Goal: Task Accomplishment & Management: Manage account settings

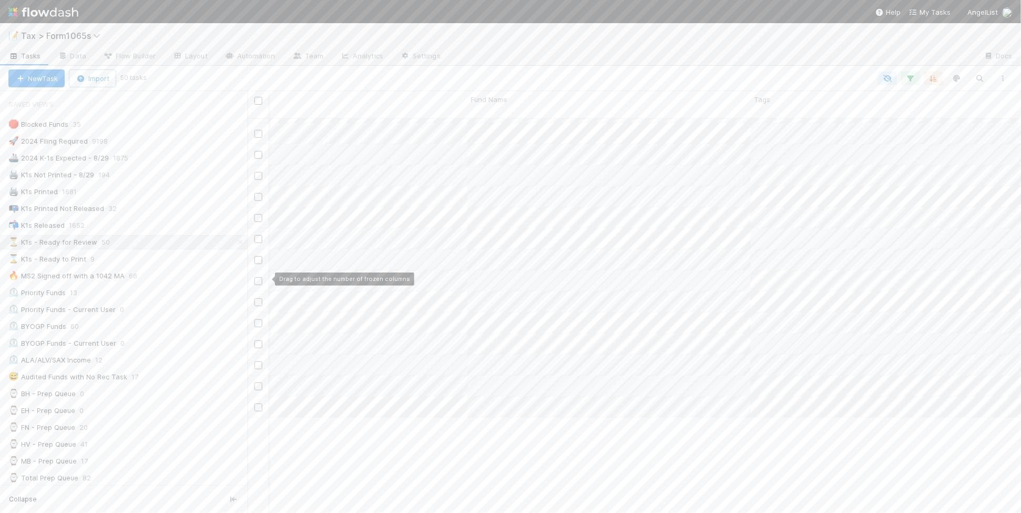
scroll to position [264, 584]
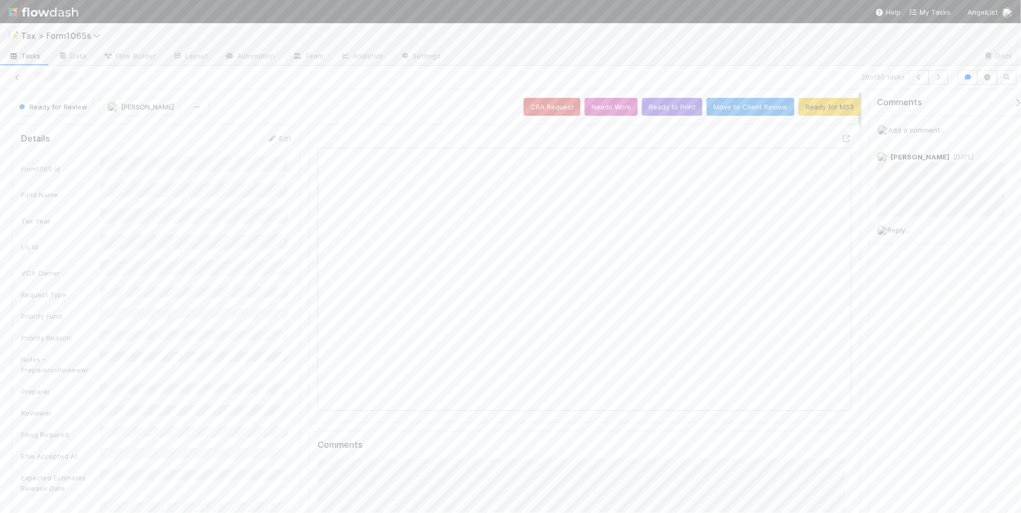
scroll to position [9, 9]
click at [16, 79] on icon at bounding box center [17, 77] width 11 height 7
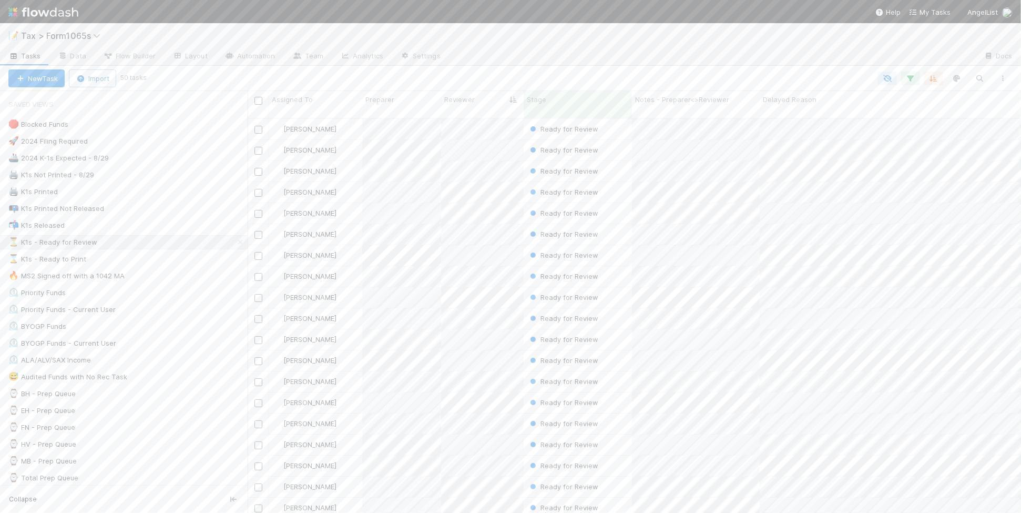
scroll to position [393, 763]
drag, startPoint x: 183, startPoint y: 264, endPoint x: 230, endPoint y: 247, distance: 50.2
click at [183, 264] on div "⌛ K1s - Ready to Print 9" at bounding box center [127, 258] width 239 height 13
click at [1000, 79] on icon "button" at bounding box center [1003, 78] width 11 height 6
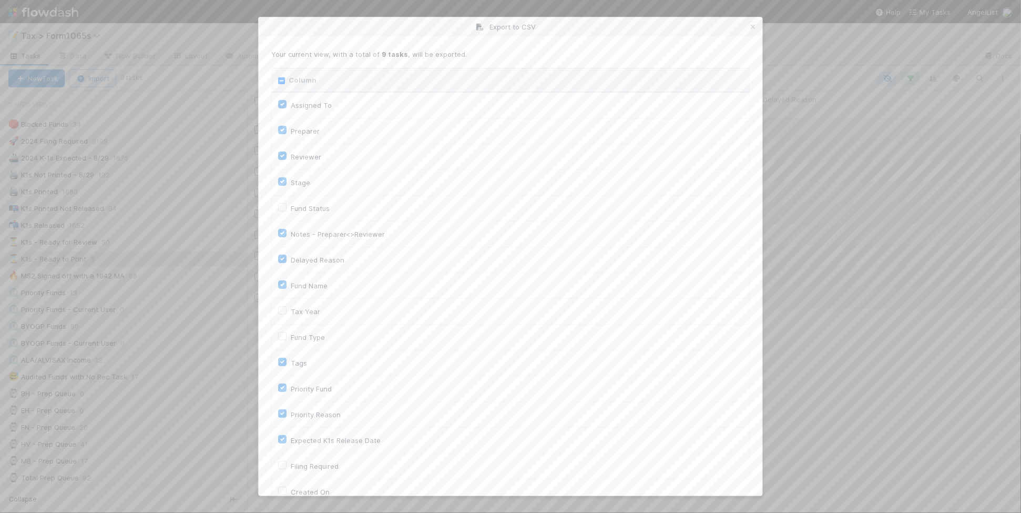
click at [281, 81] on input "Column" at bounding box center [281, 80] width 7 height 7
checkbox input "true"
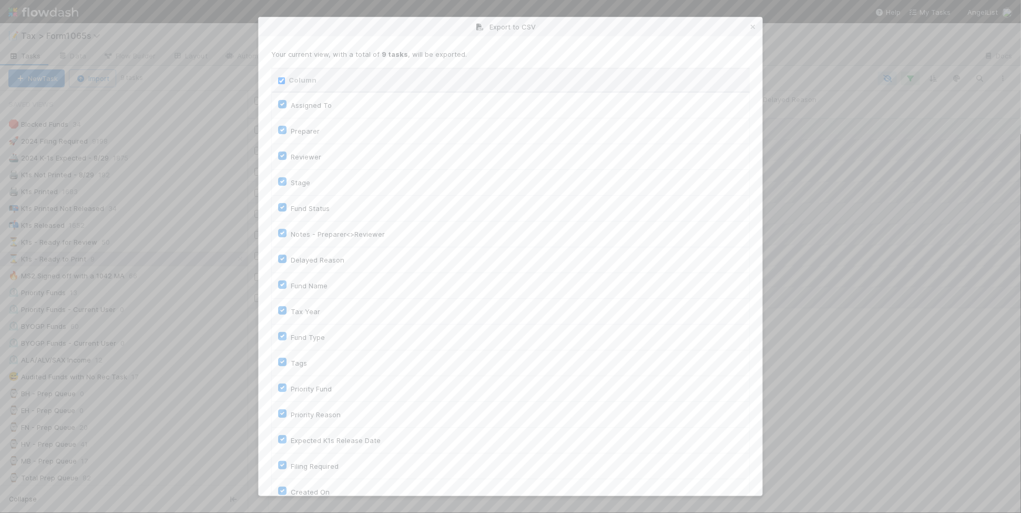
checkbox input "true"
checkbox On "true"
checkbox input "true"
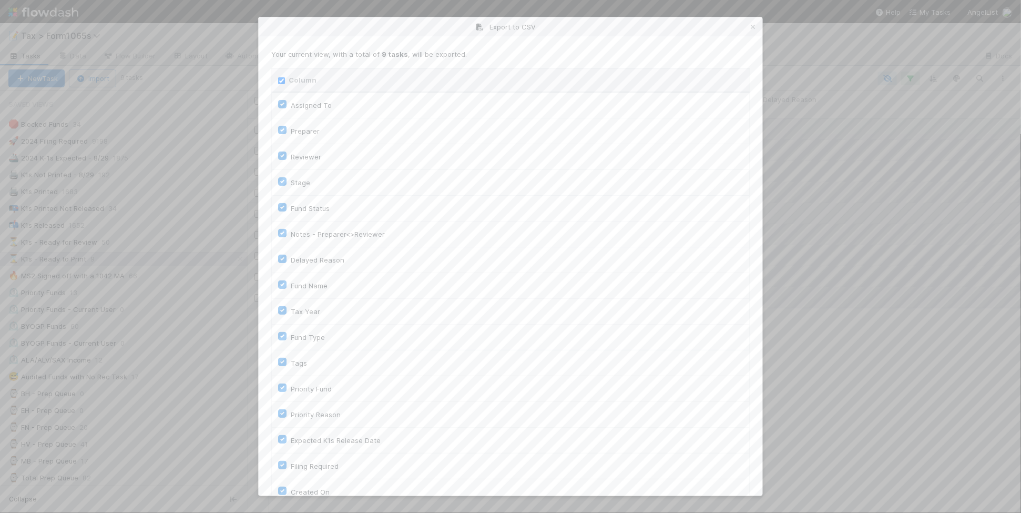
checkbox input "true"
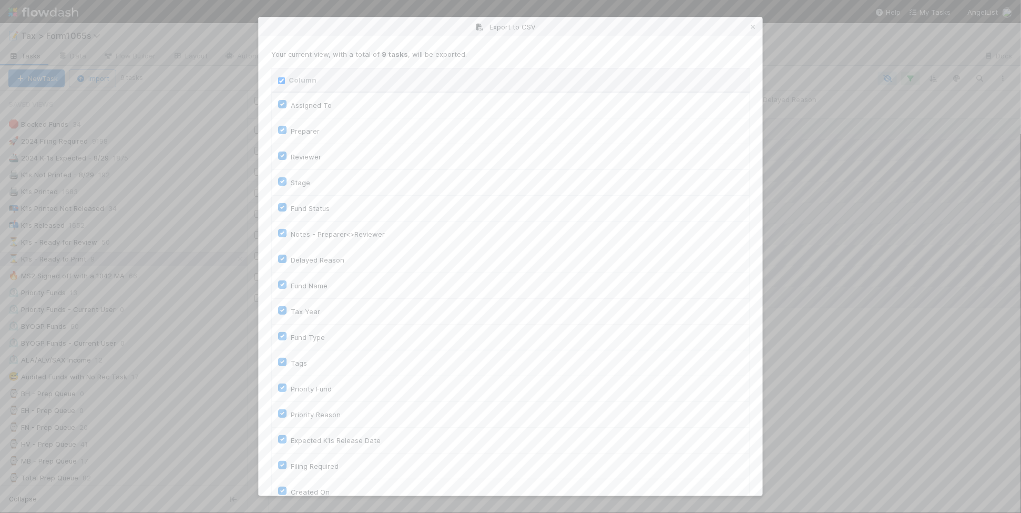
checkbox input "true"
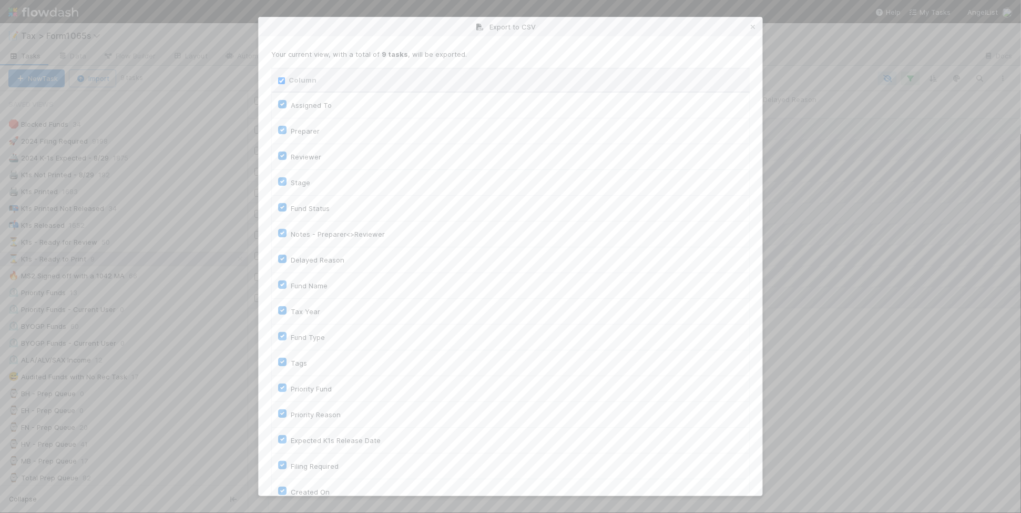
checkbox input "true"
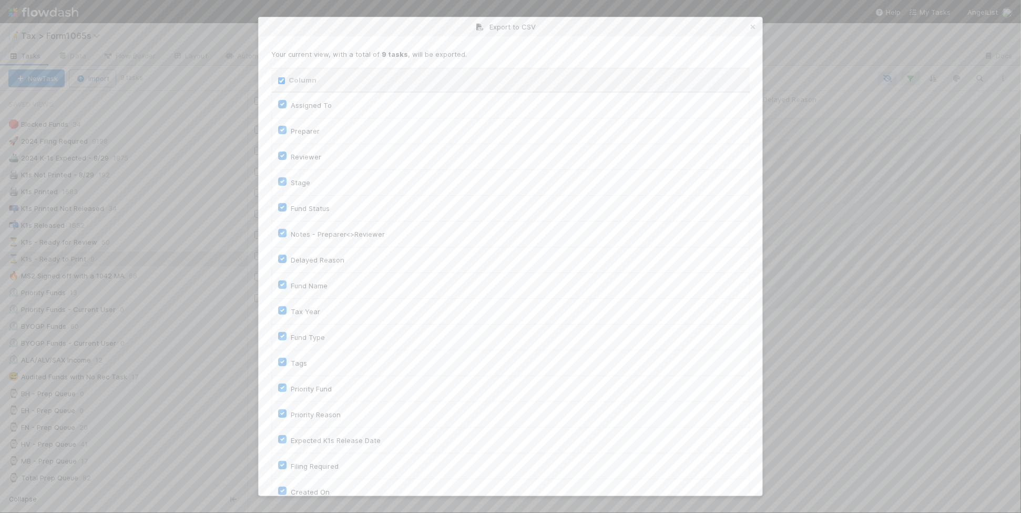
checkbox input "true"
click at [281, 81] on input "Column" at bounding box center [281, 80] width 7 height 7
checkbox input "false"
checkbox To "false"
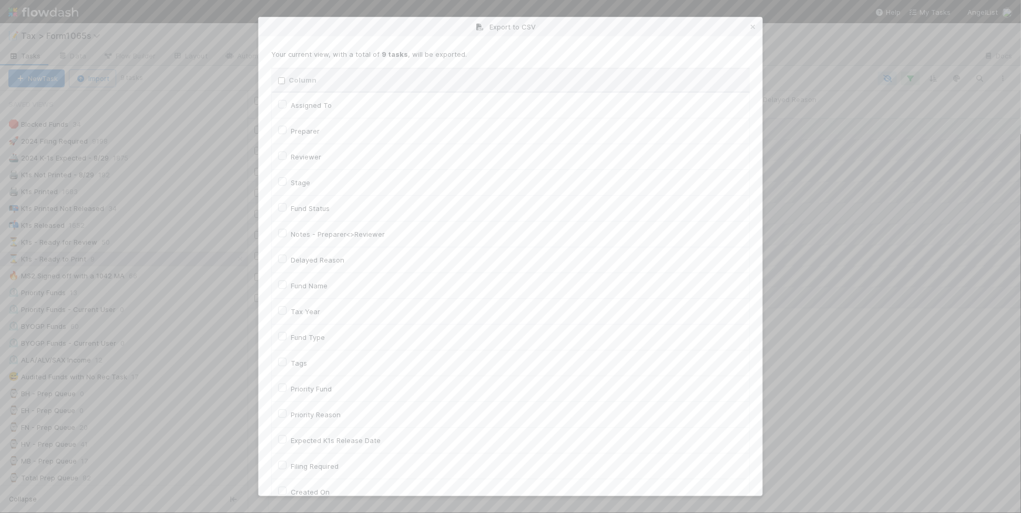
checkbox input "false"
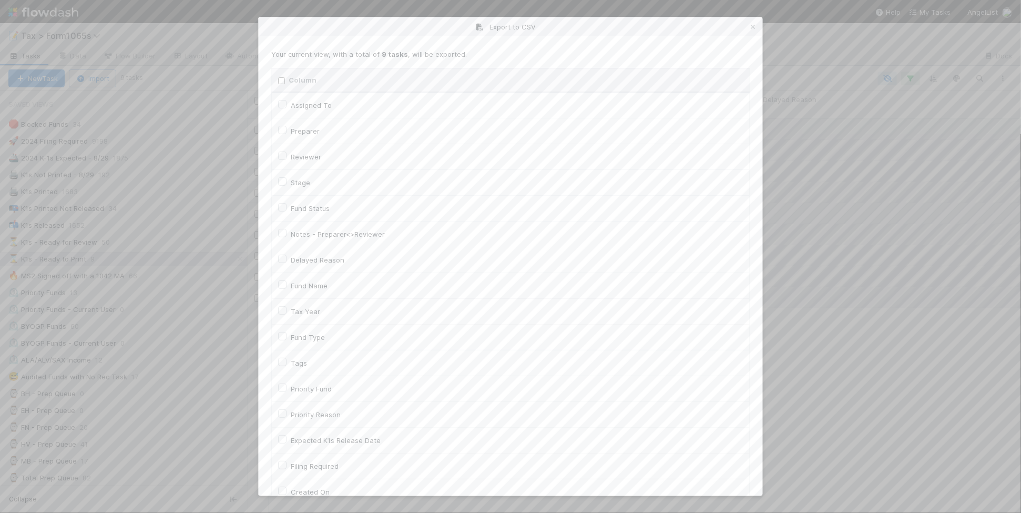
checkbox input "false"
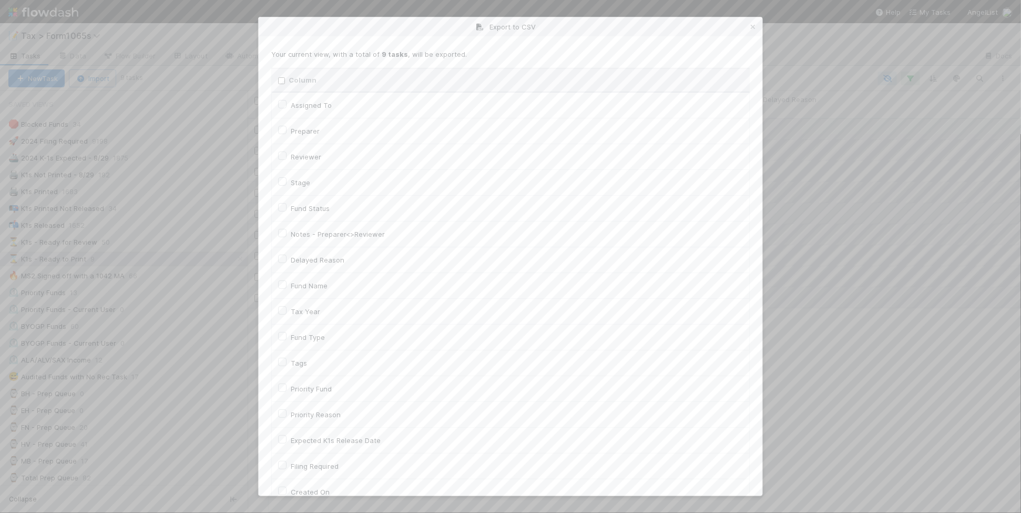
checkbox input "false"
checkbox On "false"
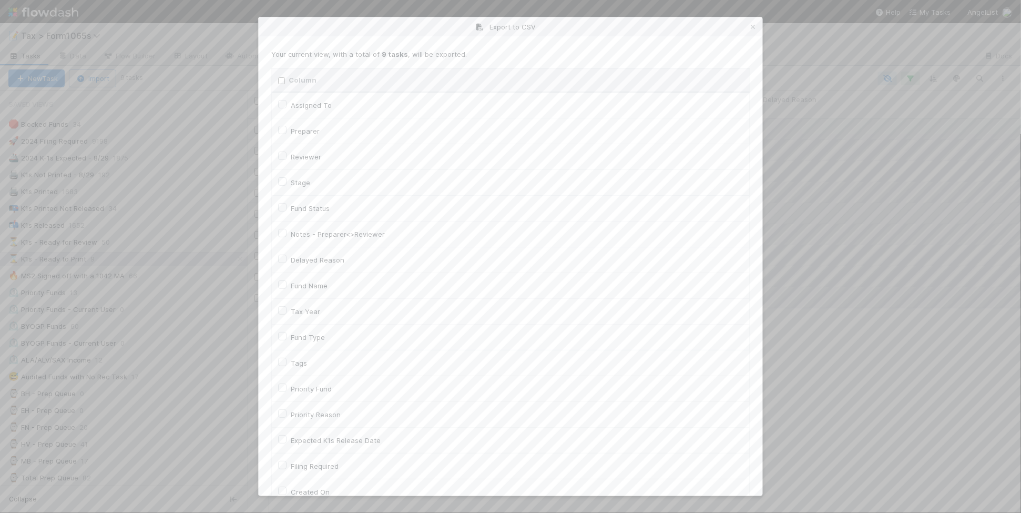
checkbox input "false"
checkbox On "false"
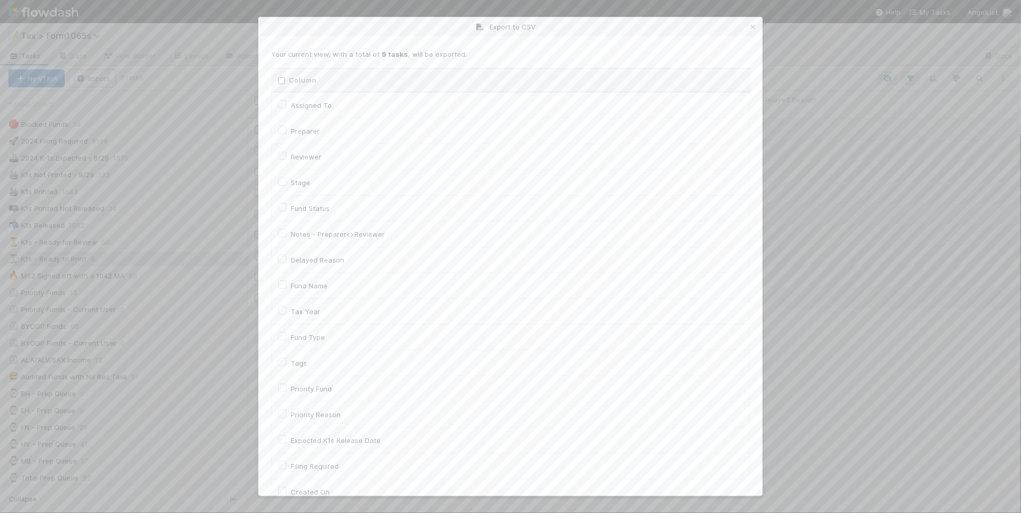
checkbox input "false"
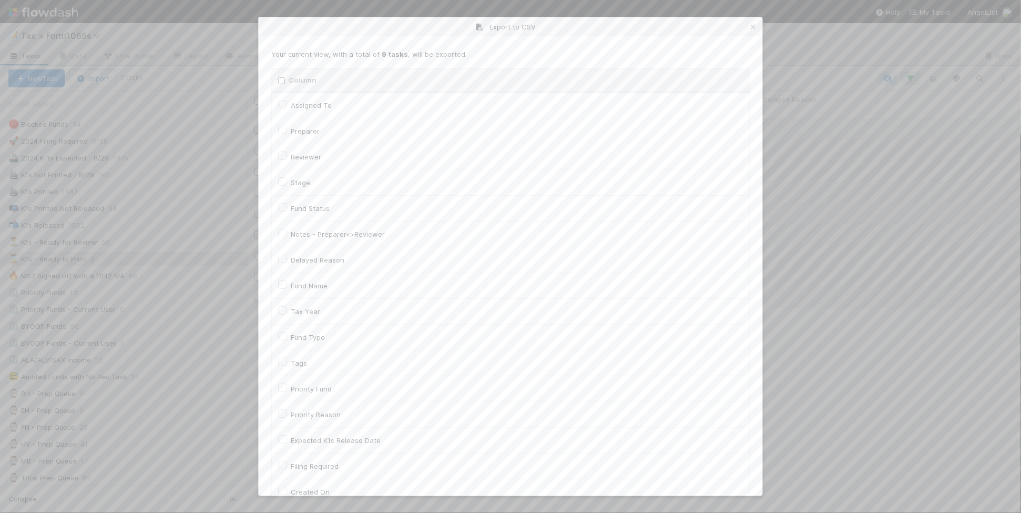
checkbox input "false"
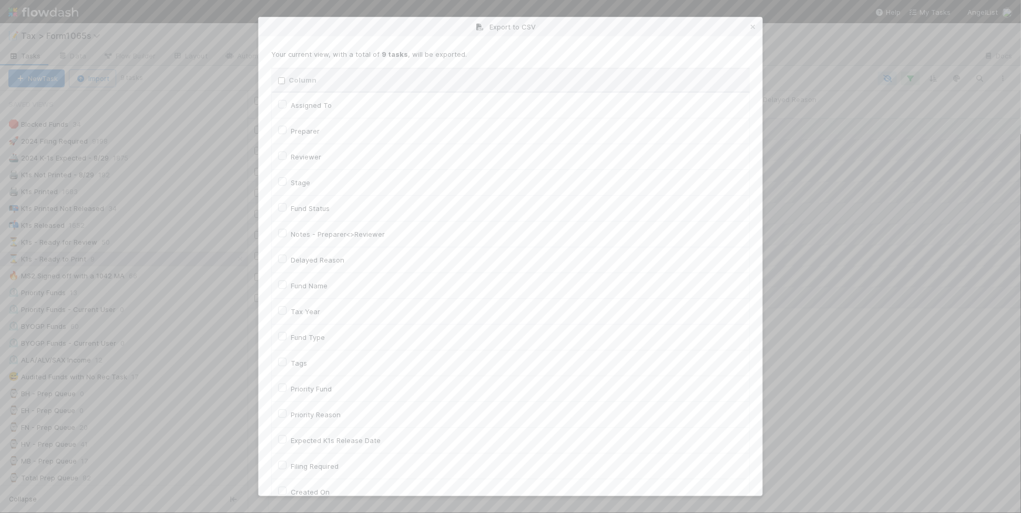
checkbox input "false"
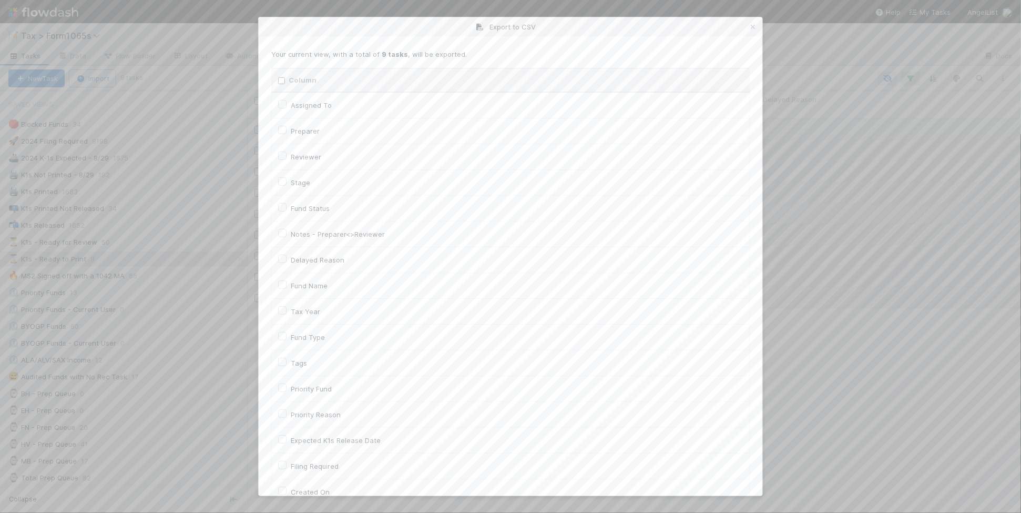
checkbox input "false"
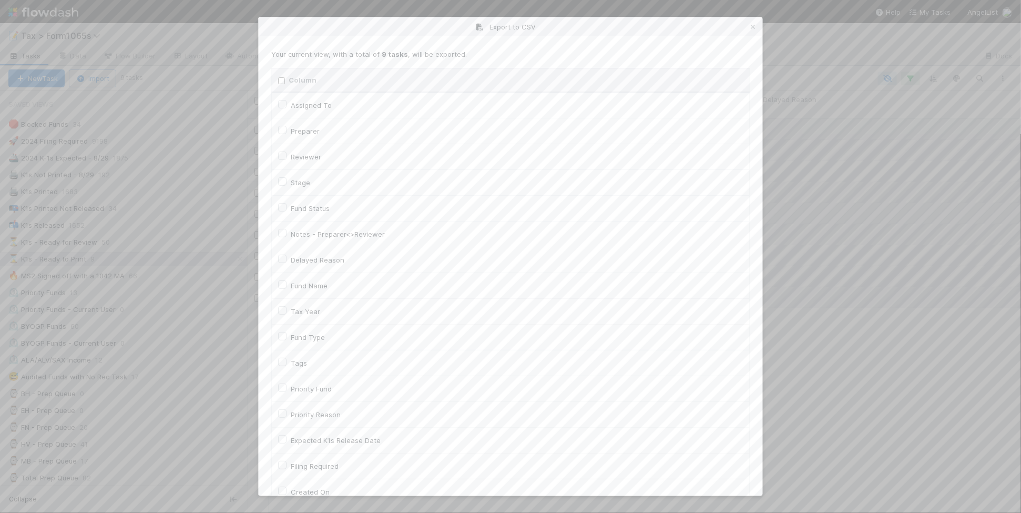
checkbox input "false"
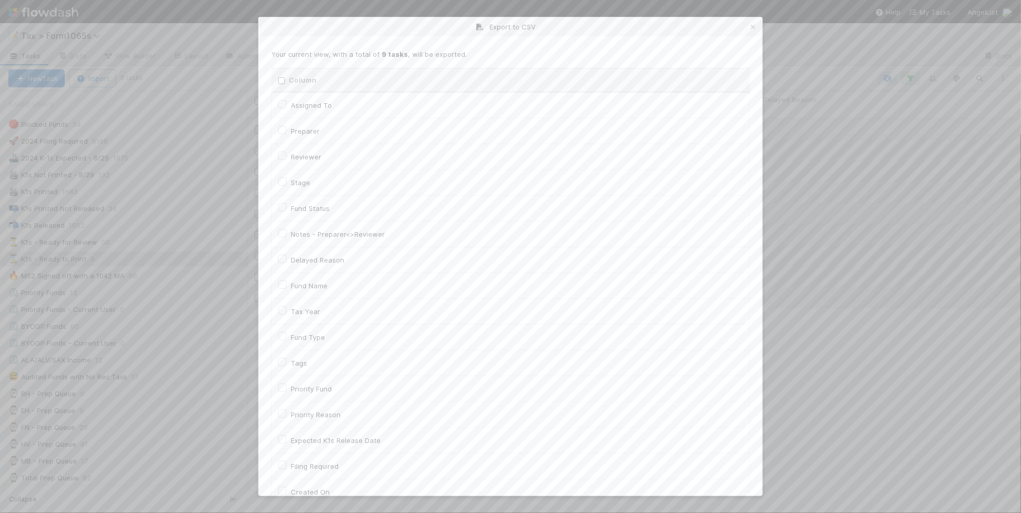
checkbox input "false"
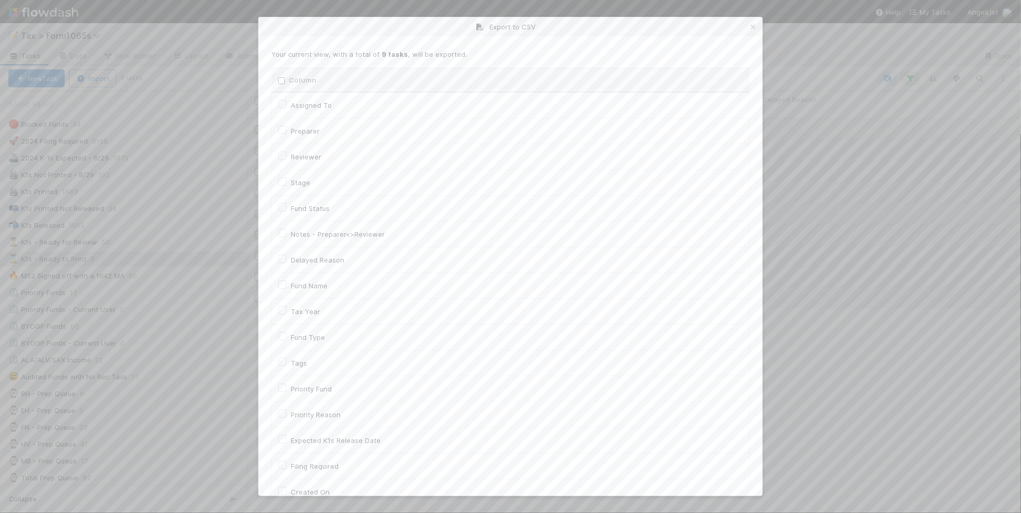
checkbox input "false"
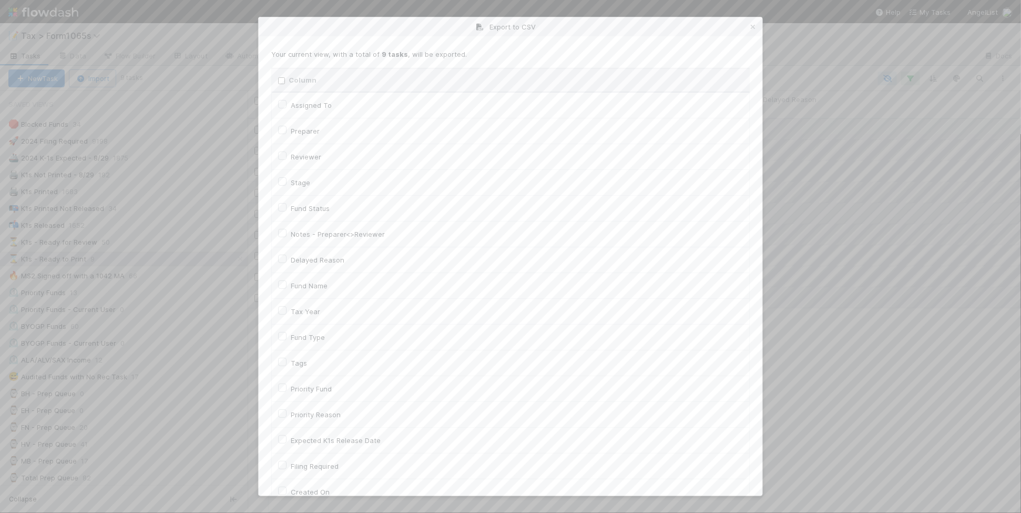
checkbox input "false"
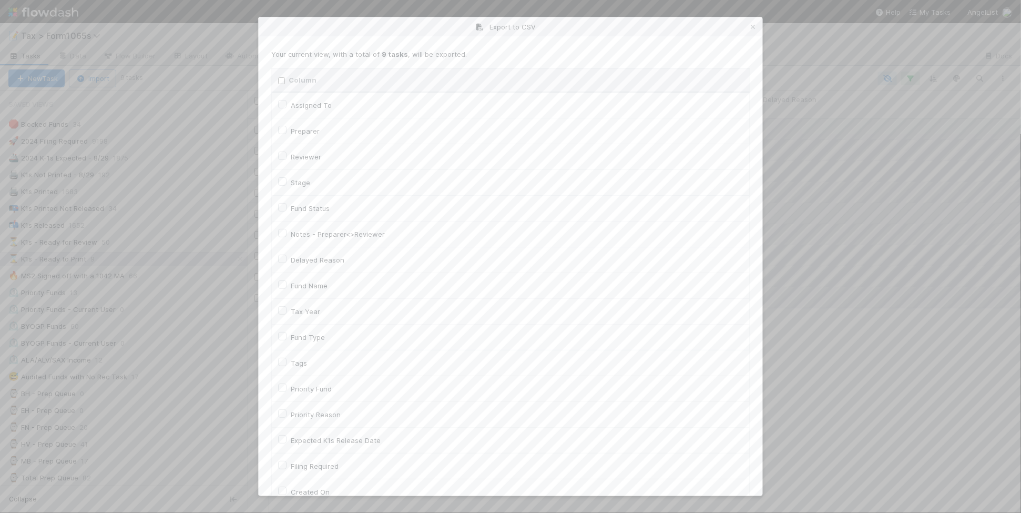
checkbox input "false"
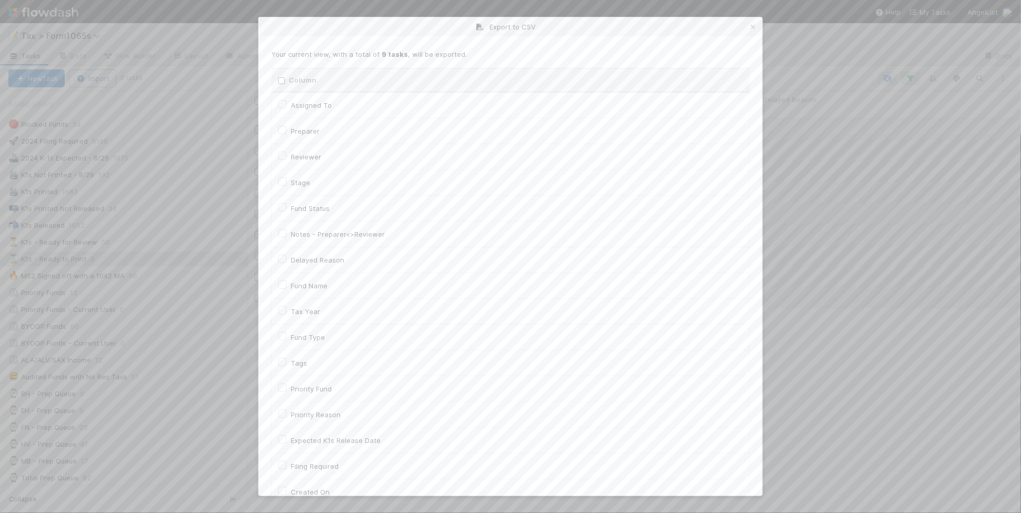
checkbox input "false"
checkbox URL "false"
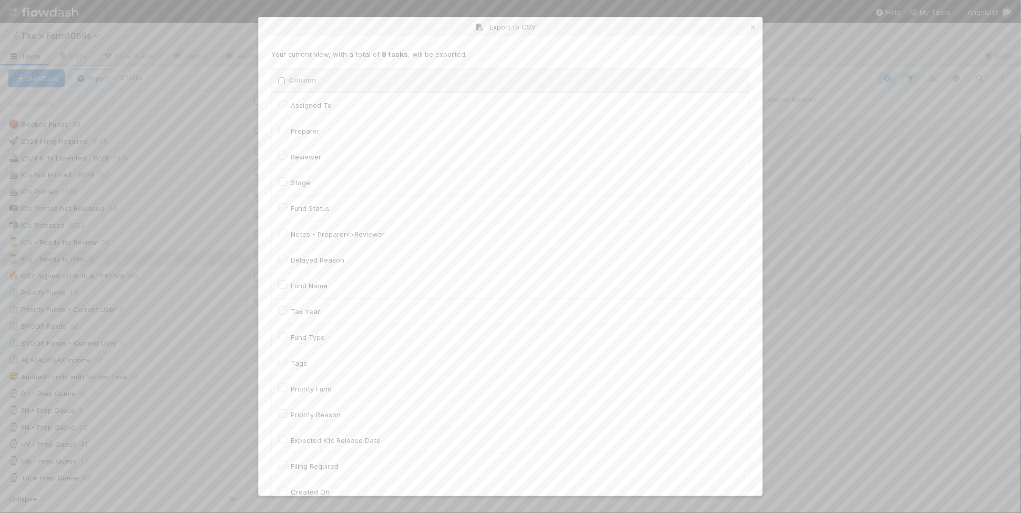
click at [309, 314] on label "Tax Year" at bounding box center [305, 311] width 29 height 13
click at [286, 314] on input "Tax Year" at bounding box center [282, 309] width 8 height 9
checkbox input "true"
click at [300, 177] on label "Llc Id" at bounding box center [299, 172] width 17 height 13
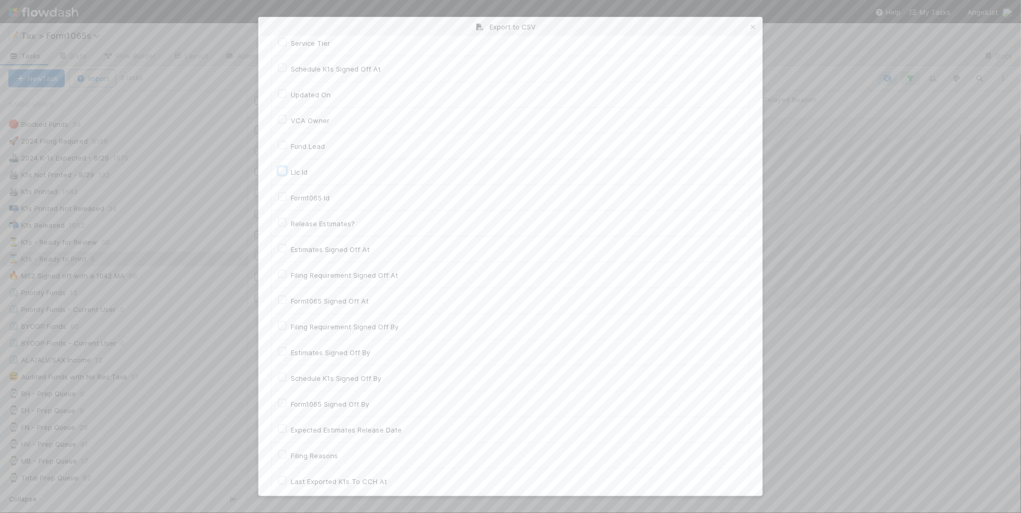
click at [286, 175] on input "Llc Id" at bounding box center [282, 170] width 8 height 9
checkbox input "true"
click at [313, 468] on button "Generate CSV" at bounding box center [302, 474] width 62 height 18
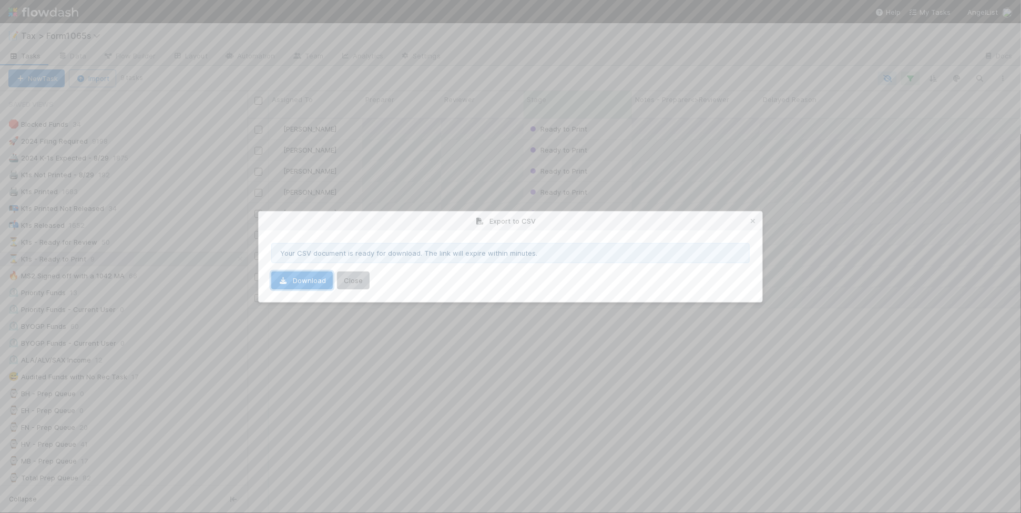
click at [301, 282] on link "Download" at bounding box center [302, 280] width 62 height 18
click at [751, 221] on icon at bounding box center [752, 221] width 11 height 7
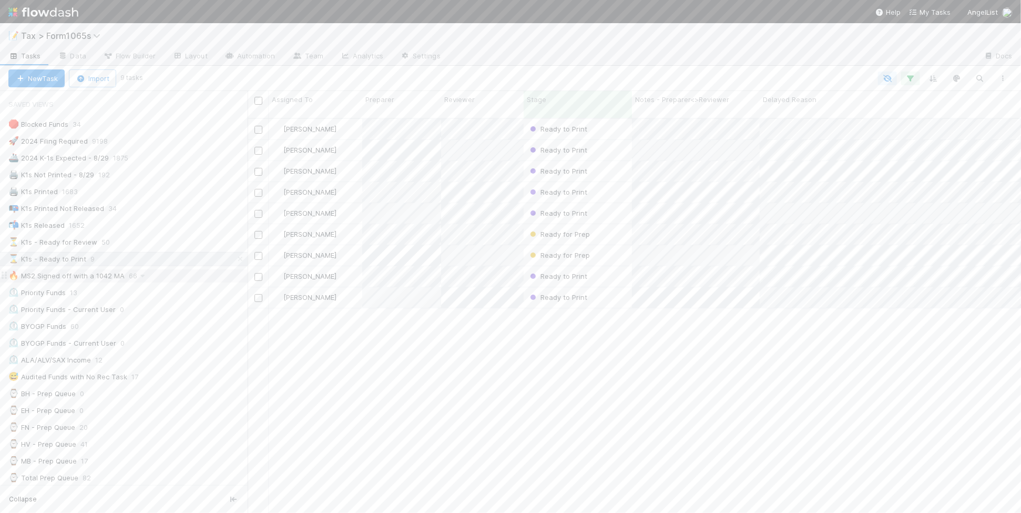
click at [198, 278] on div "🔥 MS2 Signed off with a 1042 MA 66" at bounding box center [127, 275] width 239 height 13
click at [1001, 75] on icon "button" at bounding box center [1003, 78] width 11 height 6
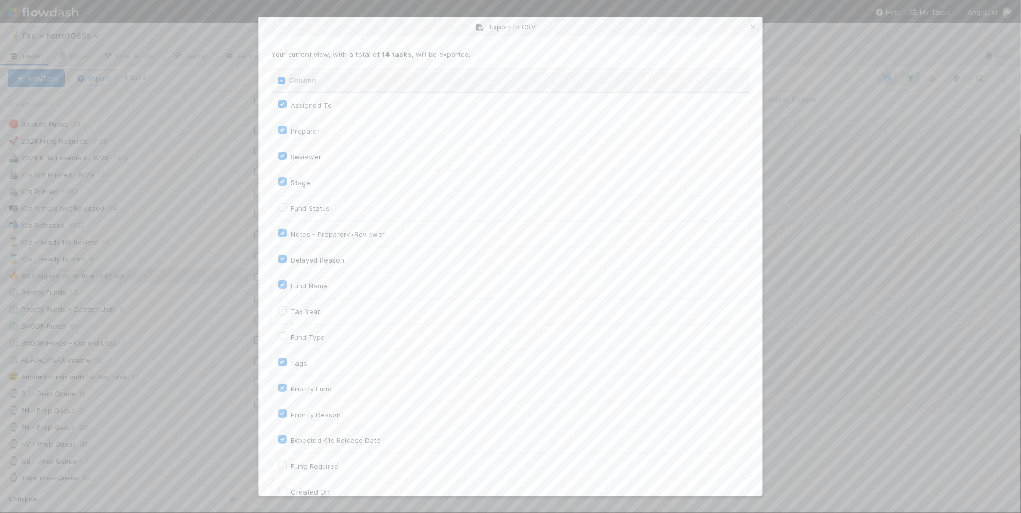
click at [280, 80] on input "Column" at bounding box center [281, 80] width 7 height 7
checkbox input "true"
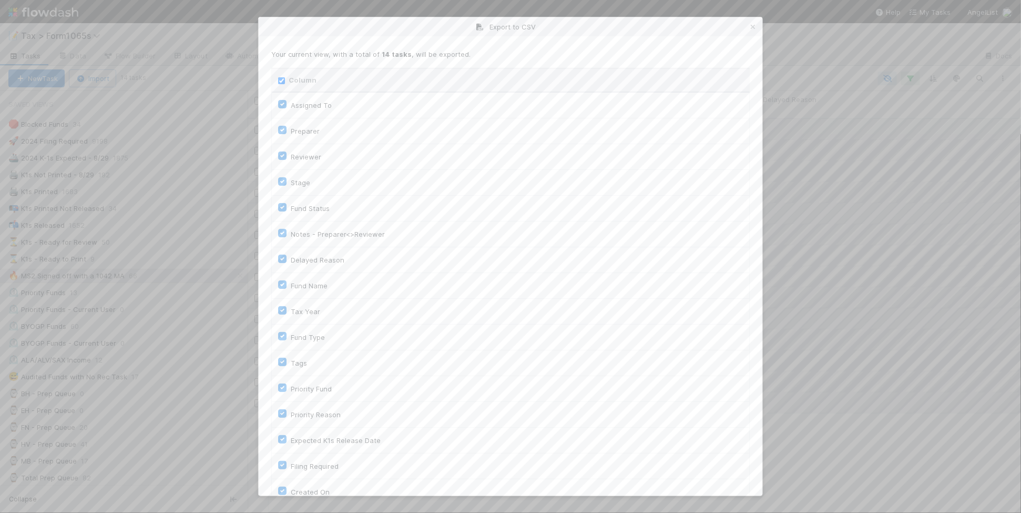
checkbox input "true"
checkbox On "true"
checkbox input "true"
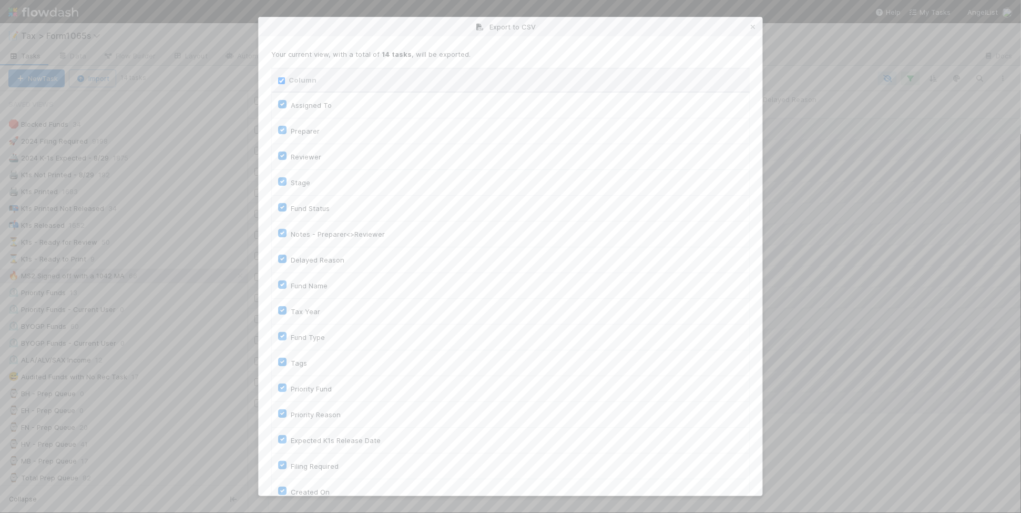
checkbox input "true"
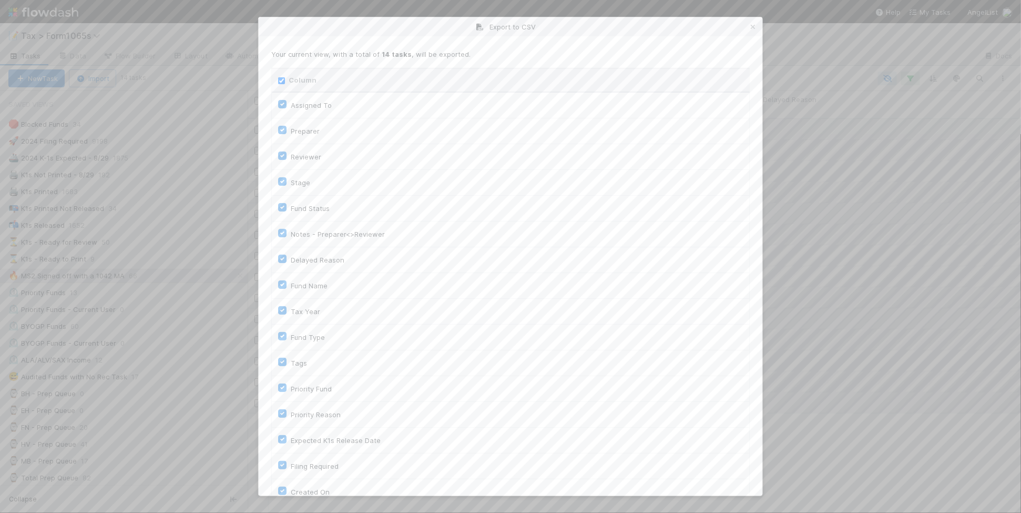
checkbox input "true"
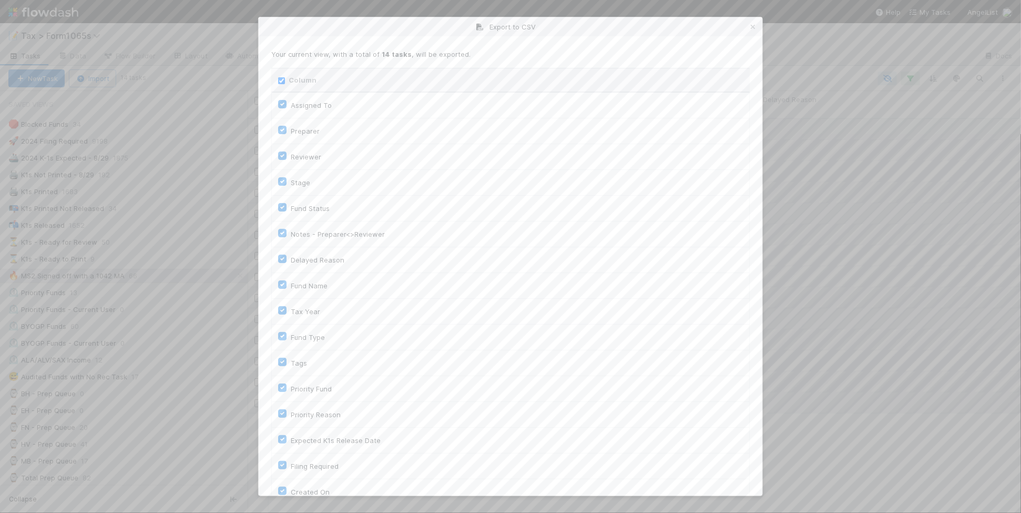
checkbox input "true"
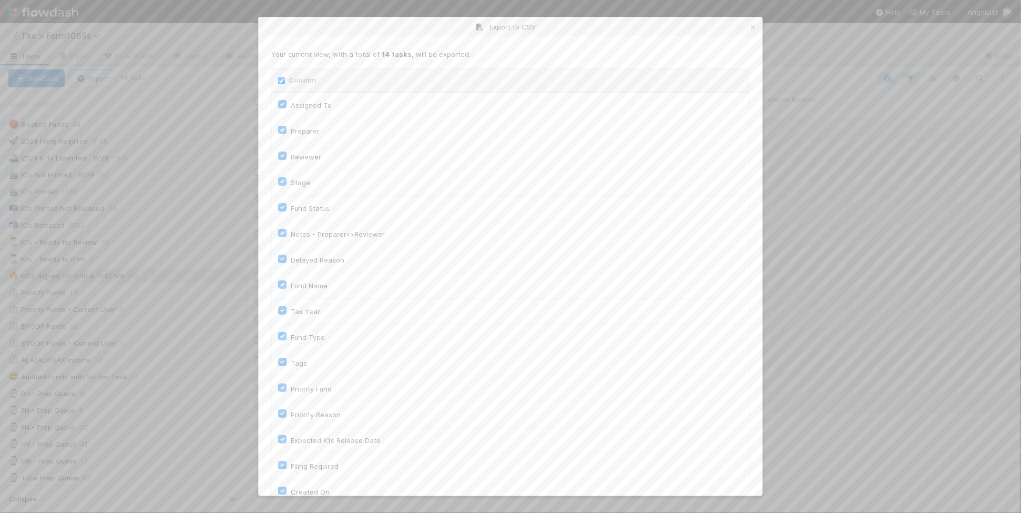
checkbox input "true"
click at [280, 80] on input "Column" at bounding box center [281, 80] width 7 height 7
checkbox input "false"
checkbox To "false"
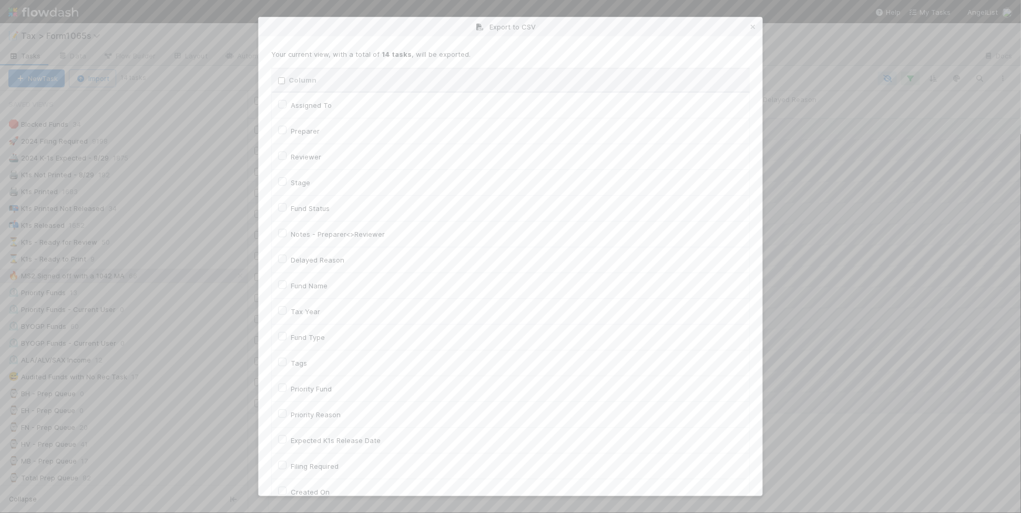
checkbox input "false"
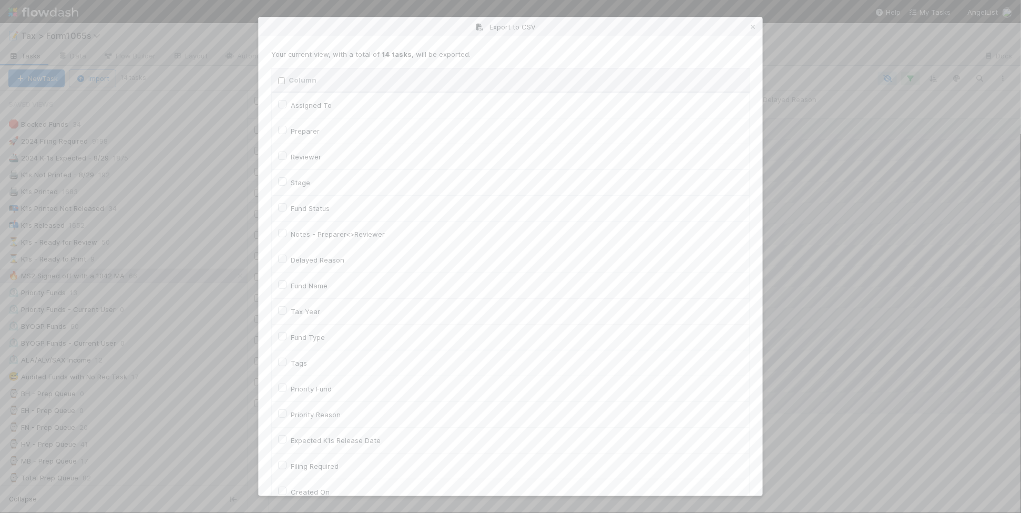
checkbox input "false"
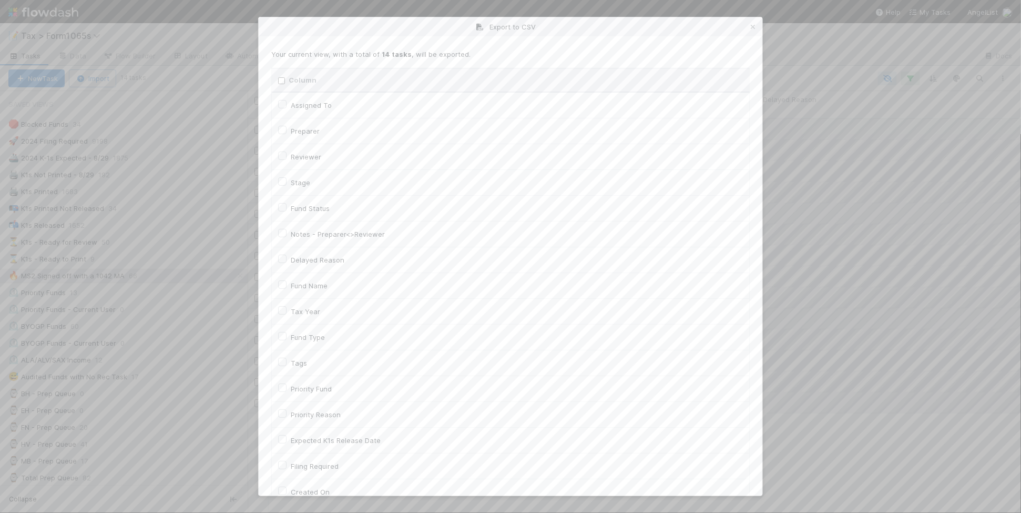
checkbox input "false"
checkbox On "false"
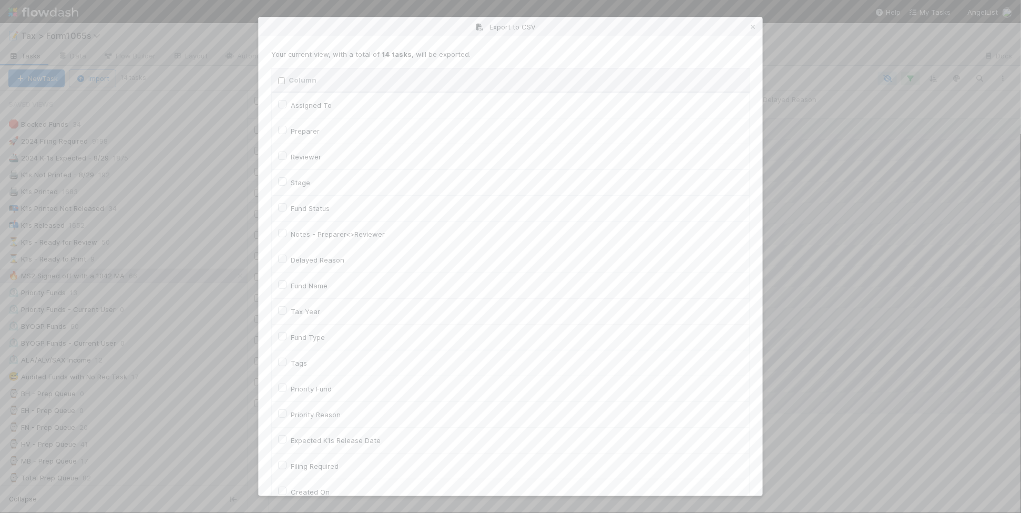
checkbox input "false"
checkbox On "false"
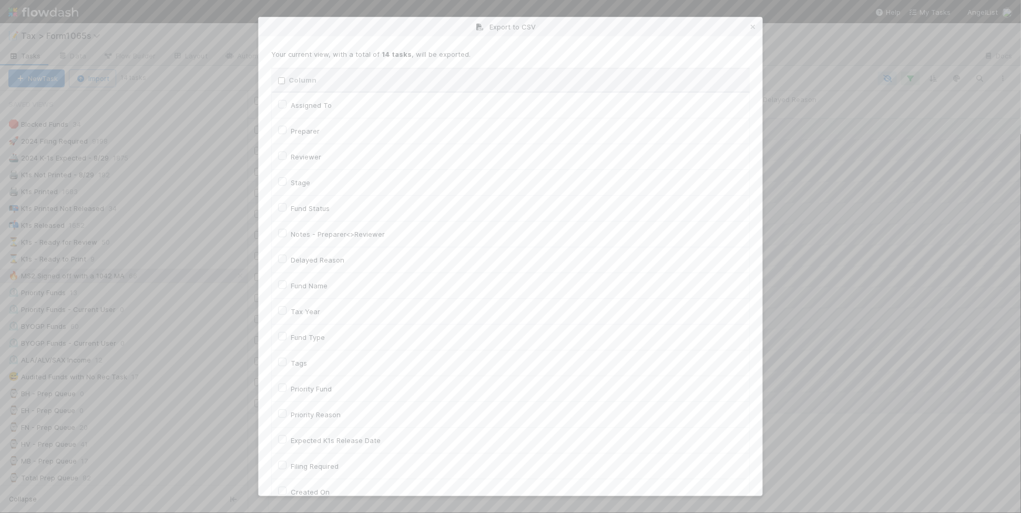
checkbox input "false"
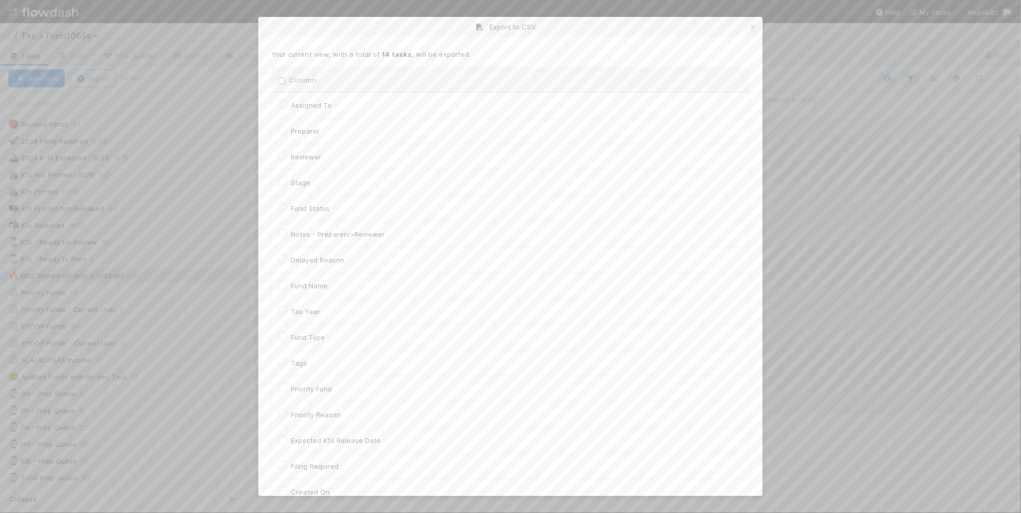
checkbox input "false"
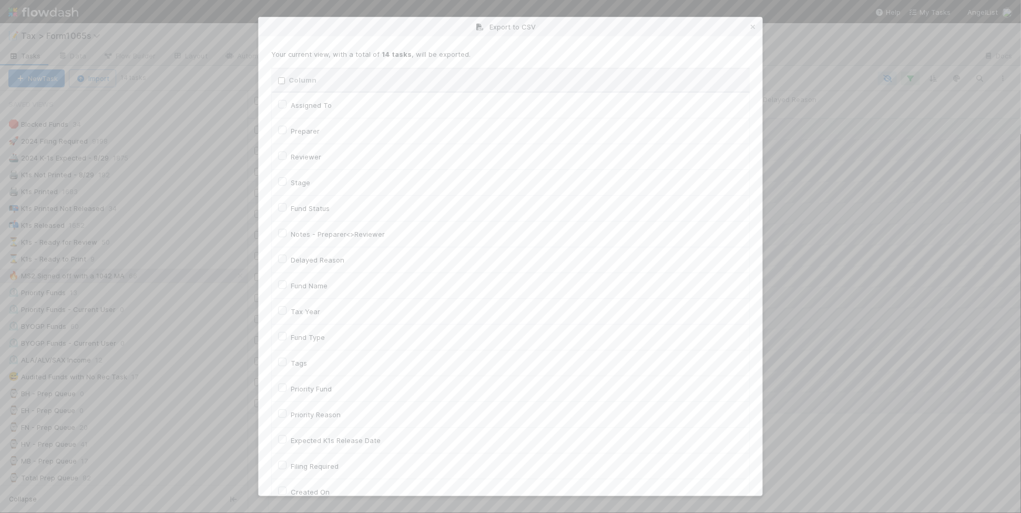
checkbox input "false"
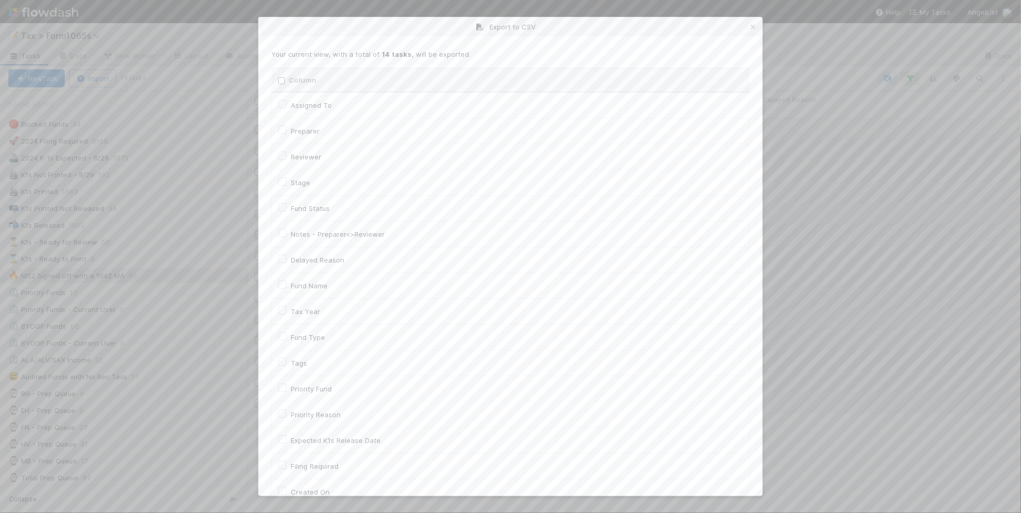
checkbox input "false"
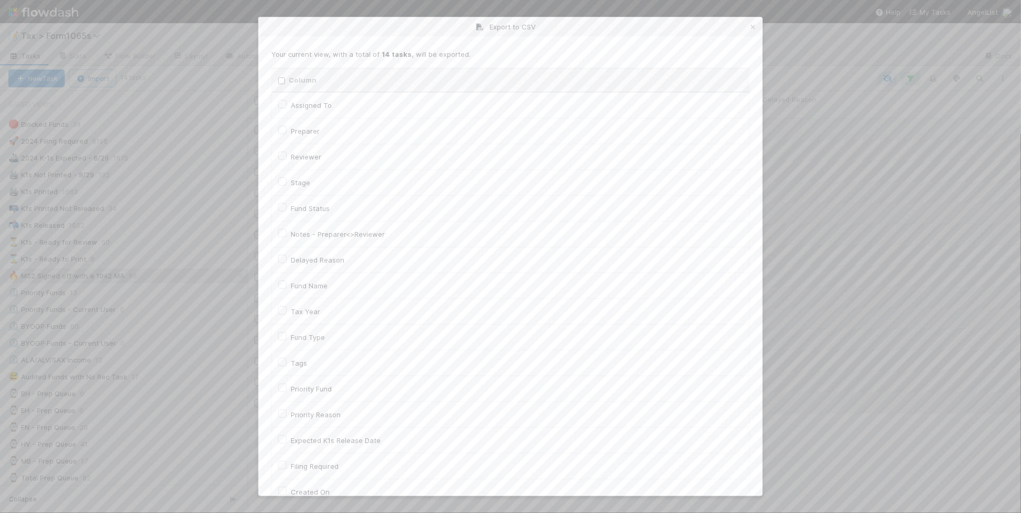
checkbox input "false"
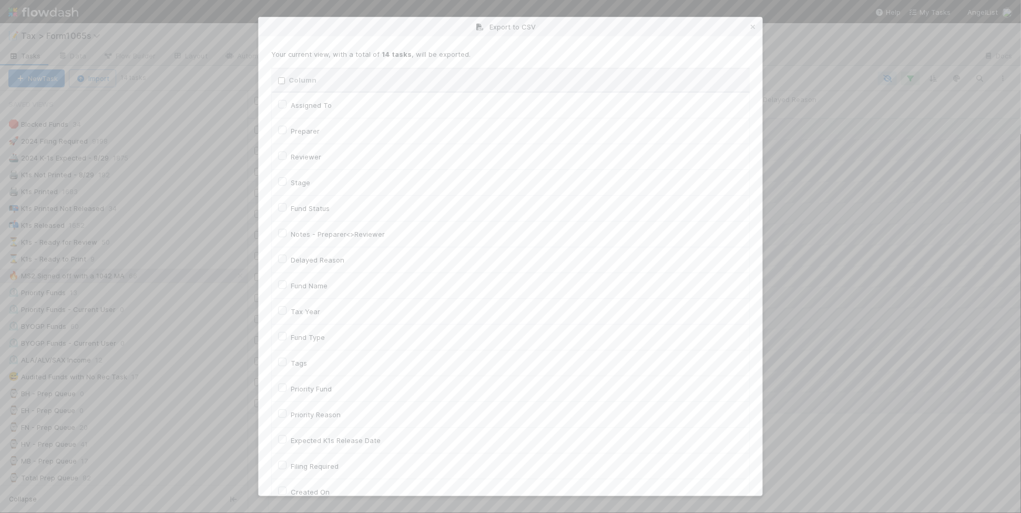
checkbox input "false"
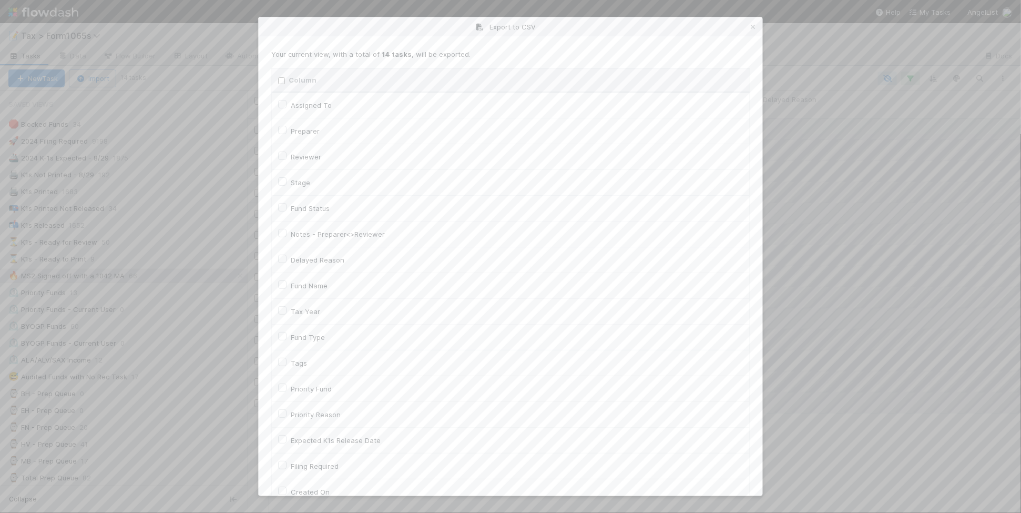
checkbox input "false"
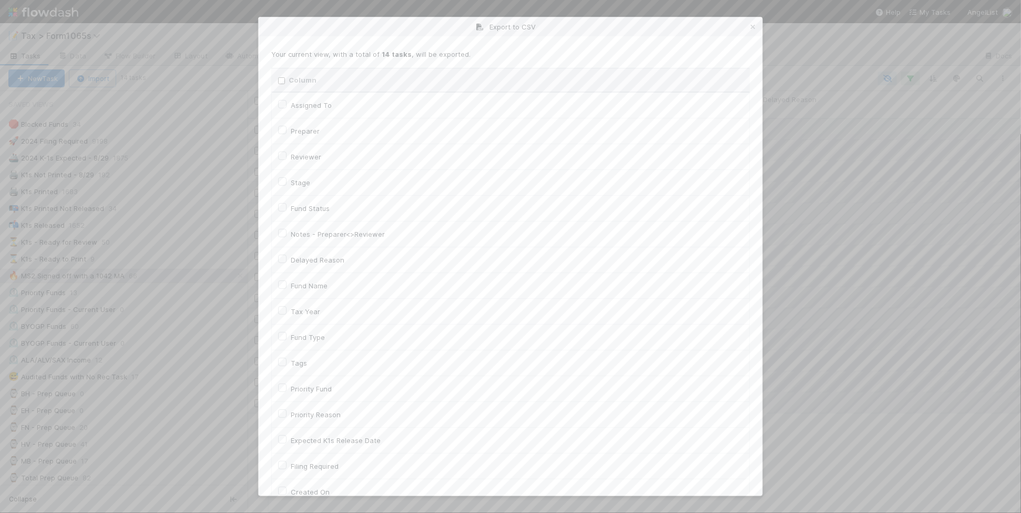
checkbox input "false"
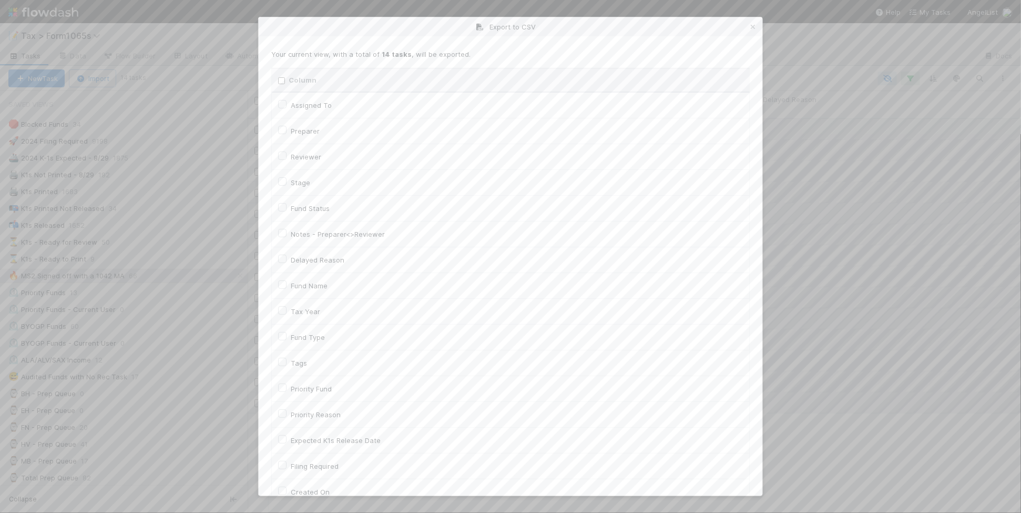
checkbox input "false"
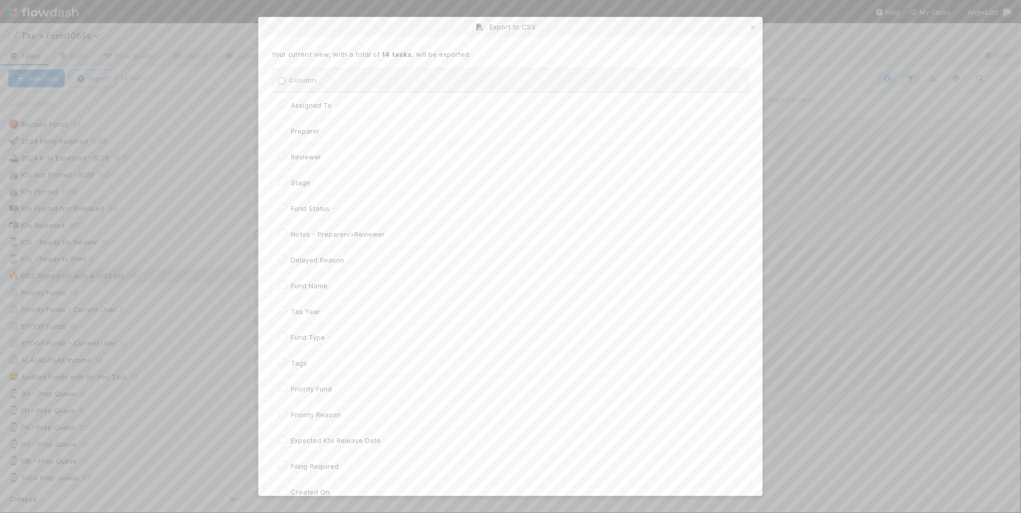
checkbox input "false"
checkbox URL "false"
click at [310, 314] on label "Tax Year" at bounding box center [305, 311] width 29 height 13
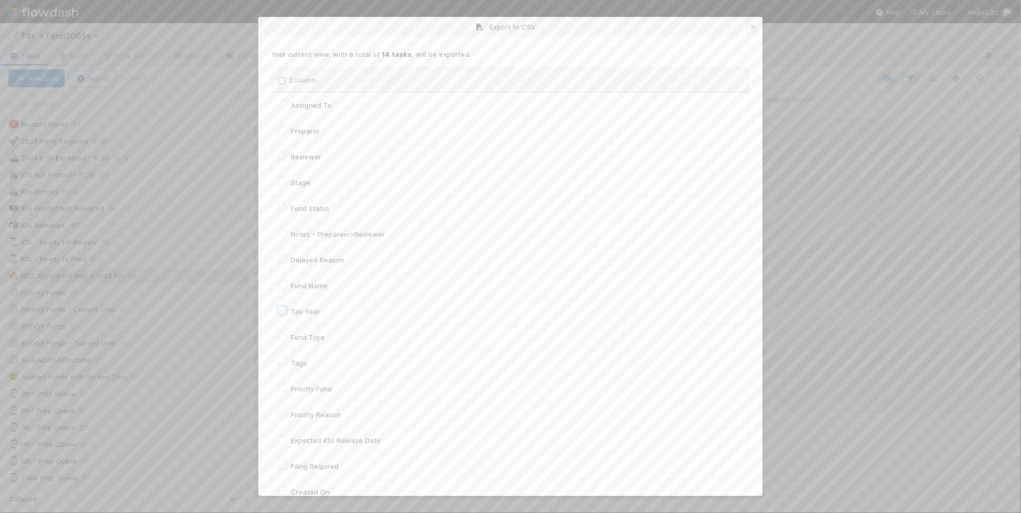
click at [286, 314] on input "Tax Year" at bounding box center [282, 309] width 8 height 9
checkbox input "true"
click at [295, 437] on label "Llc Id" at bounding box center [299, 434] width 17 height 13
click at [286, 437] on input "Llc Id" at bounding box center [282, 432] width 8 height 9
checkbox input "true"
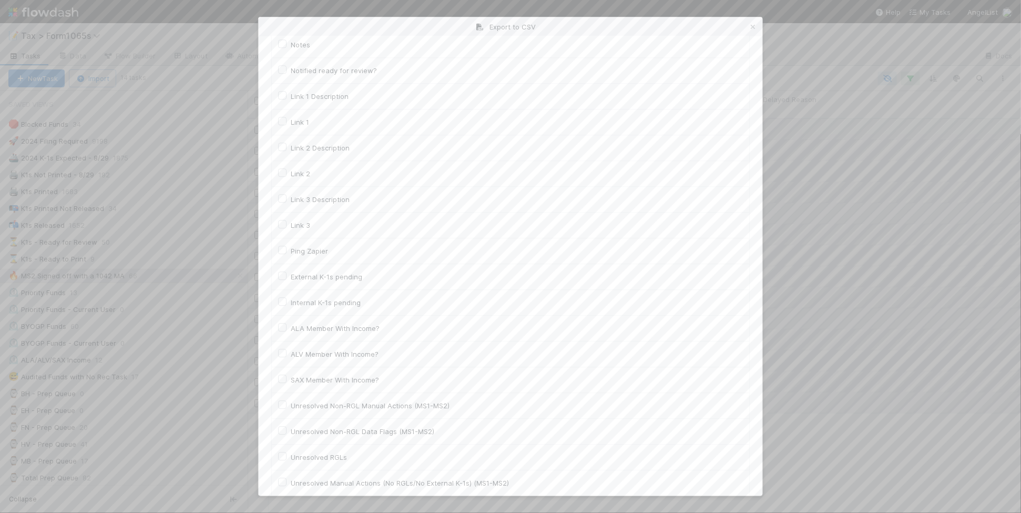
scroll to position [1448, 0]
click at [312, 472] on button "Generate CSV" at bounding box center [302, 474] width 62 height 18
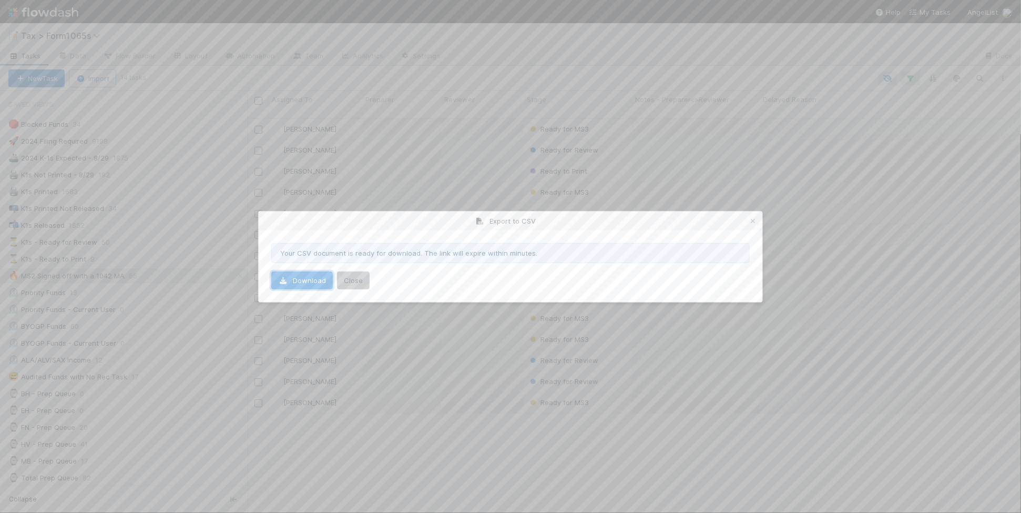
click at [299, 283] on link "Download" at bounding box center [302, 280] width 62 height 18
click at [753, 220] on icon at bounding box center [752, 221] width 11 height 7
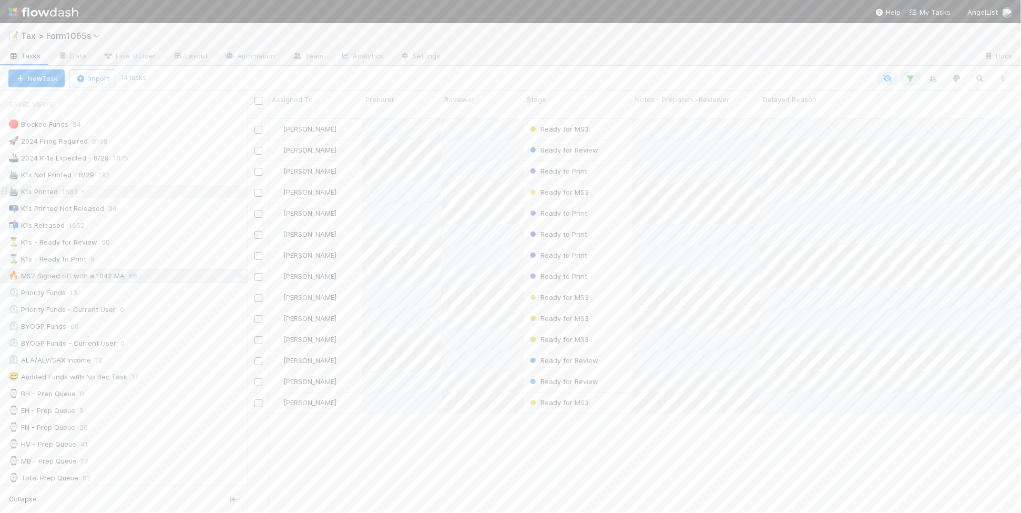
click at [187, 193] on div "🖨️ K1s Printed 1683" at bounding box center [127, 191] width 239 height 13
click at [182, 240] on div "⏳ K1s - Ready for Review 50" at bounding box center [127, 241] width 239 height 13
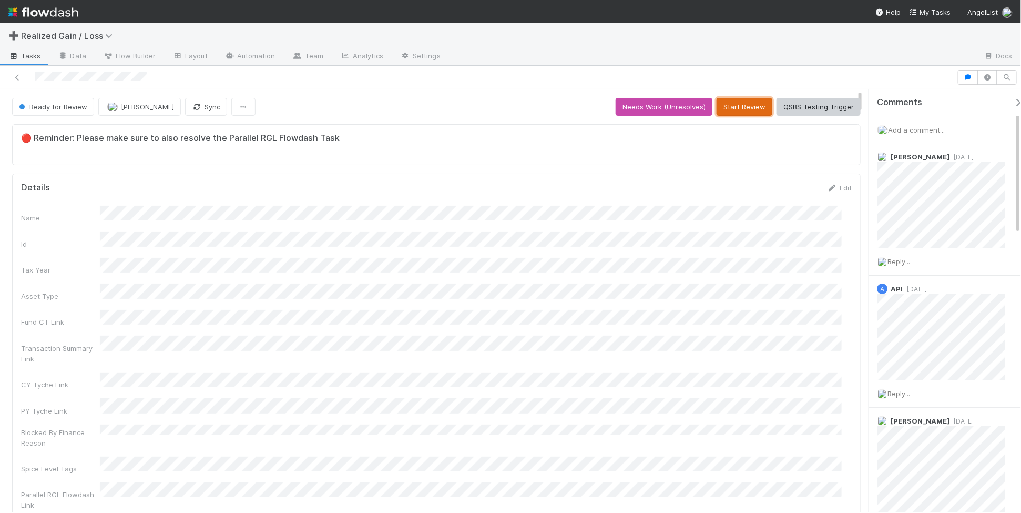
click at [734, 115] on button "Start Review" at bounding box center [744, 107] width 56 height 18
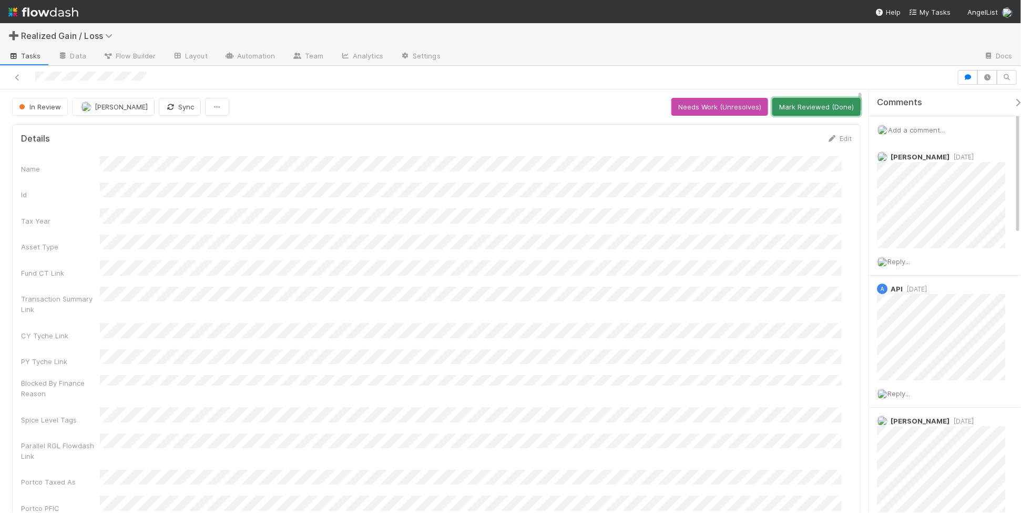
click at [809, 109] on button "Mark Reviewed (Done)" at bounding box center [816, 107] width 88 height 18
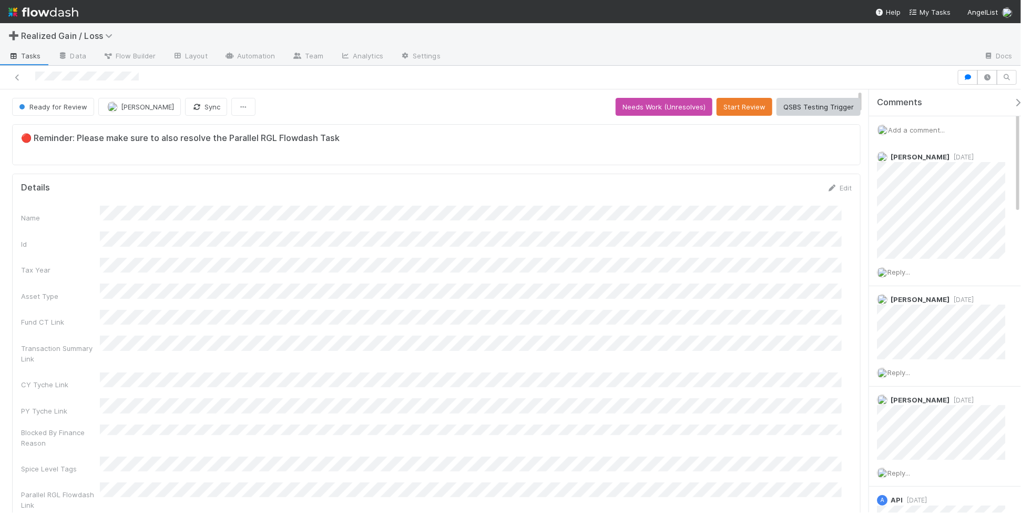
scroll to position [203, 811]
click at [719, 107] on button "Start Review" at bounding box center [744, 107] width 56 height 18
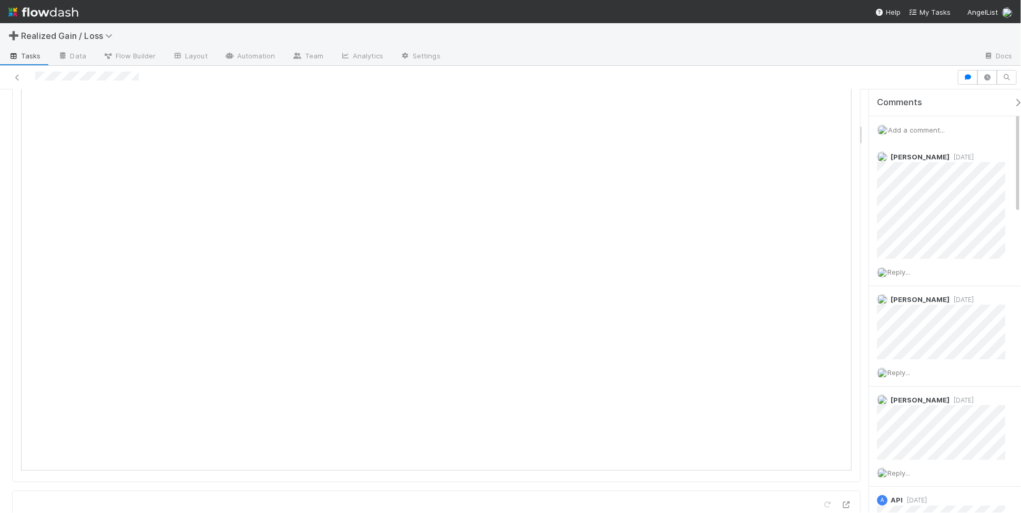
scroll to position [0, 0]
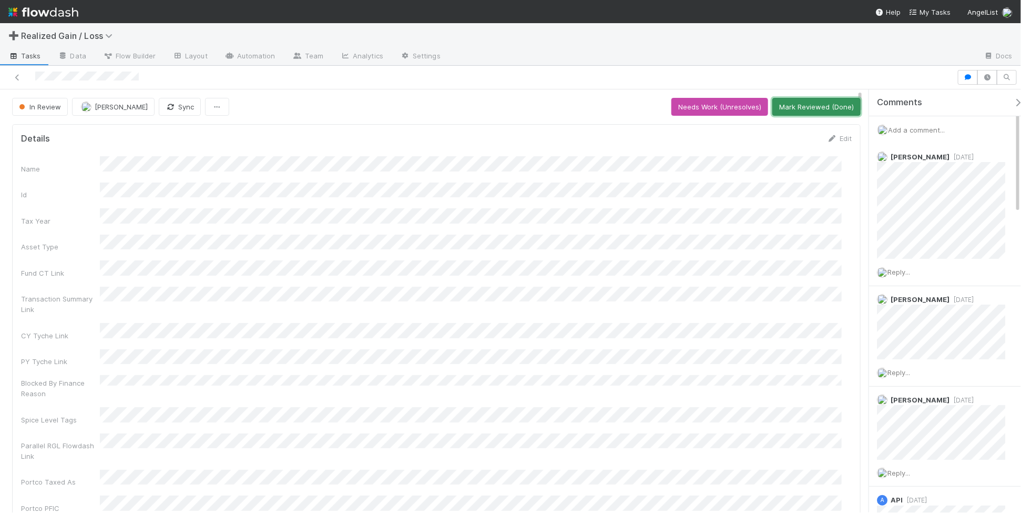
click at [777, 114] on button "Mark Reviewed (Done)" at bounding box center [816, 107] width 88 height 18
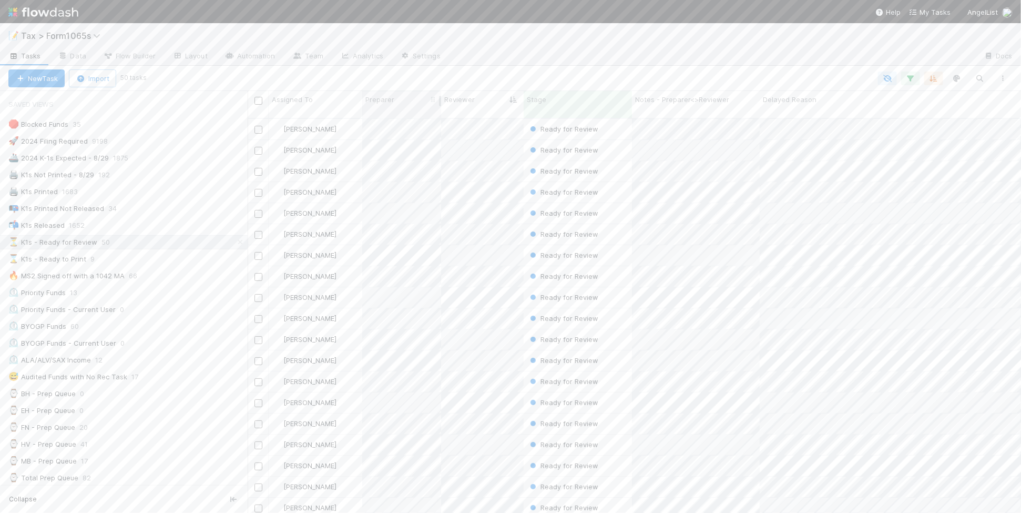
scroll to position [393, 763]
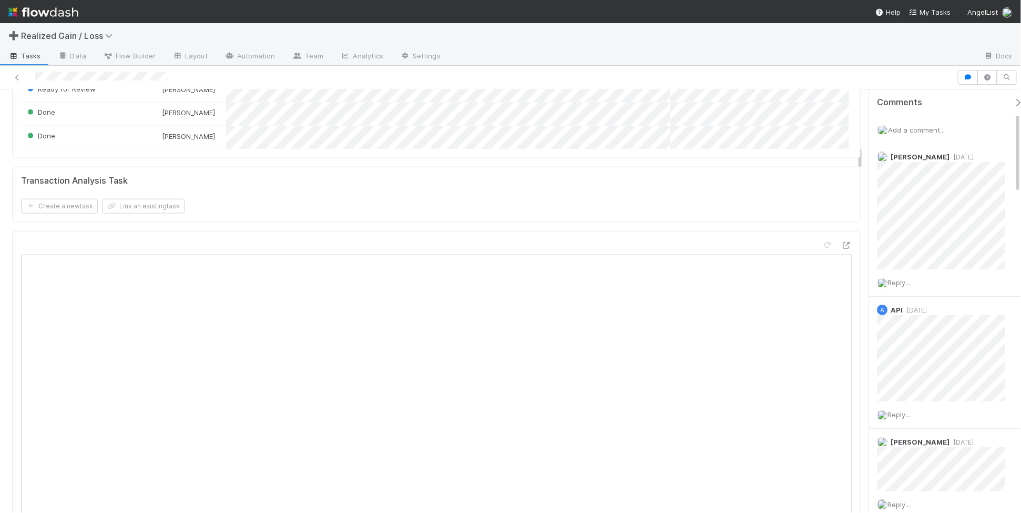
scroll to position [1117, 0]
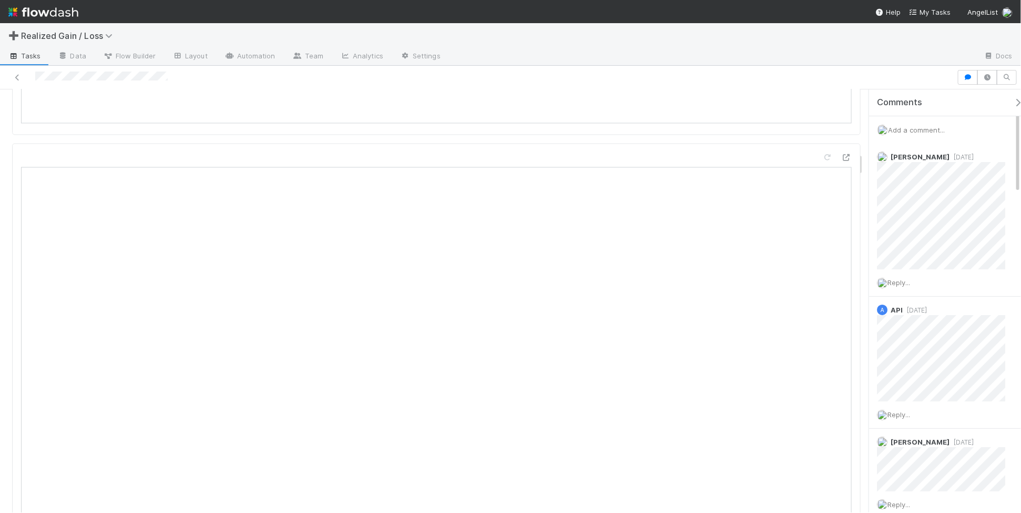
click at [924, 127] on span "Add a comment..." at bounding box center [916, 130] width 57 height 8
click at [891, 363] on button "Add Comment" at bounding box center [916, 363] width 61 height 18
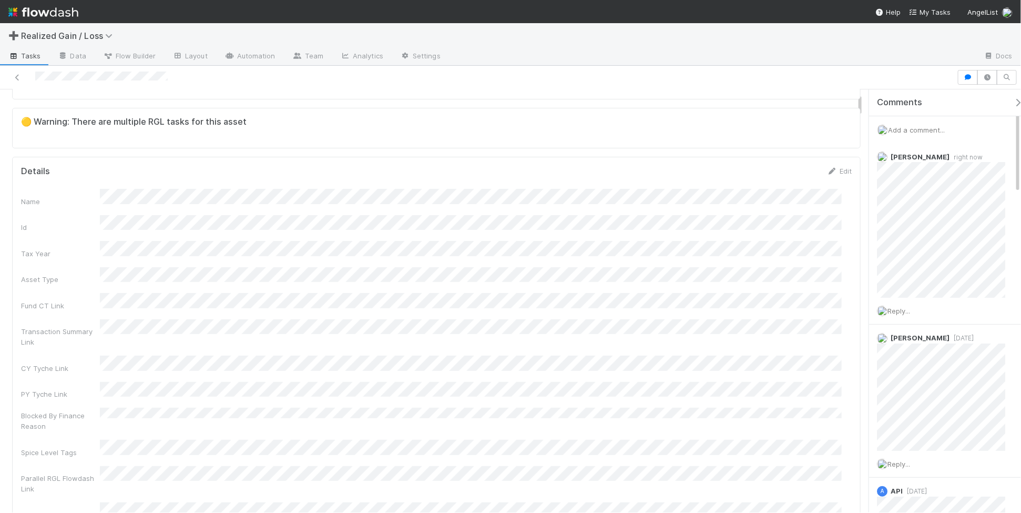
scroll to position [0, 0]
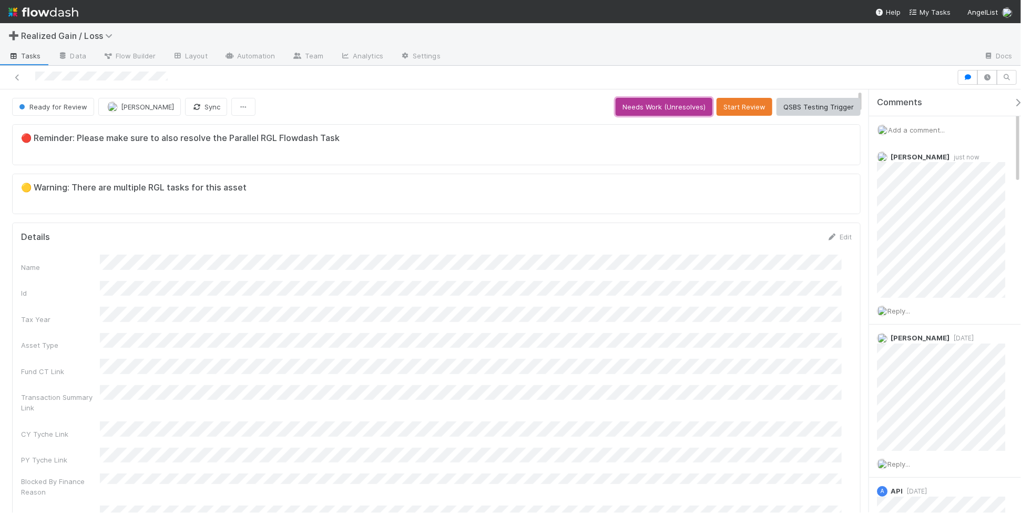
click at [684, 111] on button "Needs Work (Unresolves)" at bounding box center [664, 107] width 97 height 18
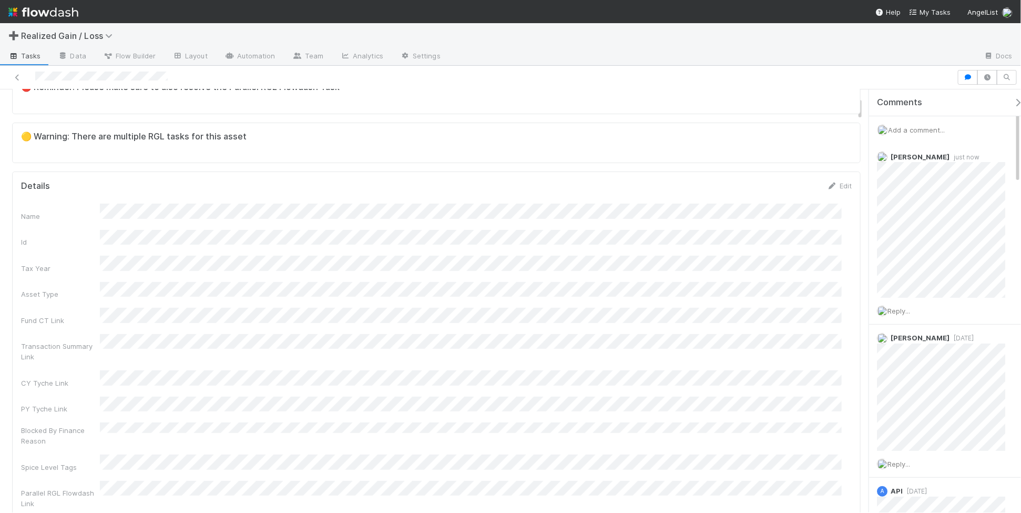
scroll to position [131, 0]
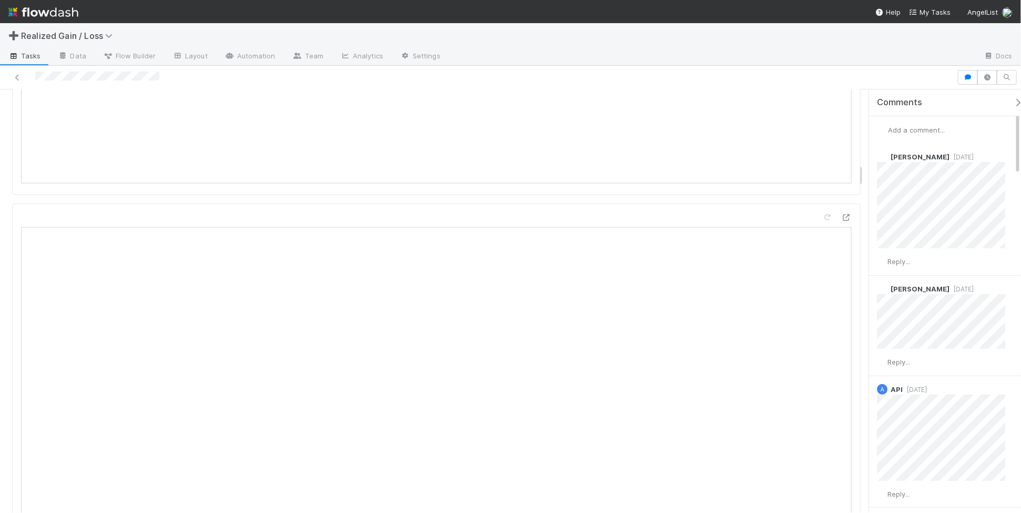
scroll to position [1314, 0]
click at [898, 128] on span "Add a comment..." at bounding box center [916, 130] width 57 height 8
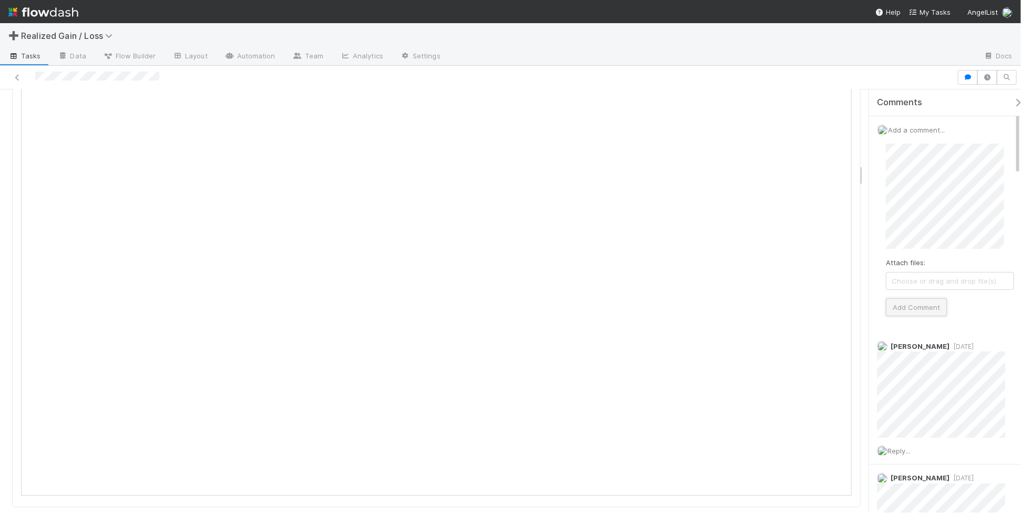
click at [918, 304] on button "Add Comment" at bounding box center [916, 307] width 61 height 18
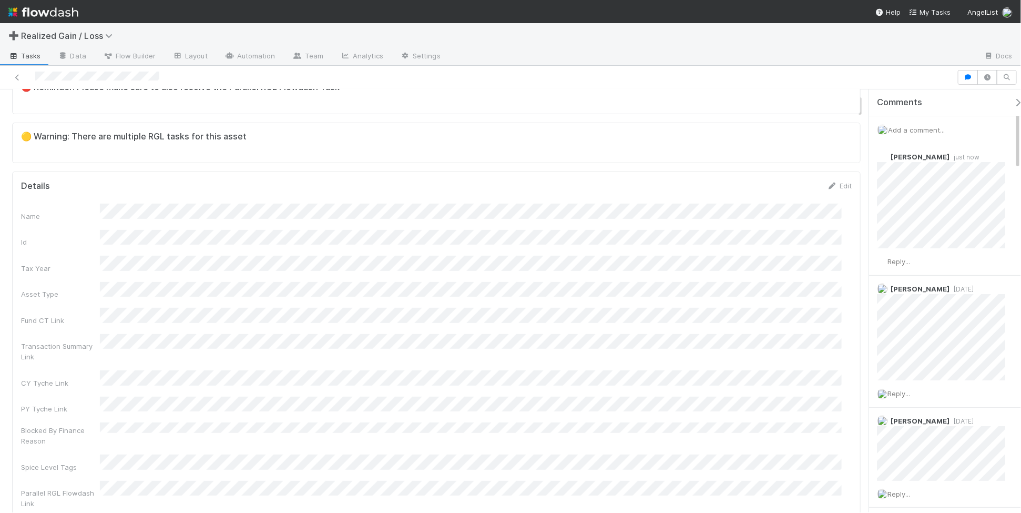
scroll to position [0, 0]
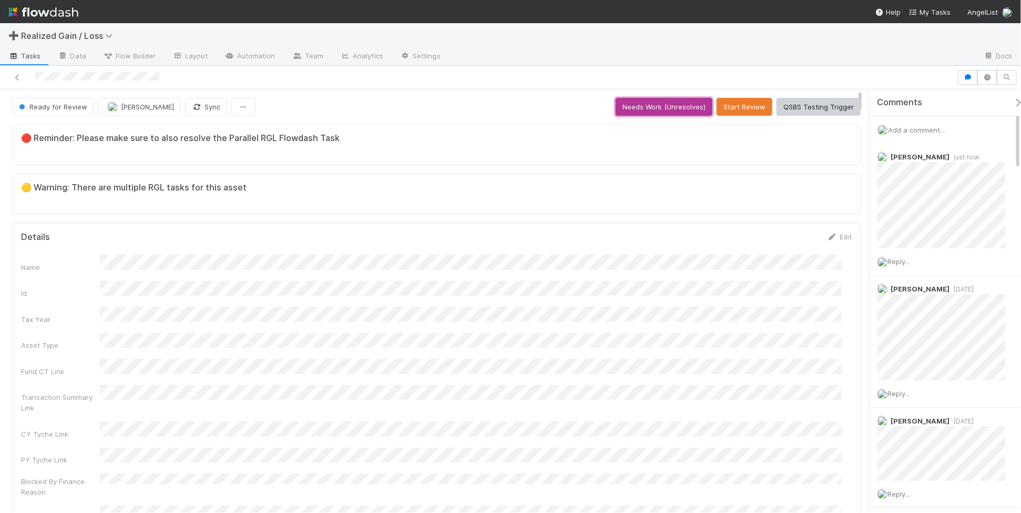
click at [650, 111] on button "Needs Work (Unresolves)" at bounding box center [664, 107] width 97 height 18
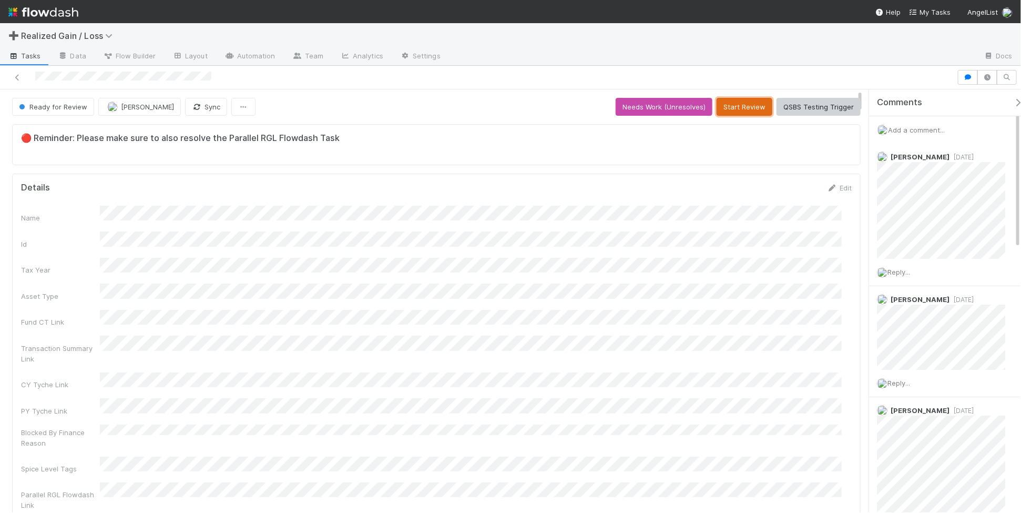
click at [750, 111] on button "Start Review" at bounding box center [744, 107] width 56 height 18
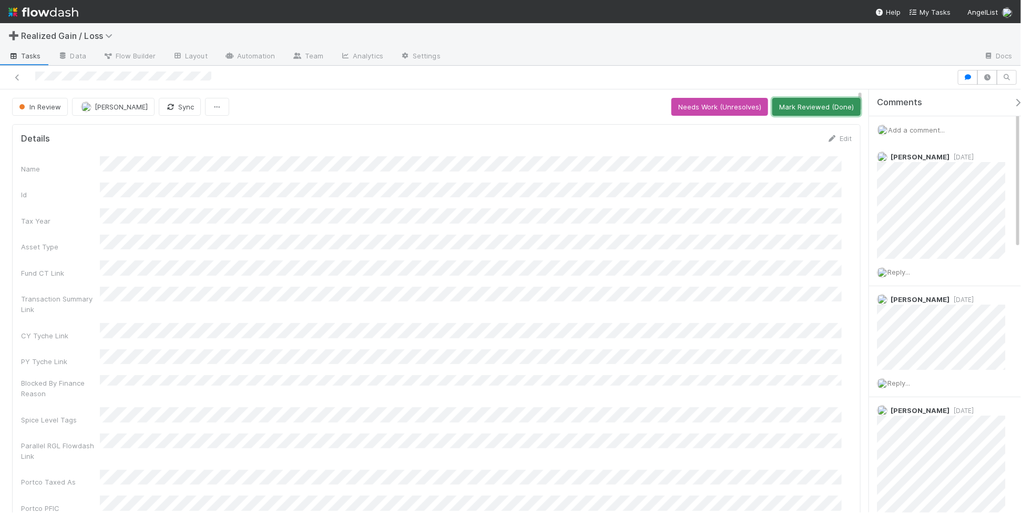
click at [794, 103] on button "Mark Reviewed (Done)" at bounding box center [816, 107] width 88 height 18
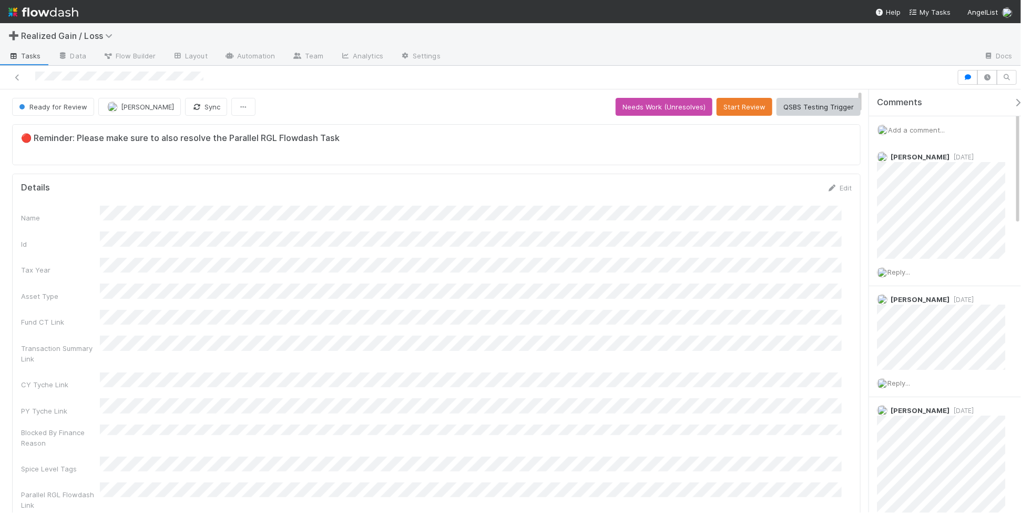
scroll to position [203, 811]
click at [731, 110] on button "Start Review" at bounding box center [744, 107] width 56 height 18
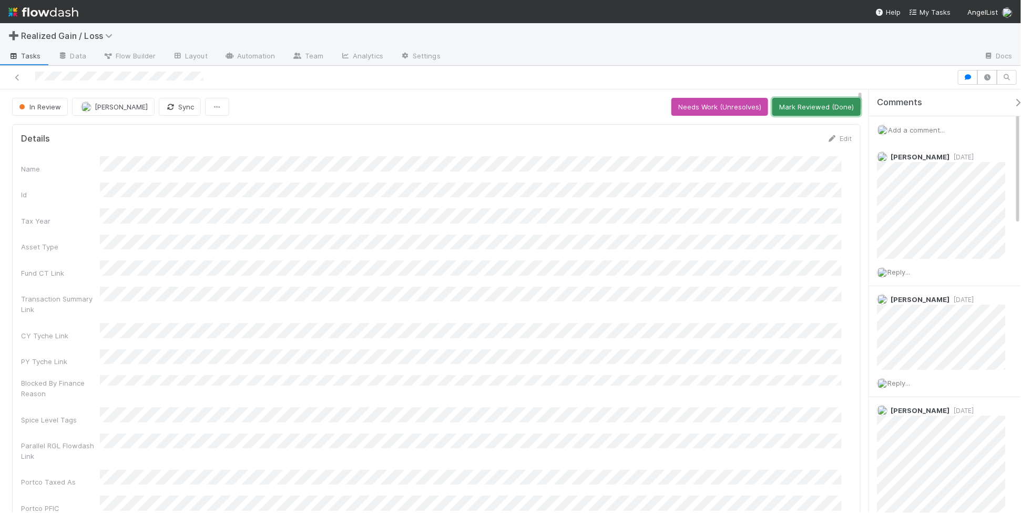
click at [802, 99] on button "Mark Reviewed (Done)" at bounding box center [816, 107] width 88 height 18
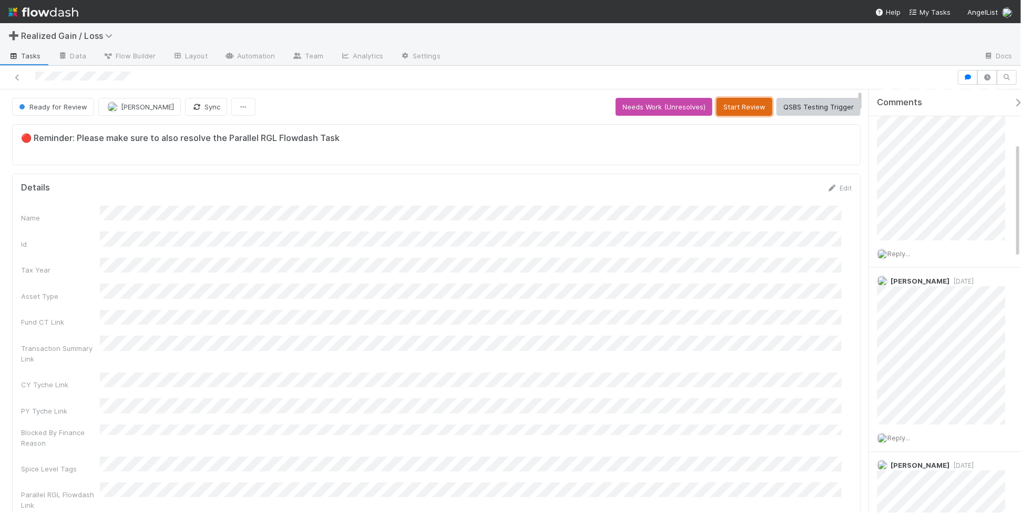
click at [732, 105] on button "Start Review" at bounding box center [744, 107] width 56 height 18
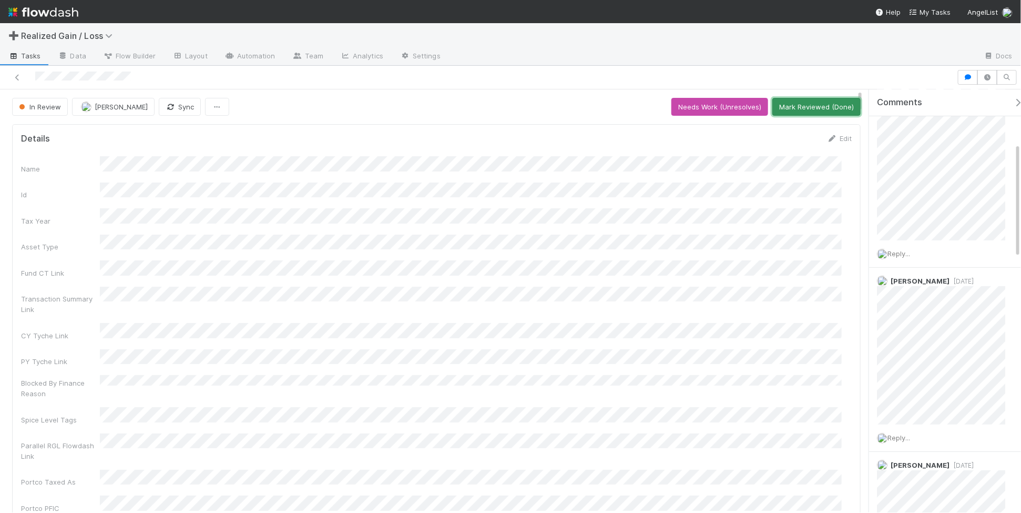
click at [802, 107] on button "Mark Reviewed (Done)" at bounding box center [816, 107] width 88 height 18
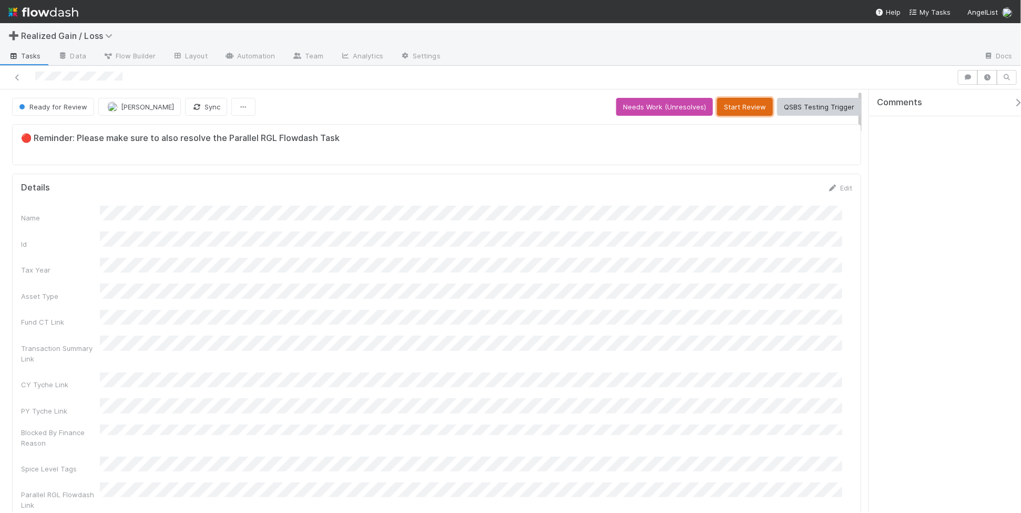
click at [734, 111] on button "Start Review" at bounding box center [745, 107] width 56 height 18
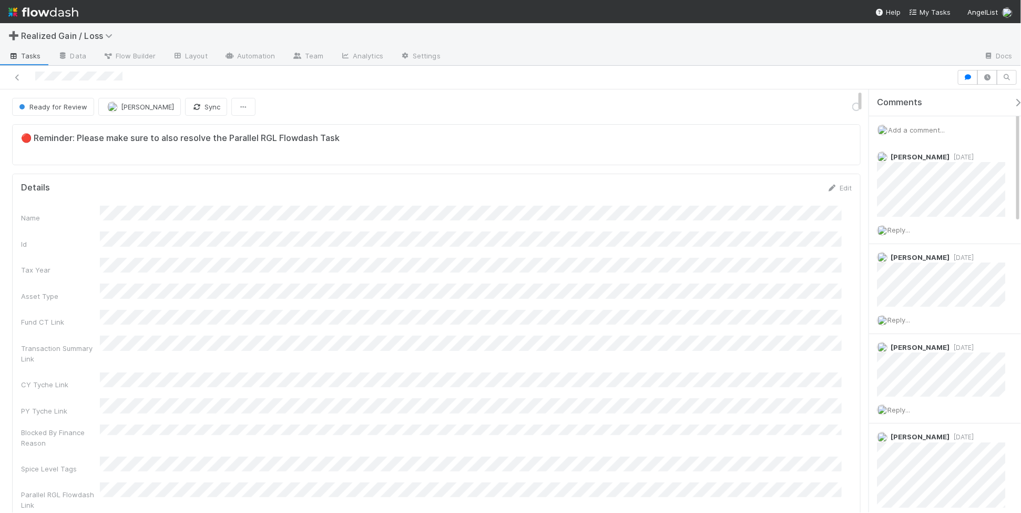
scroll to position [203, 811]
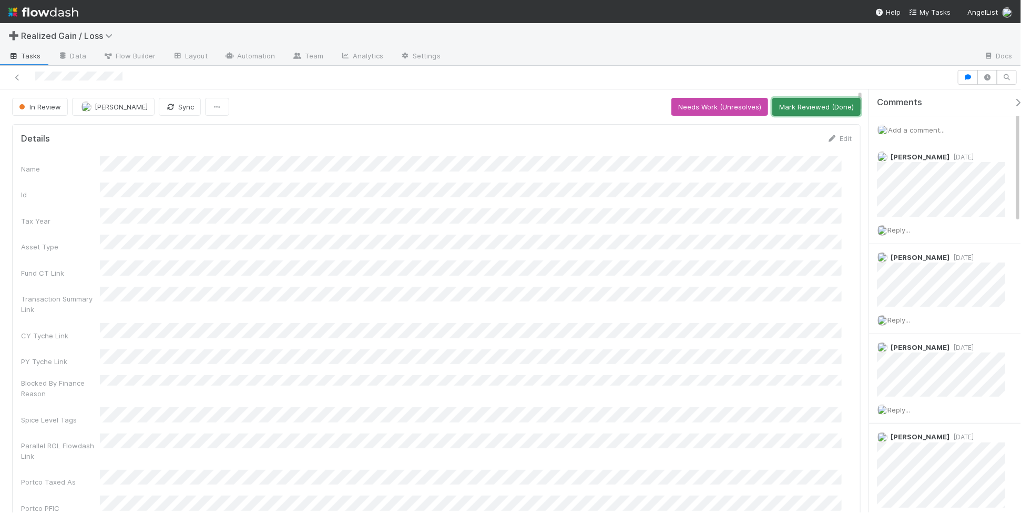
click at [808, 104] on button "Mark Reviewed (Done)" at bounding box center [816, 107] width 88 height 18
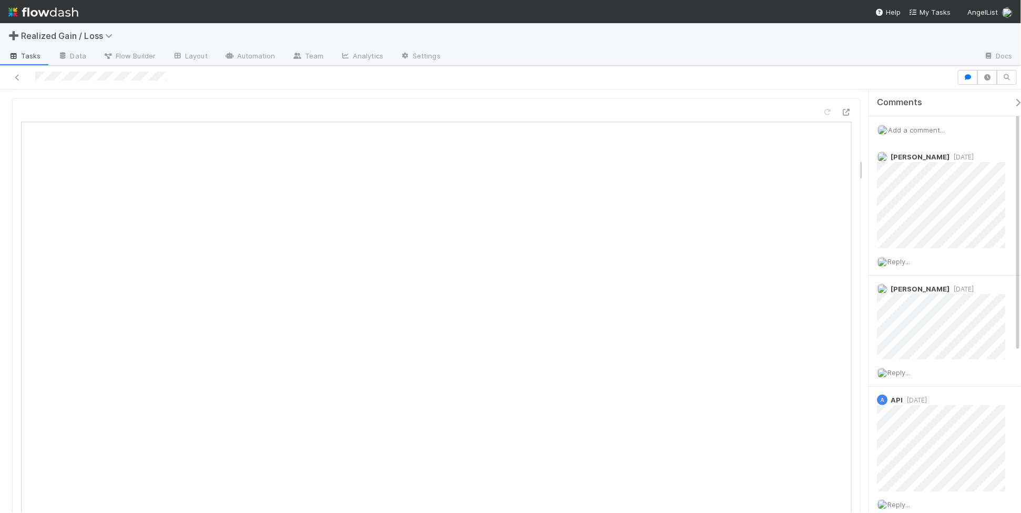
scroll to position [1248, 0]
click at [944, 124] on div "Add a comment..." at bounding box center [950, 129] width 162 height 27
click at [944, 127] on span "Add a comment..." at bounding box center [916, 130] width 57 height 8
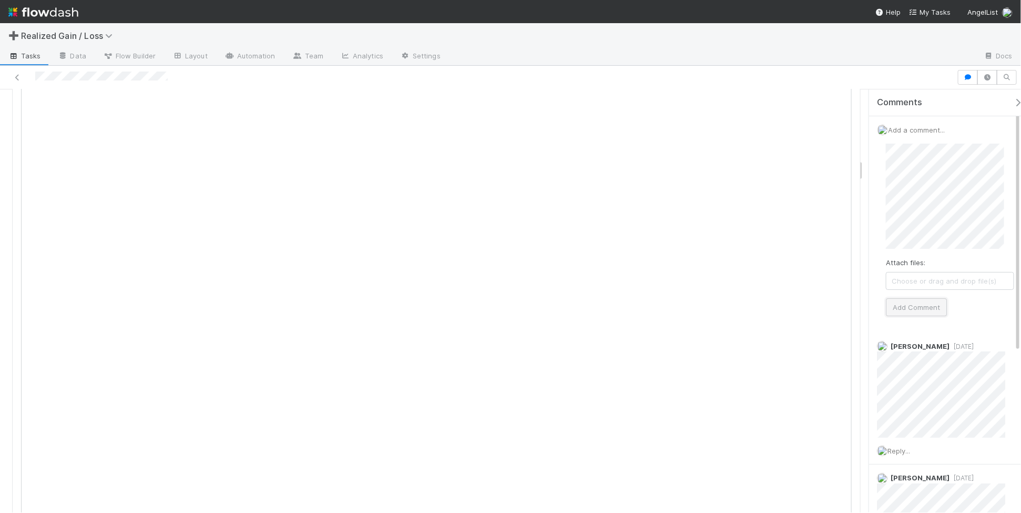
click at [903, 308] on button "Add Comment" at bounding box center [916, 307] width 61 height 18
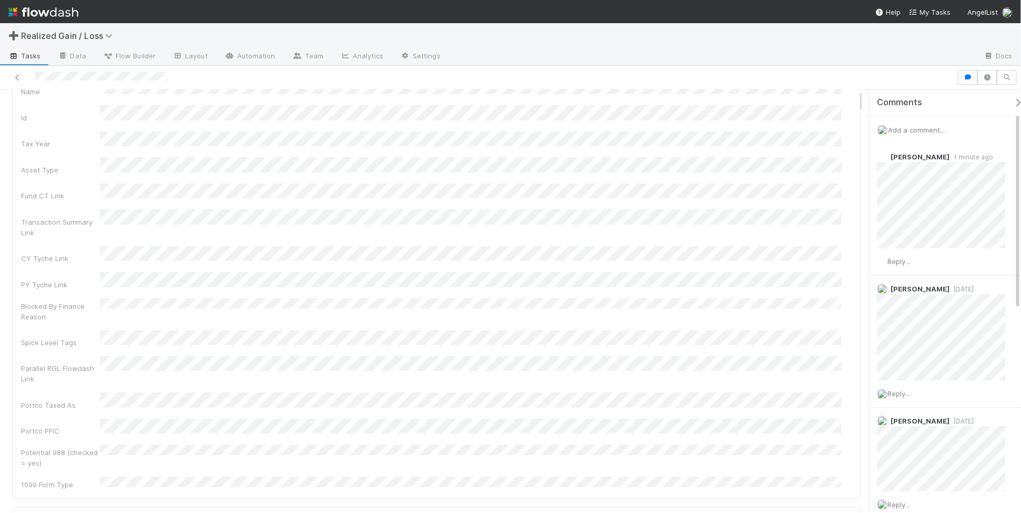
scroll to position [0, 0]
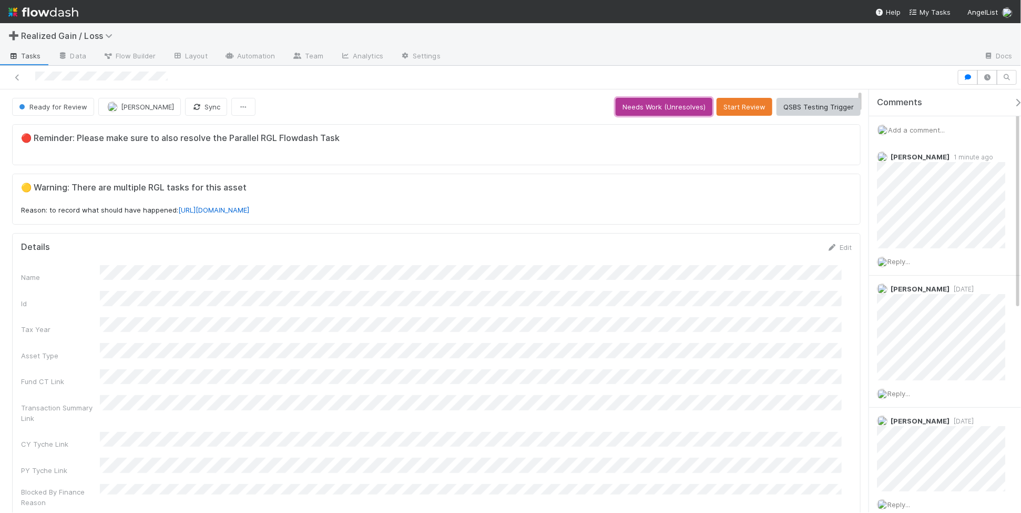
click at [657, 100] on button "Needs Work (Unresolves)" at bounding box center [664, 107] width 97 height 18
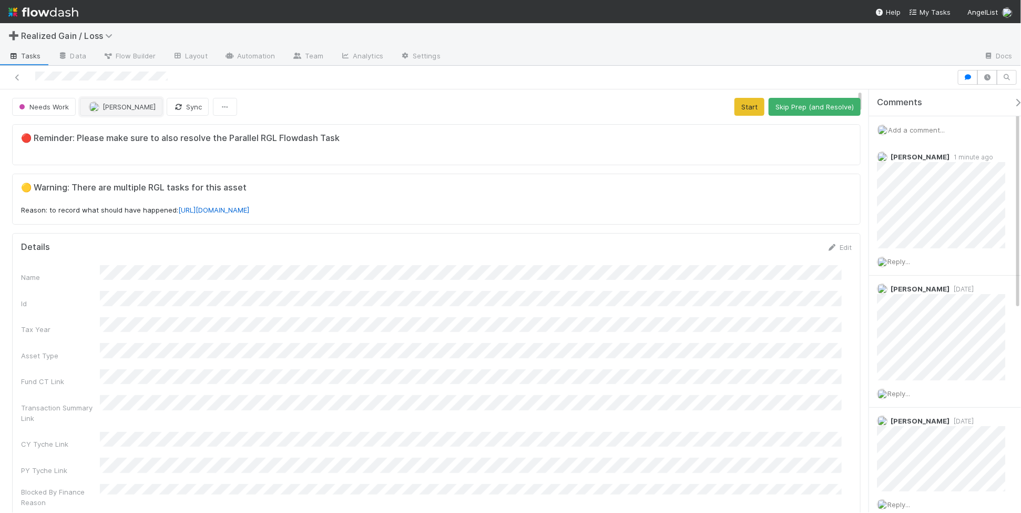
click at [108, 114] on button "[PERSON_NAME]" at bounding box center [121, 107] width 83 height 18
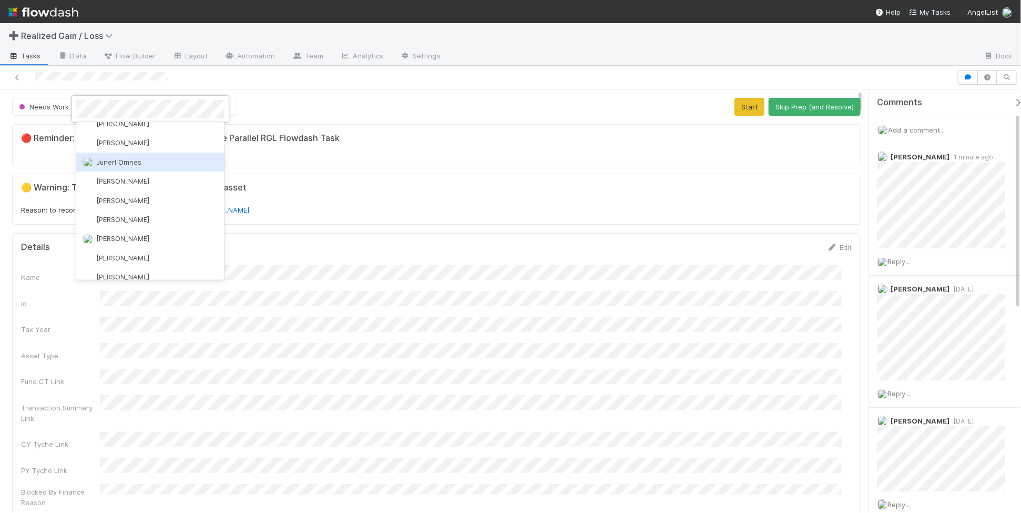
scroll to position [454, 0]
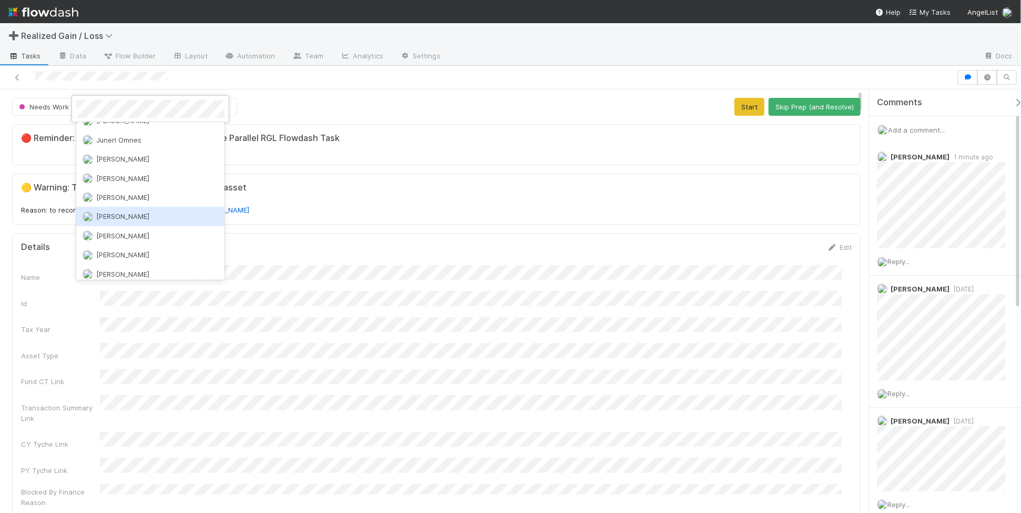
click at [166, 209] on div "[PERSON_NAME]" at bounding box center [150, 216] width 148 height 19
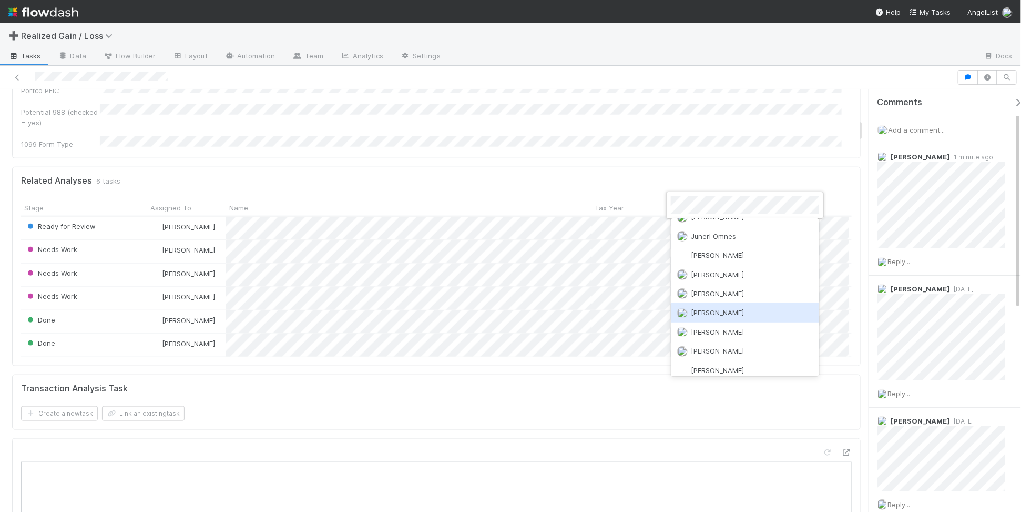
click at [737, 303] on div "[PERSON_NAME]" at bounding box center [745, 312] width 148 height 19
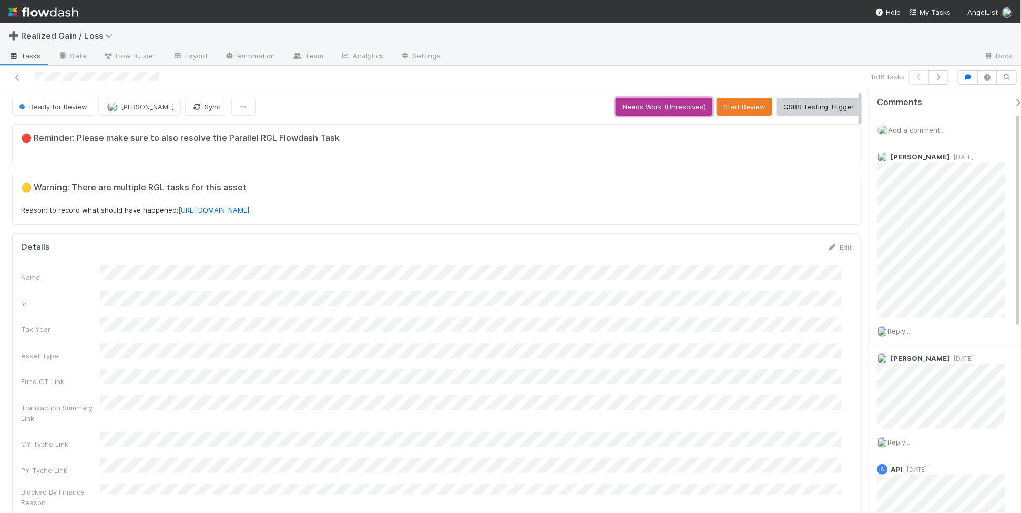
click at [688, 106] on button "Needs Work (Unresolves)" at bounding box center [664, 107] width 97 height 18
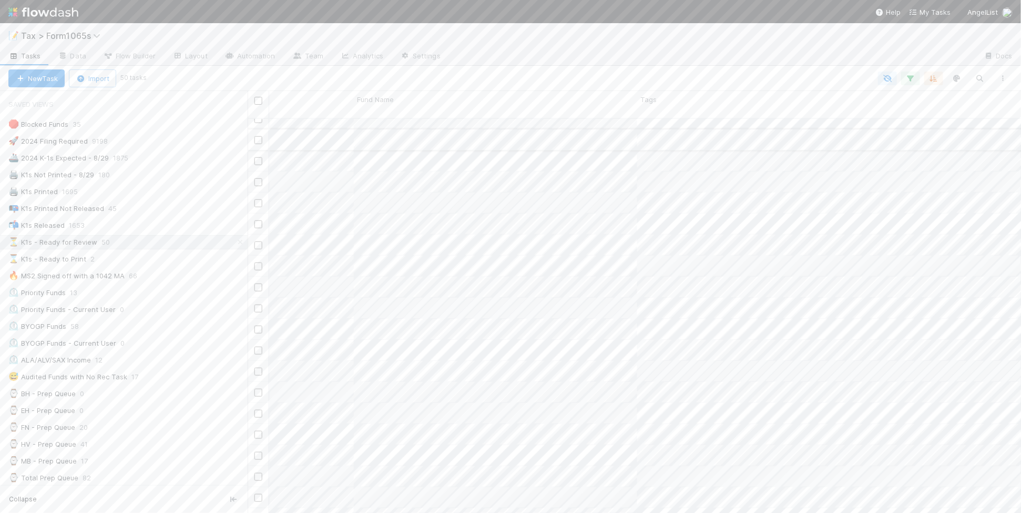
scroll to position [591, 698]
click at [352, 459] on button "Add Comment" at bounding box center [347, 461] width 61 height 18
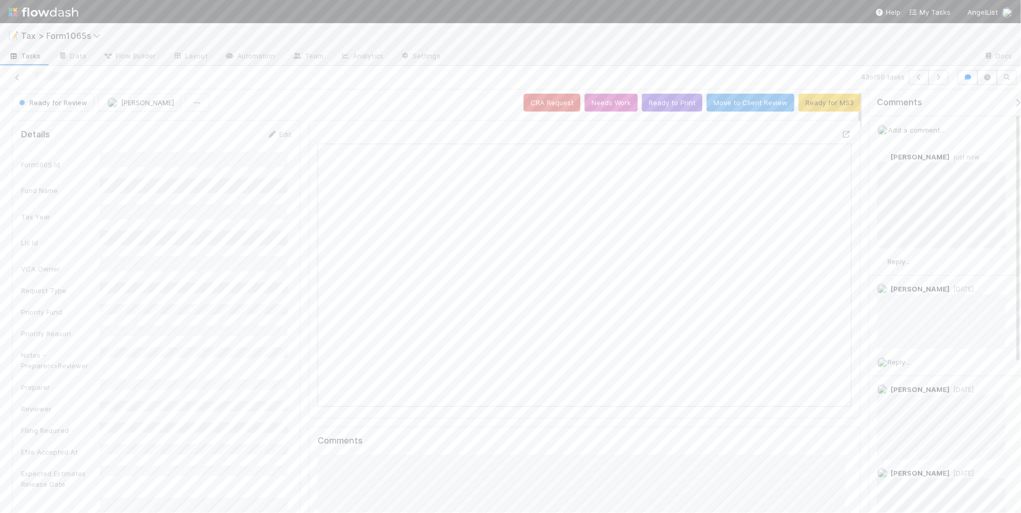
scroll to position [0, 0]
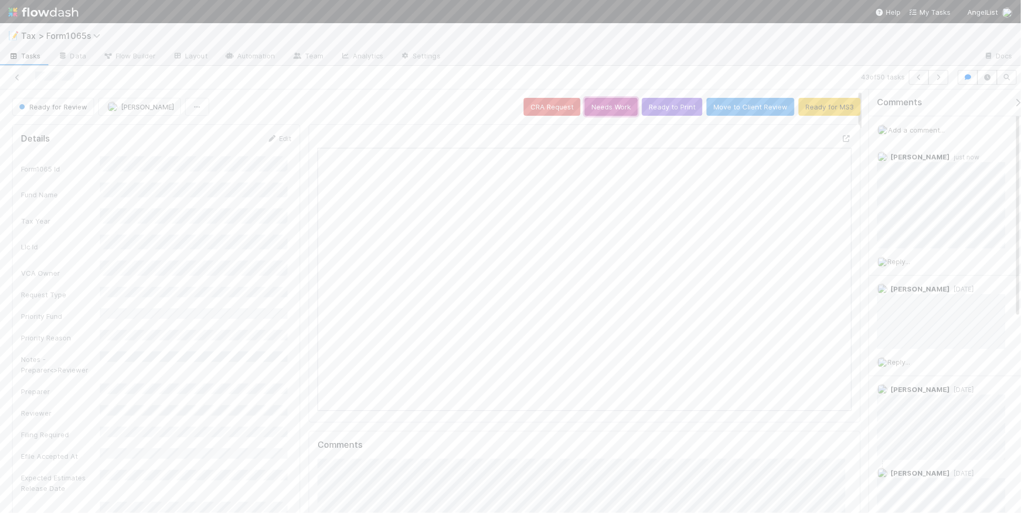
click at [611, 109] on button "Needs Work" at bounding box center [611, 107] width 53 height 18
click at [16, 75] on icon at bounding box center [17, 77] width 11 height 7
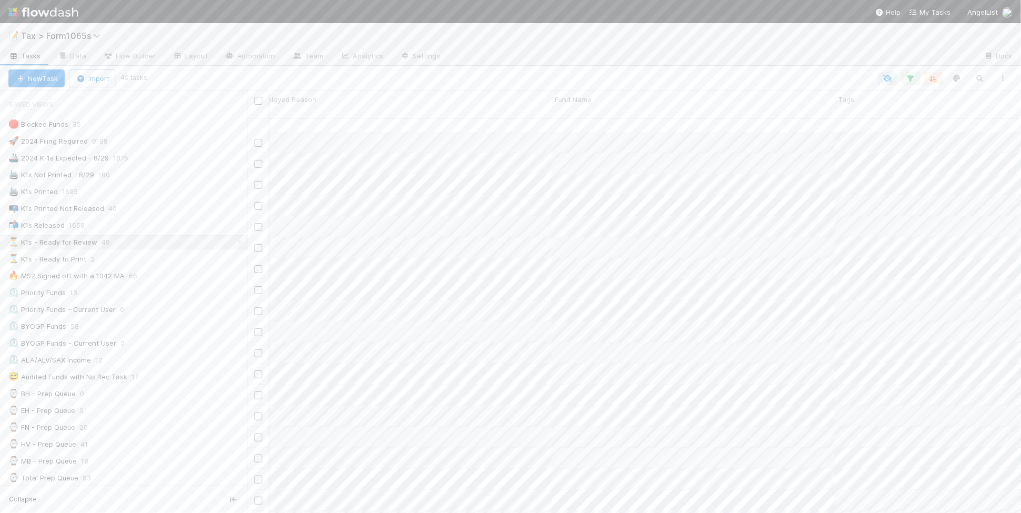
scroll to position [263, 500]
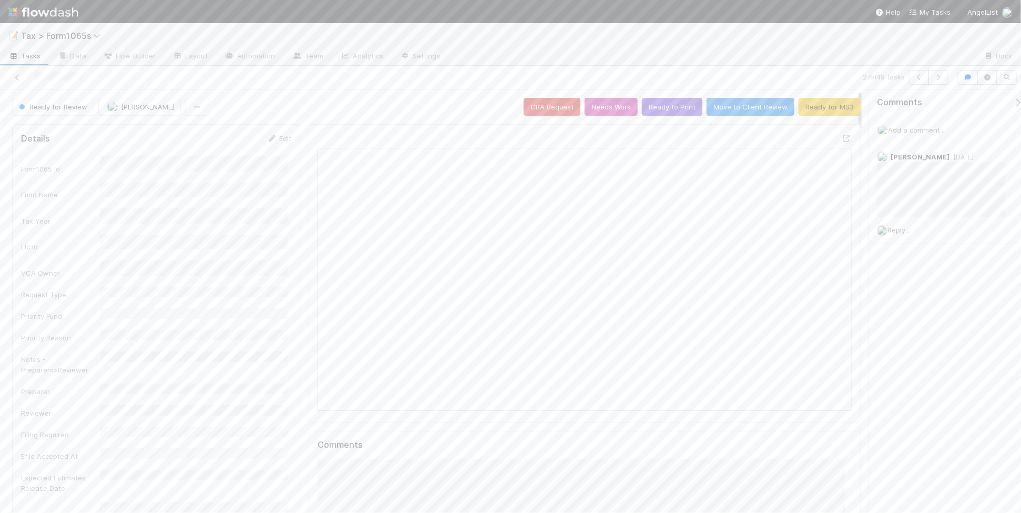
scroll to position [9, 9]
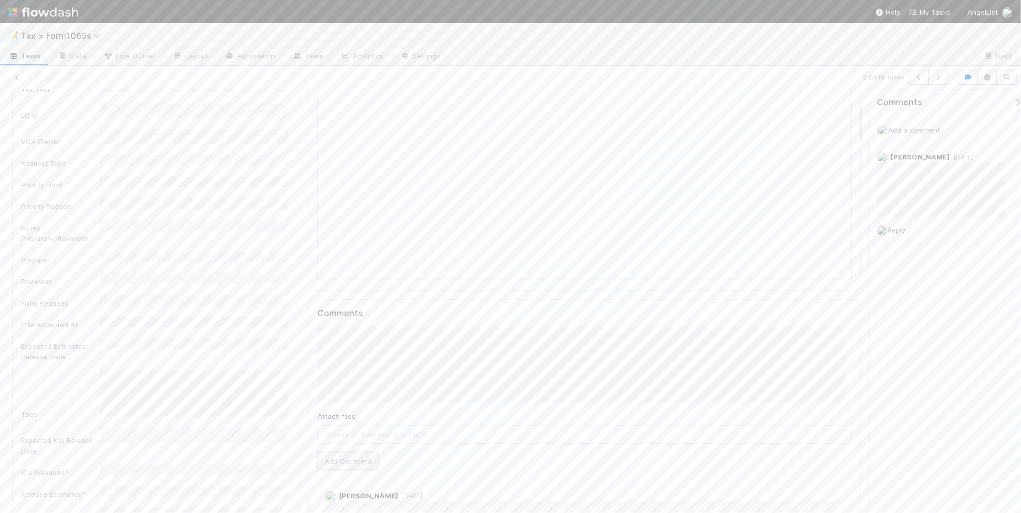
click at [333, 459] on button "Add Comment" at bounding box center [347, 461] width 61 height 18
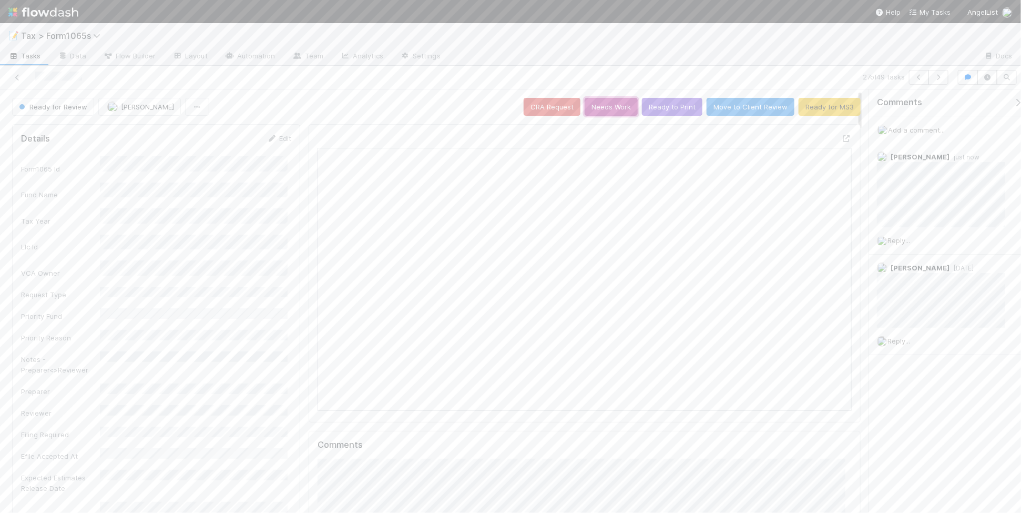
click at [597, 106] on button "Needs Work" at bounding box center [611, 107] width 53 height 18
click at [15, 77] on icon at bounding box center [17, 77] width 11 height 7
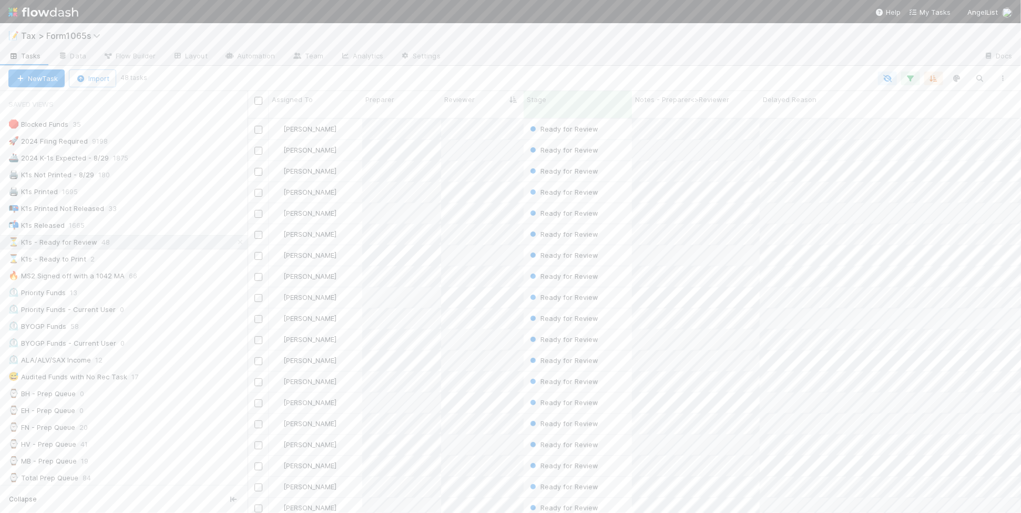
click at [185, 297] on div "⏲️ Priority Funds 13" at bounding box center [127, 292] width 239 height 13
click at [163, 247] on div "⏳ K1s - Ready for Review 48" at bounding box center [127, 241] width 239 height 13
click at [190, 325] on div "🔥 2024 K-1s: Not Printed, Has States 84" at bounding box center [127, 318] width 239 height 13
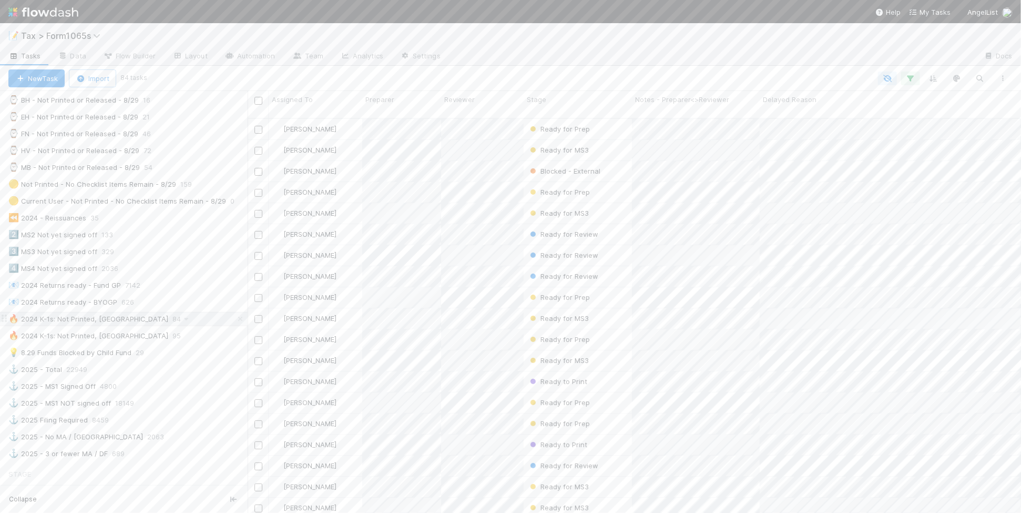
scroll to position [393, 763]
click at [564, 101] on div "Stage" at bounding box center [578, 99] width 103 height 11
click at [565, 119] on div "Sort First → Last" at bounding box center [587, 119] width 120 height 16
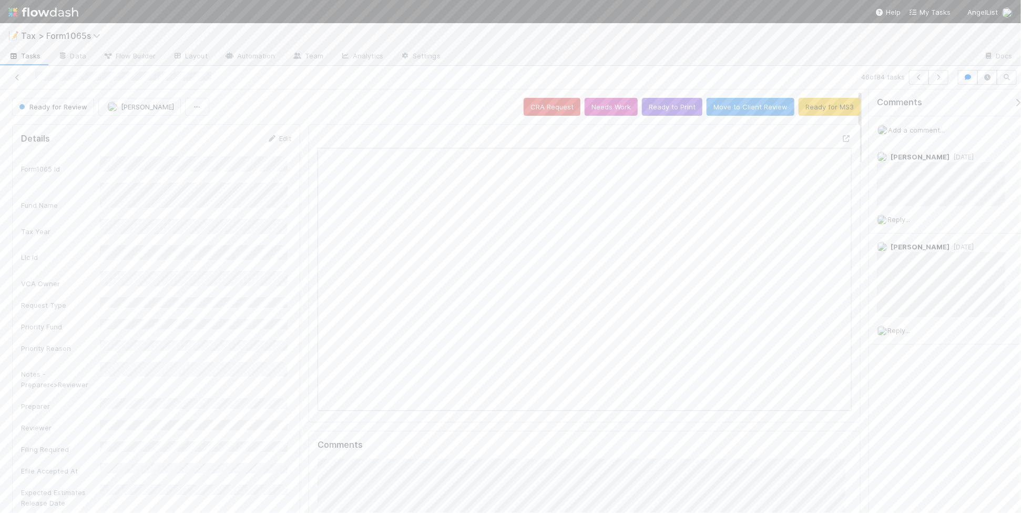
scroll to position [203, 517]
click at [942, 75] on icon "button" at bounding box center [938, 77] width 11 height 6
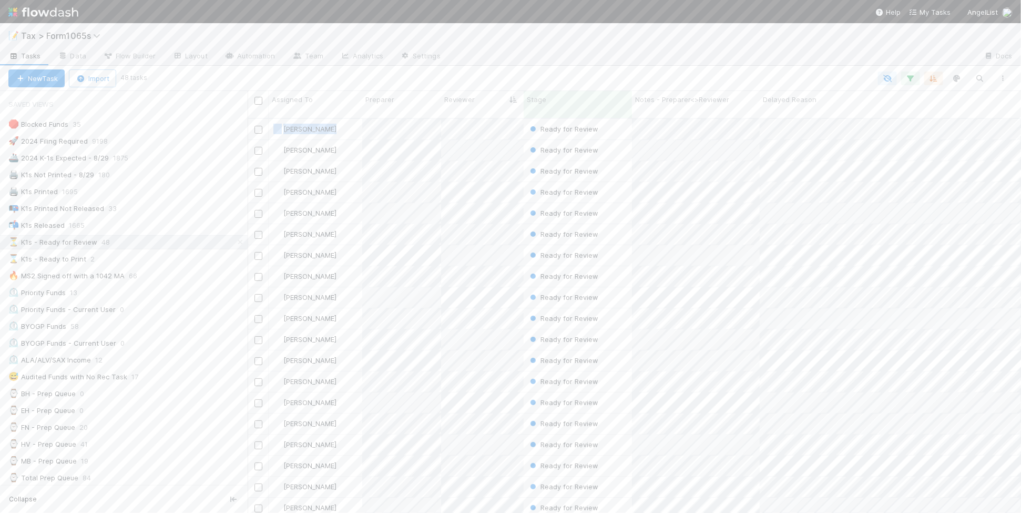
drag, startPoint x: 401, startPoint y: 130, endPoint x: 424, endPoint y: 75, distance: 59.8
click at [424, 75] on div "New Task Import 48 tasks Assigned To Preparer Reviewer Stage Notes - Preparer<>…" at bounding box center [510, 289] width 1021 height 447
drag, startPoint x: 424, startPoint y: 75, endPoint x: 473, endPoint y: 74, distance: 49.4
click at [473, 74] on div at bounding box center [579, 78] width 869 height 14
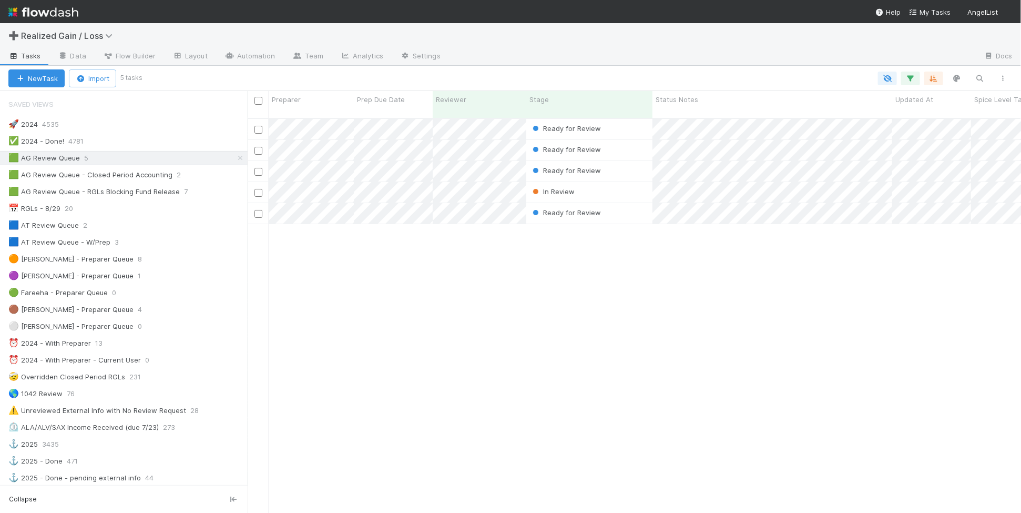
scroll to position [393, 763]
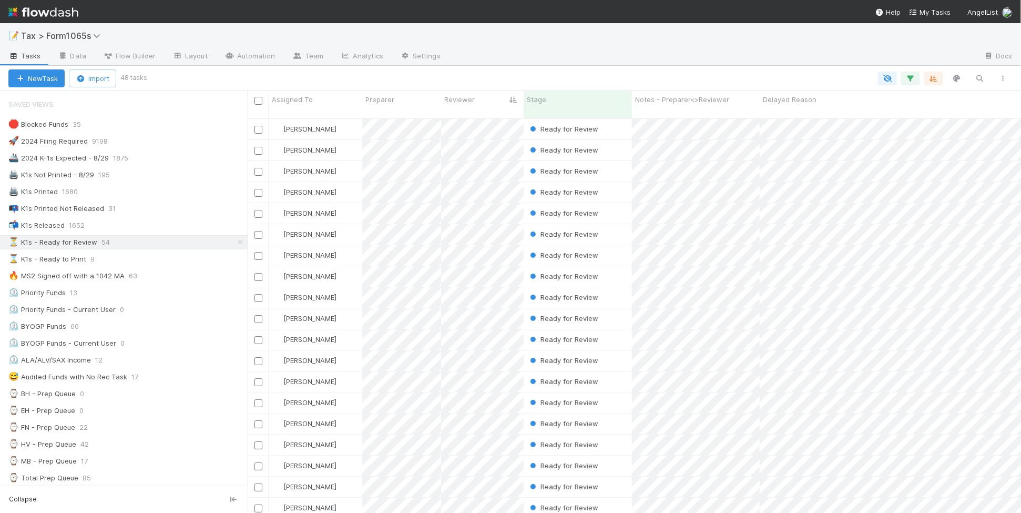
scroll to position [393, 763]
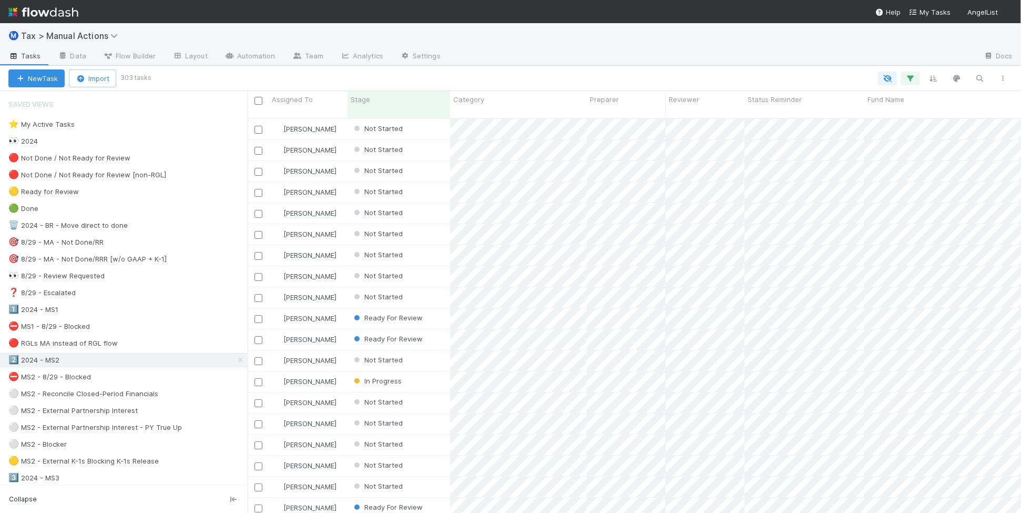
scroll to position [393, 763]
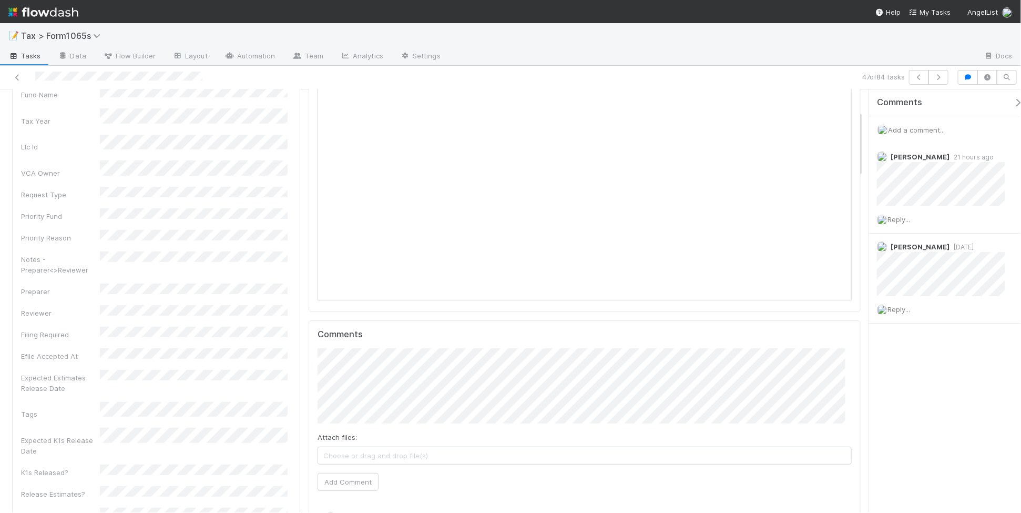
scroll to position [131, 0]
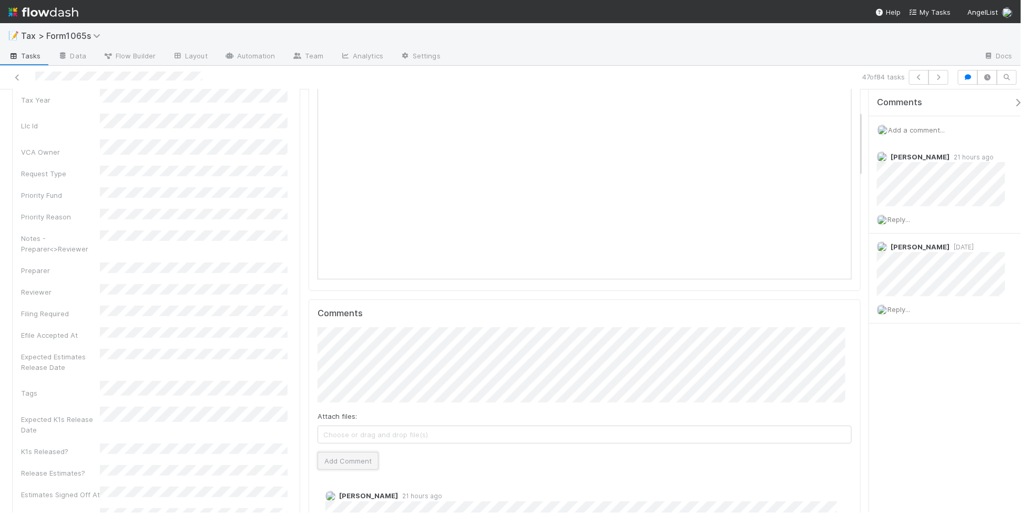
click at [356, 459] on button "Add Comment" at bounding box center [347, 461] width 61 height 18
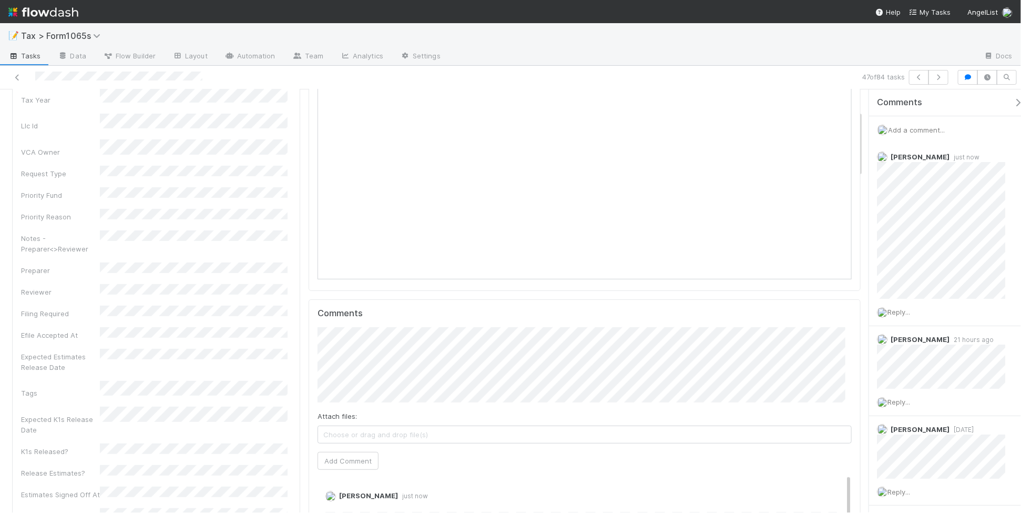
click at [916, 135] on div "Add a comment..." at bounding box center [950, 129] width 162 height 27
click at [915, 127] on span "Add a comment..." at bounding box center [916, 130] width 57 height 8
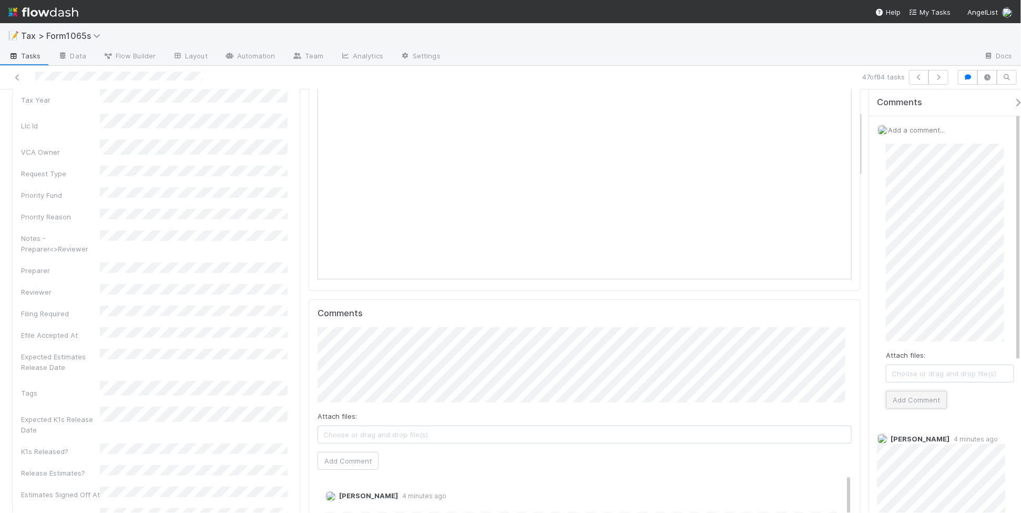
click at [914, 397] on button "Add Comment" at bounding box center [916, 400] width 61 height 18
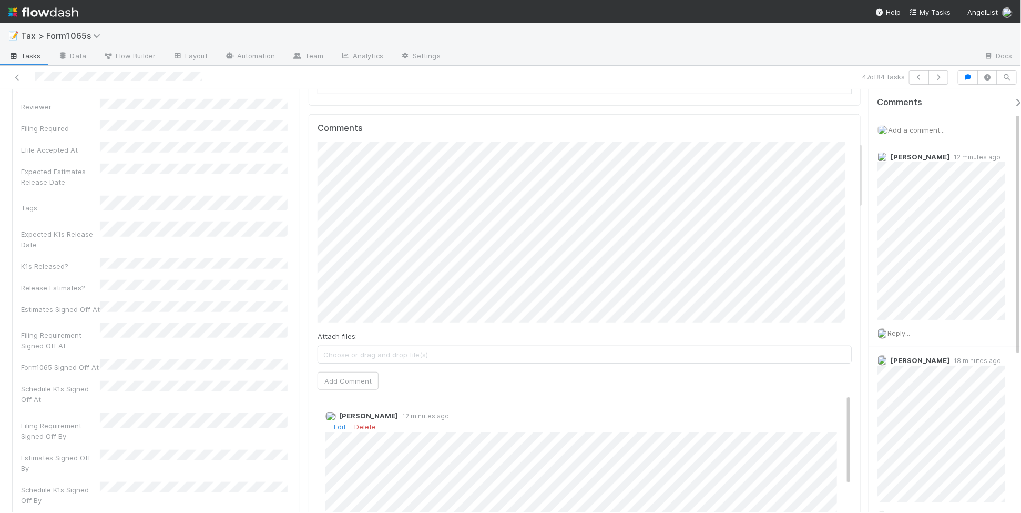
scroll to position [329, 0]
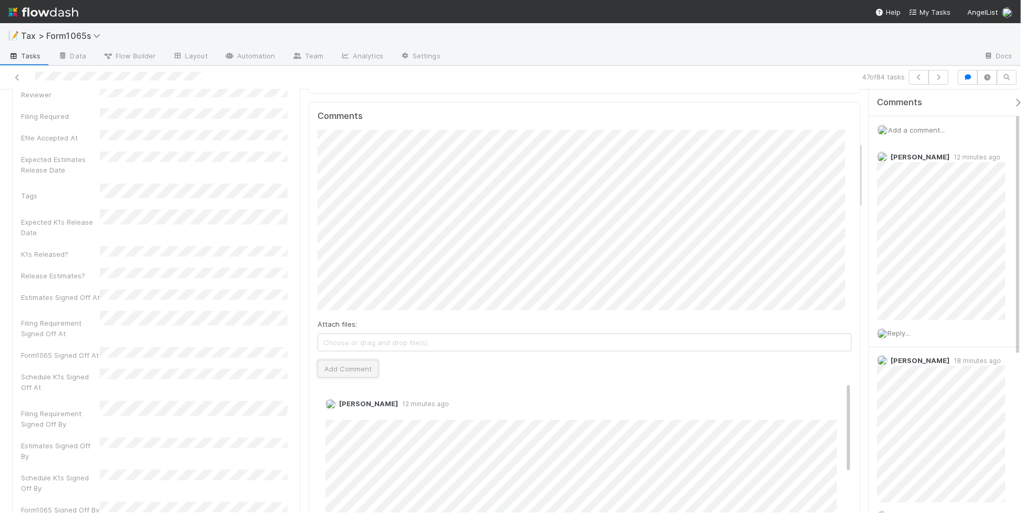
click at [350, 376] on button "Add Comment" at bounding box center [347, 369] width 61 height 18
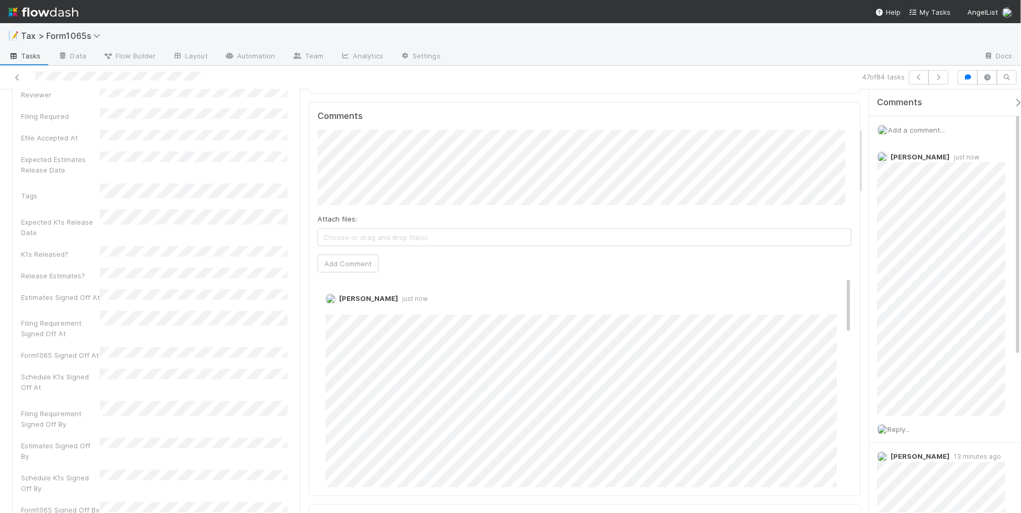
scroll to position [0, 0]
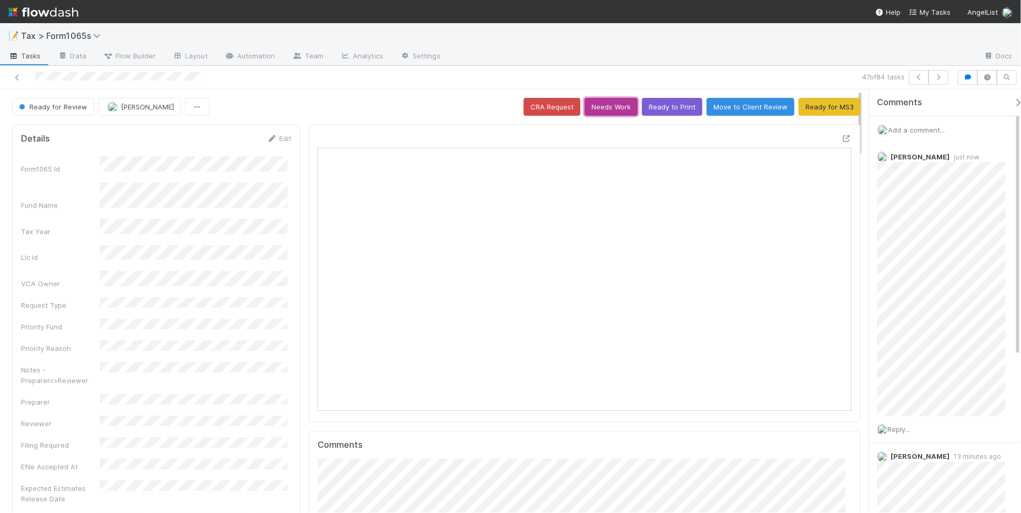
click at [592, 109] on button "Needs Work" at bounding box center [611, 107] width 53 height 18
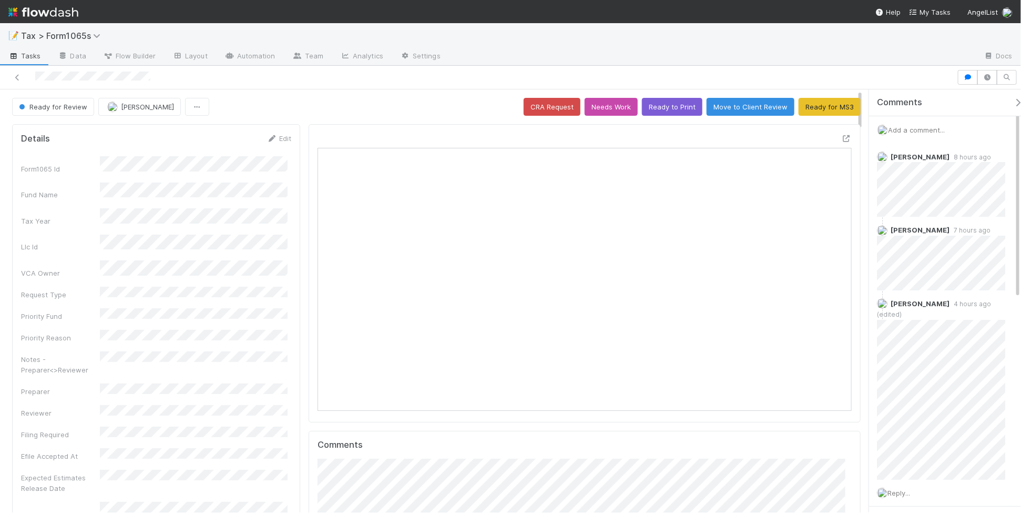
scroll to position [203, 257]
click at [652, 109] on button "Ready to Print" at bounding box center [672, 107] width 60 height 18
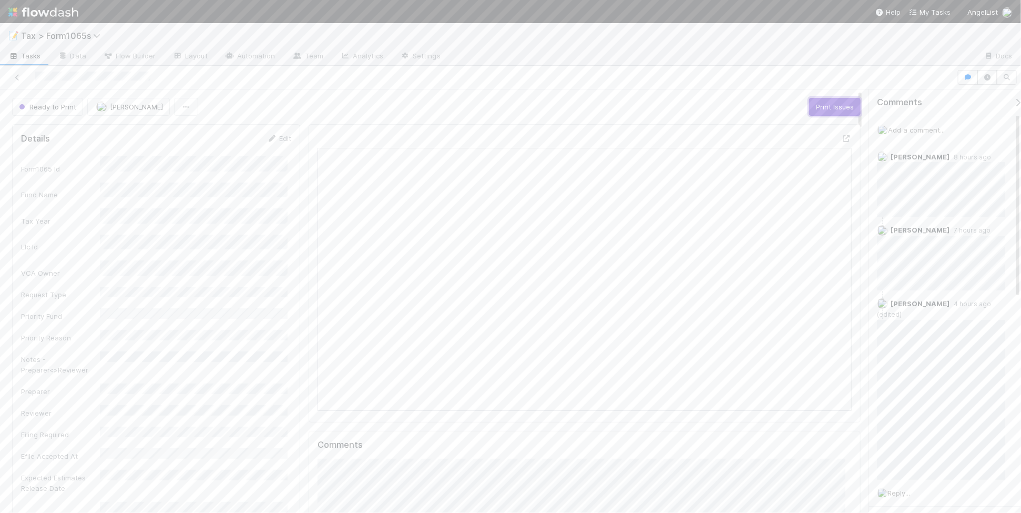
click at [809, 107] on button "Print Issues" at bounding box center [835, 107] width 52 height 18
click at [735, 112] on button "Needs Work" at bounding box center [741, 107] width 53 height 18
click at [796, 109] on button "Request Review" at bounding box center [827, 107] width 66 height 18
click at [824, 105] on button "Ready for MS3" at bounding box center [829, 107] width 62 height 18
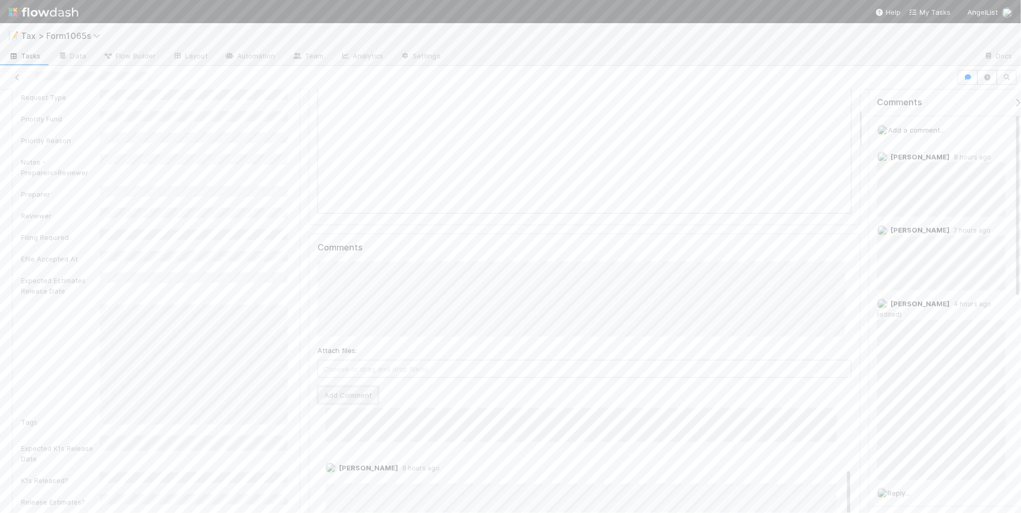
click at [364, 398] on button "Add Comment" at bounding box center [347, 395] width 61 height 18
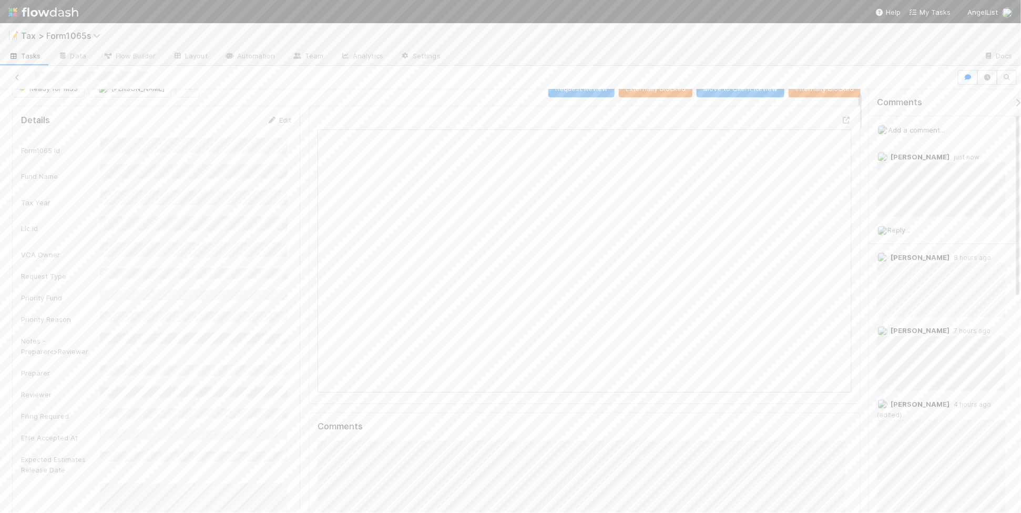
scroll to position [0, 0]
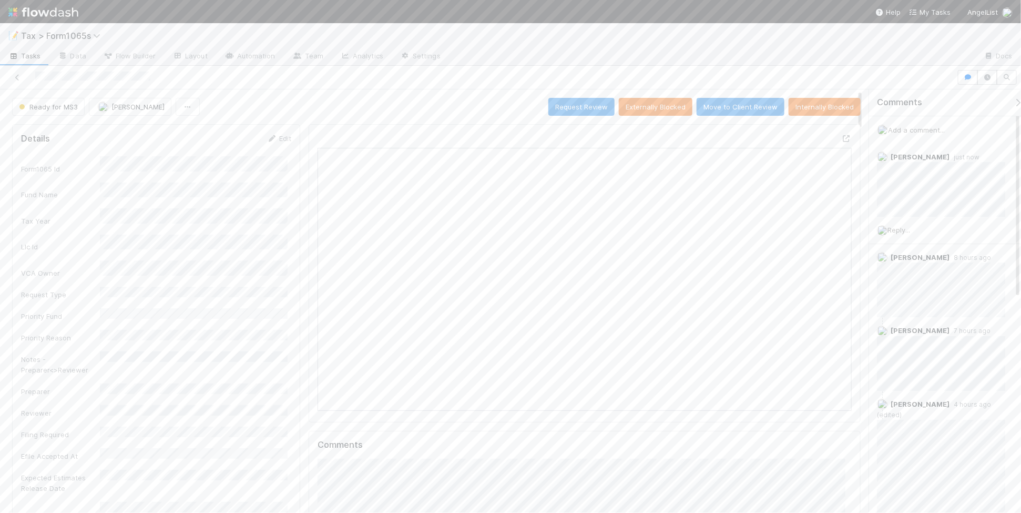
drag, startPoint x: 21, startPoint y: 79, endPoint x: 177, endPoint y: 1, distance: 174.2
click at [21, 79] on icon at bounding box center [17, 77] width 11 height 7
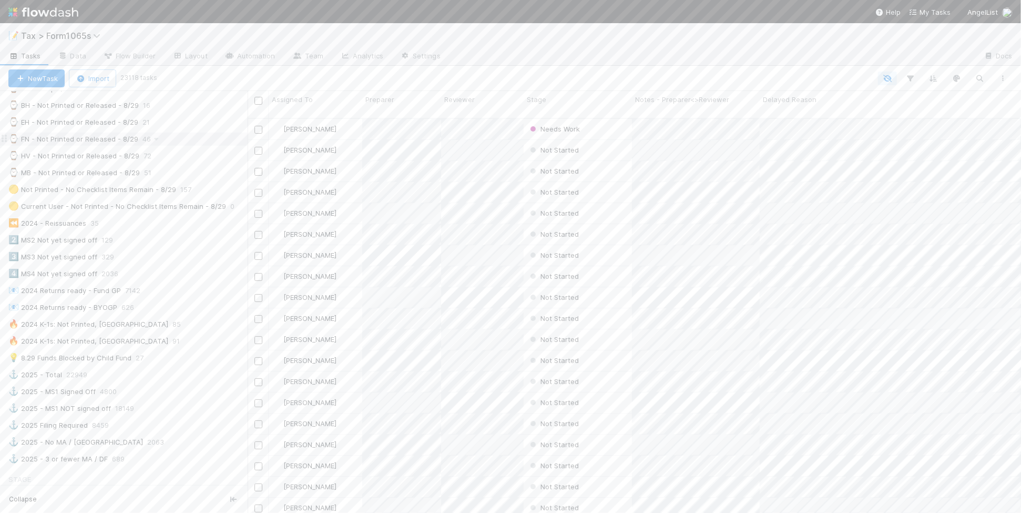
scroll to position [394, 0]
click at [187, 325] on div "🔥 2024 K-1s: Not Printed, Has States 85" at bounding box center [127, 318] width 239 height 13
click at [550, 94] on div "Stage" at bounding box center [578, 99] width 103 height 11
click at [561, 116] on div "Sort First → Last" at bounding box center [587, 119] width 120 height 16
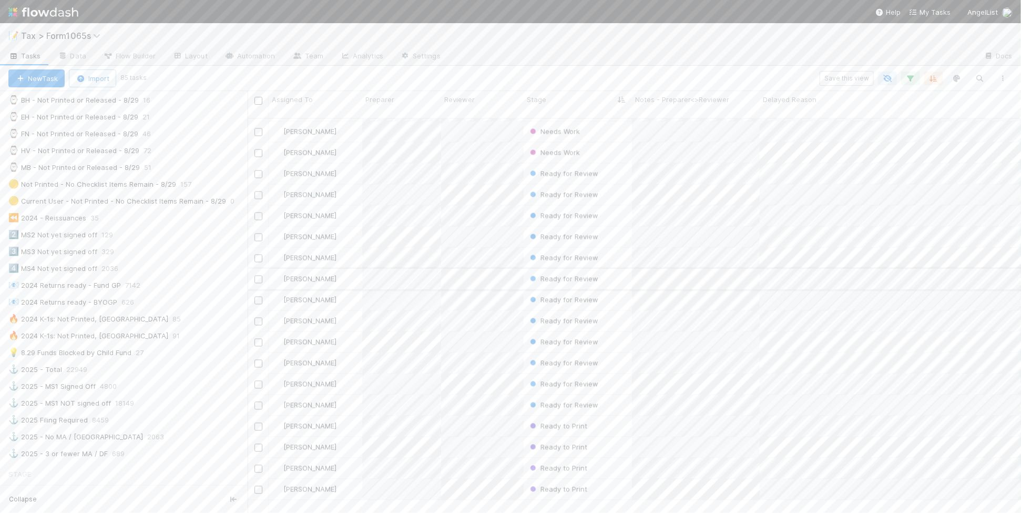
scroll to position [920, 0]
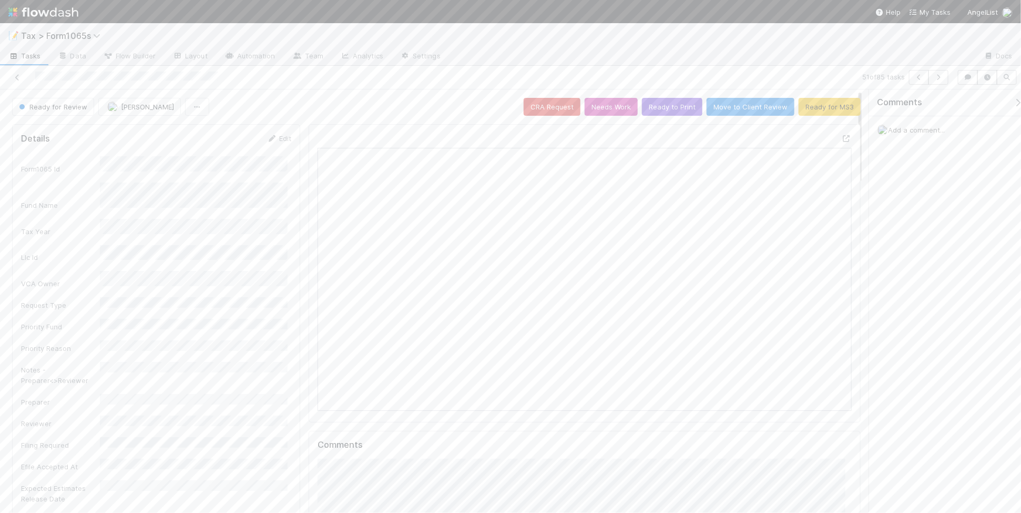
scroll to position [203, 517]
click at [813, 109] on button "Ready for MS3" at bounding box center [829, 107] width 62 height 18
click at [937, 77] on icon "button" at bounding box center [938, 77] width 11 height 6
click at [806, 106] on button "Ready for MS3" at bounding box center [829, 107] width 62 height 18
click at [935, 77] on icon "button" at bounding box center [938, 77] width 11 height 6
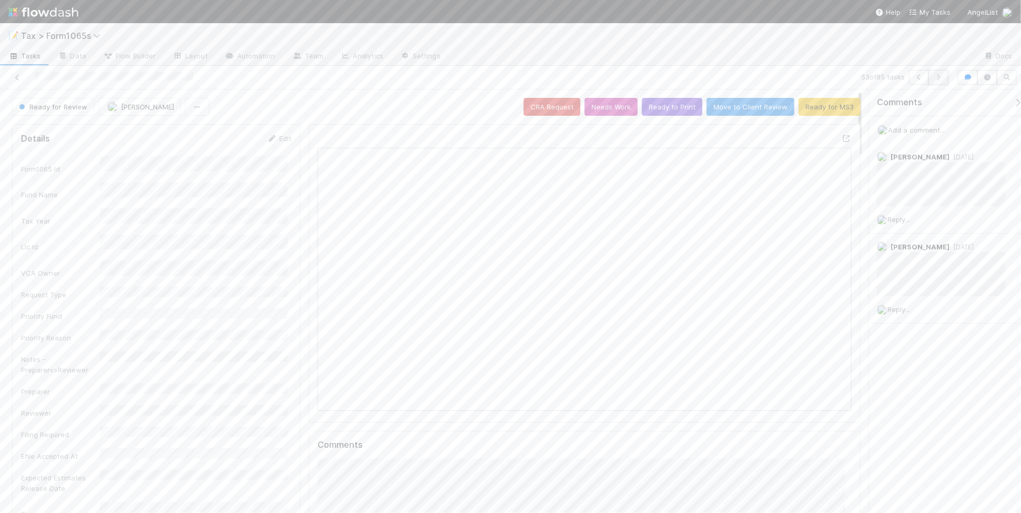
click at [936, 76] on icon "button" at bounding box center [938, 77] width 11 height 6
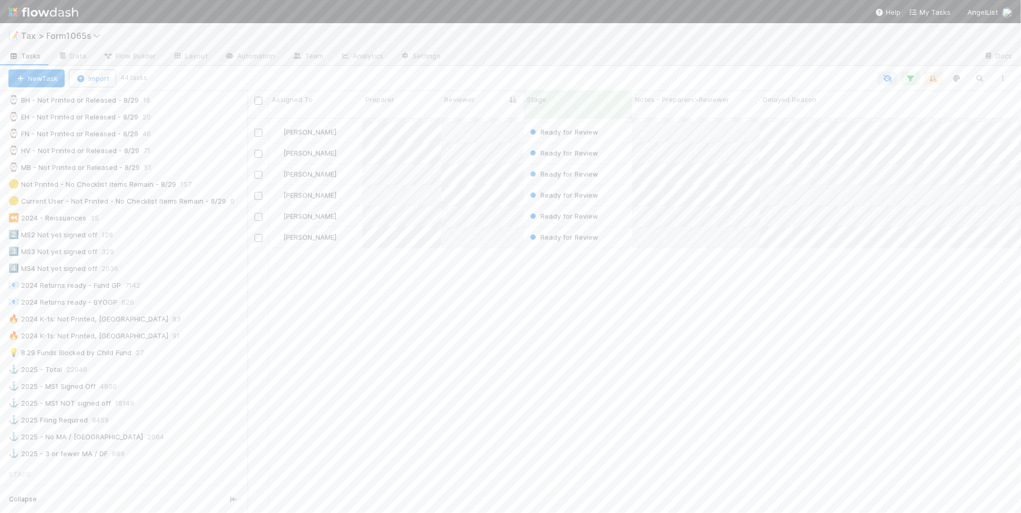
scroll to position [203, 0]
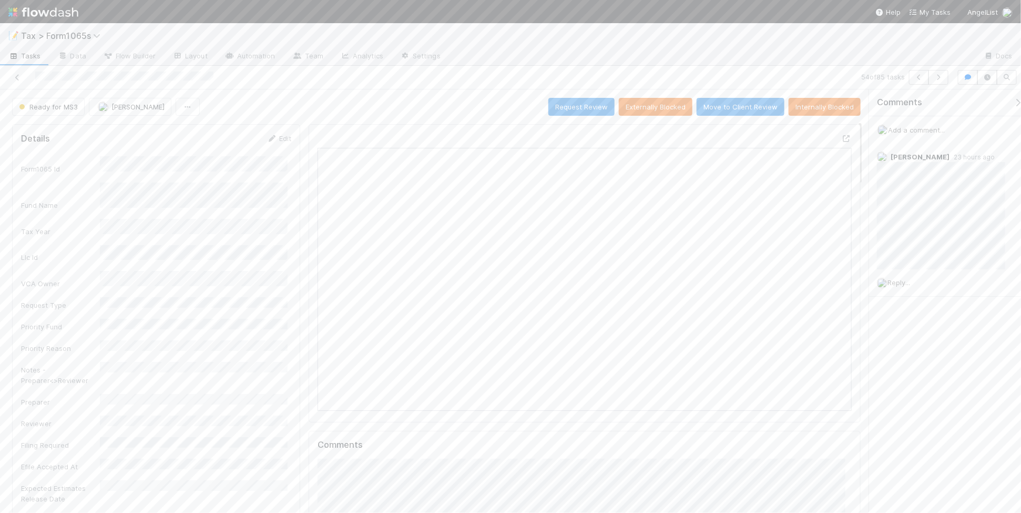
scroll to position [197, 0]
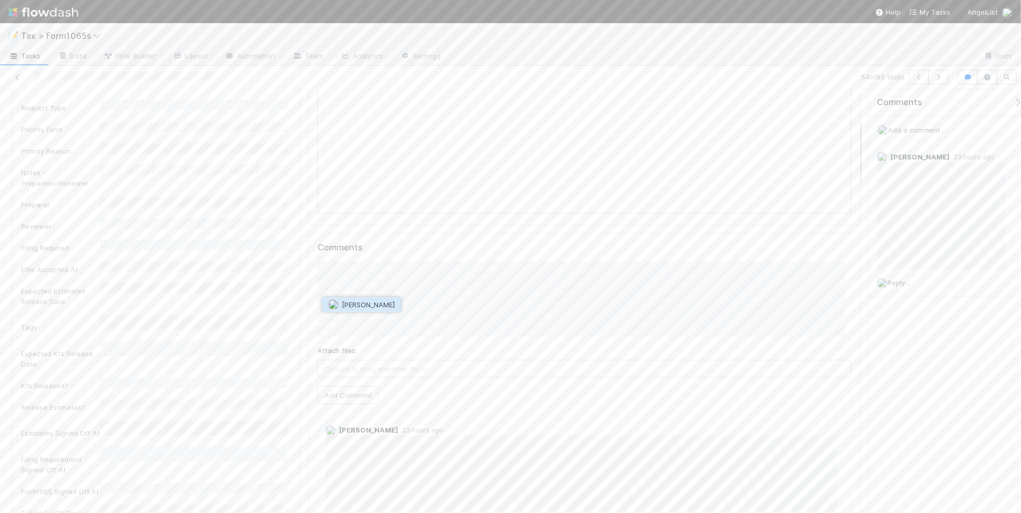
click at [340, 303] on span "[PERSON_NAME]" at bounding box center [361, 304] width 67 height 8
click at [356, 491] on button "Add Comment" at bounding box center [347, 482] width 61 height 18
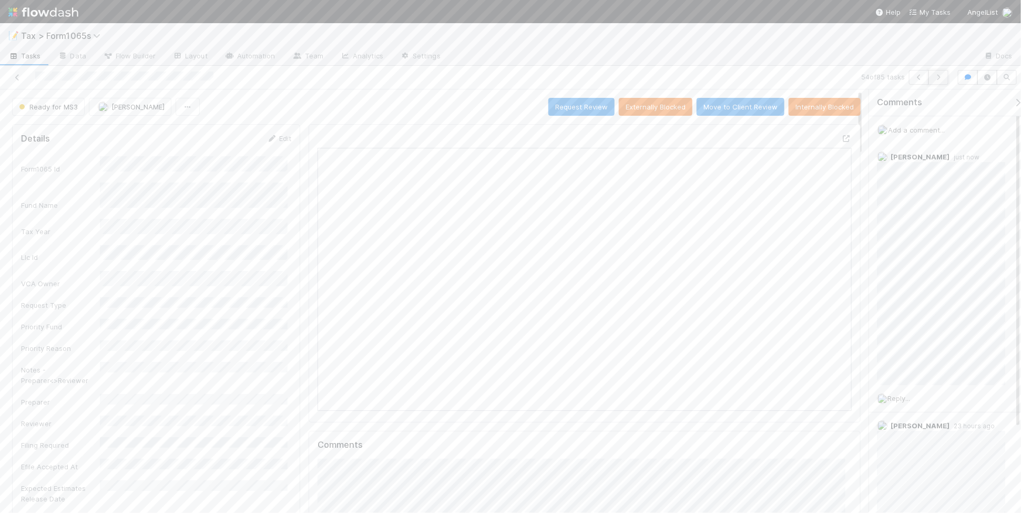
click at [941, 77] on icon "button" at bounding box center [938, 77] width 11 height 6
click at [15, 78] on icon at bounding box center [17, 77] width 11 height 7
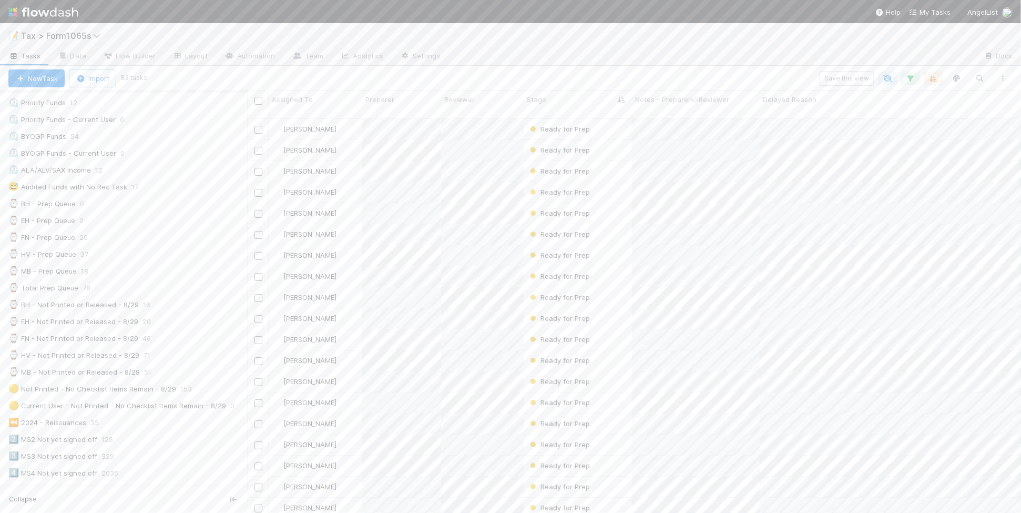
scroll to position [197, 0]
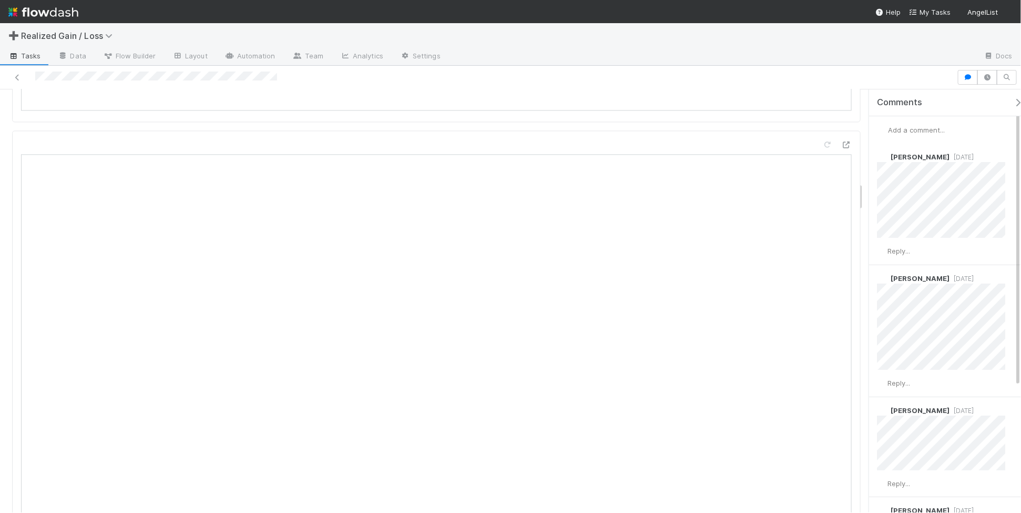
scroll to position [1380, 0]
click at [911, 137] on div "Add a comment..." at bounding box center [950, 129] width 162 height 27
click at [911, 130] on span "Add a comment..." at bounding box center [916, 130] width 57 height 8
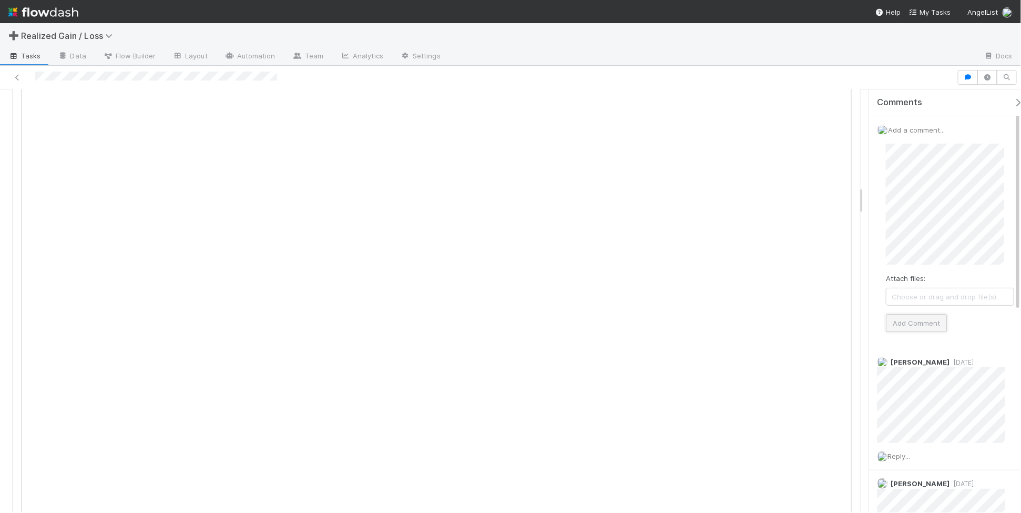
click at [915, 322] on button "Add Comment" at bounding box center [916, 323] width 61 height 18
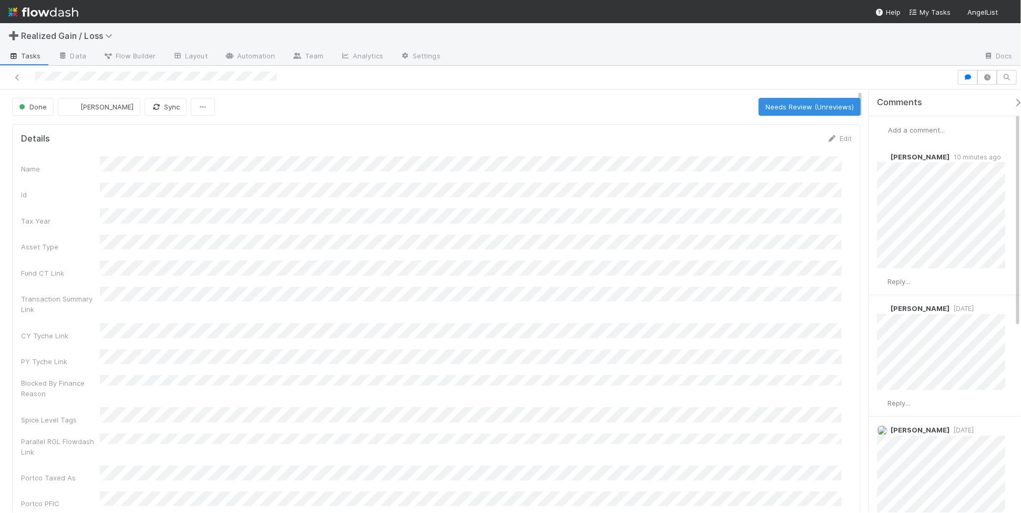
click at [900, 128] on span "Add a comment..." at bounding box center [916, 130] width 57 height 8
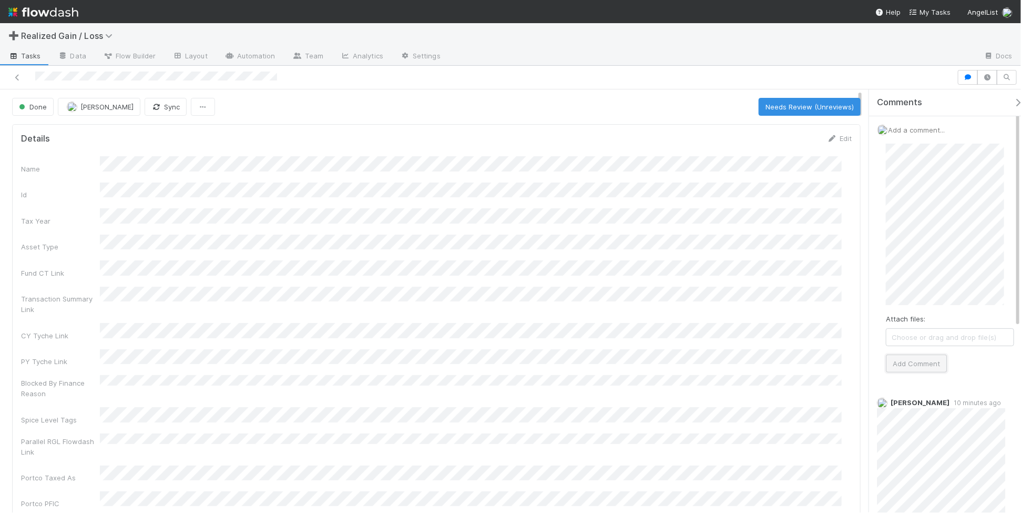
click at [915, 364] on button "Add Comment" at bounding box center [916, 363] width 61 height 18
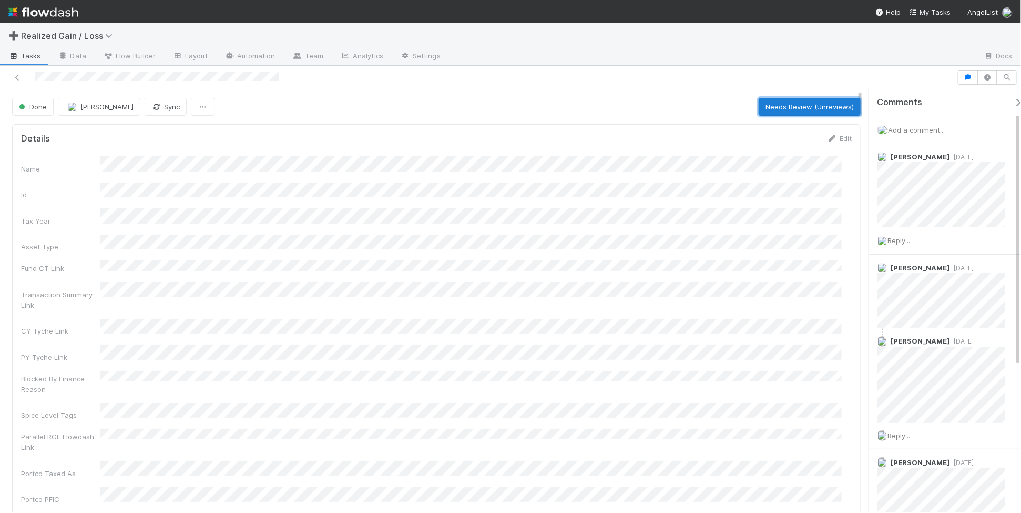
click at [806, 110] on button "Needs Review (Unreviews)" at bounding box center [810, 107] width 102 height 18
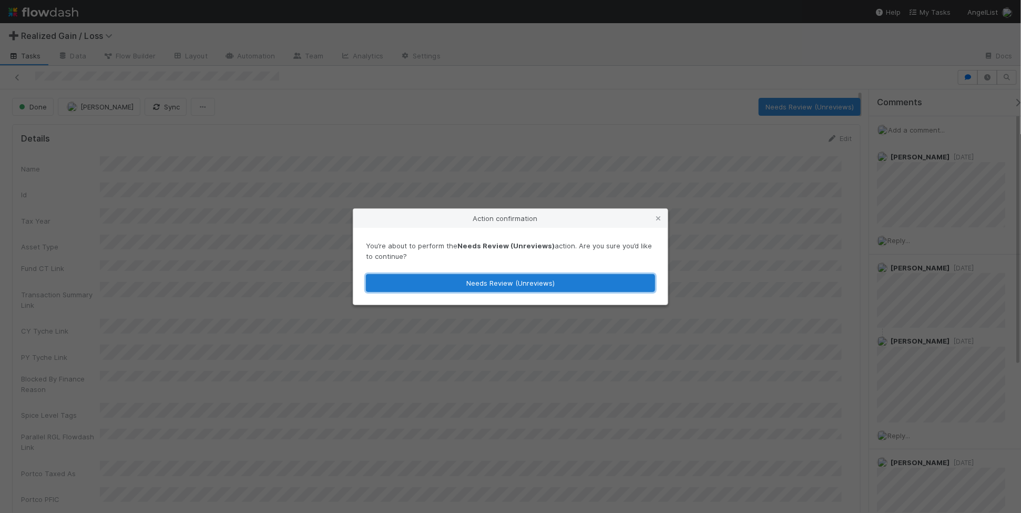
click at [616, 287] on button "Needs Review (Unreviews)" at bounding box center [510, 283] width 289 height 18
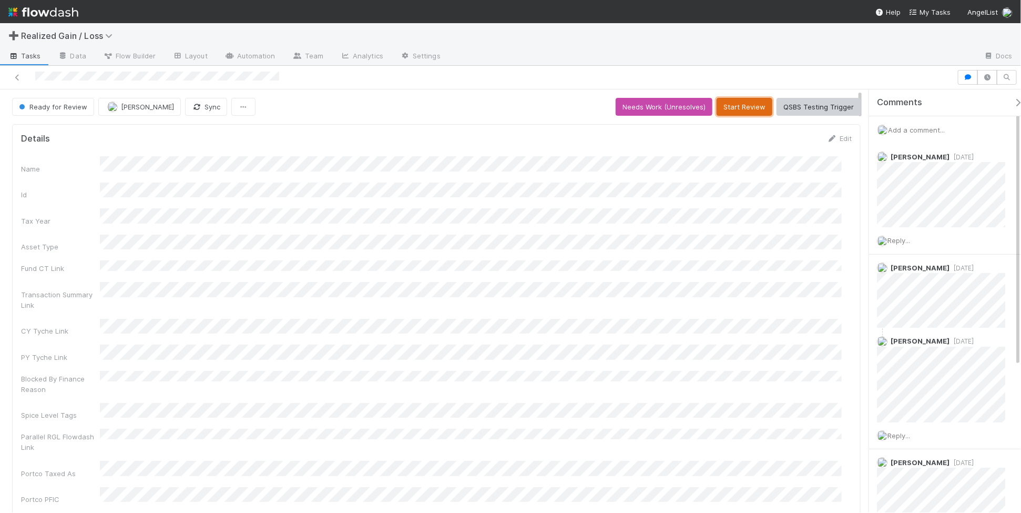
click at [740, 106] on button "Start Review" at bounding box center [744, 107] width 56 height 18
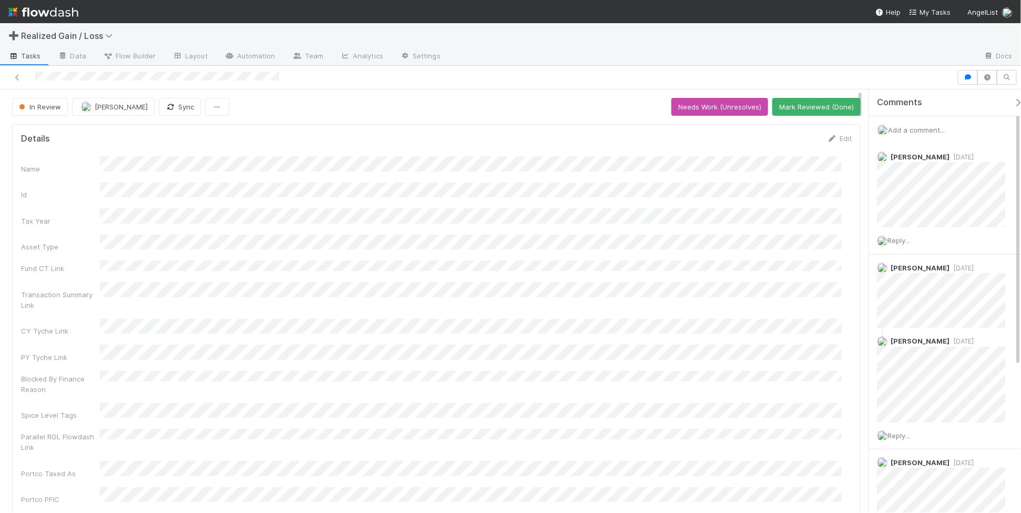
click at [151, 106] on div "[PERSON_NAME]" at bounding box center [115, 107] width 87 height 18
click at [128, 104] on span "[PERSON_NAME]" at bounding box center [121, 107] width 53 height 8
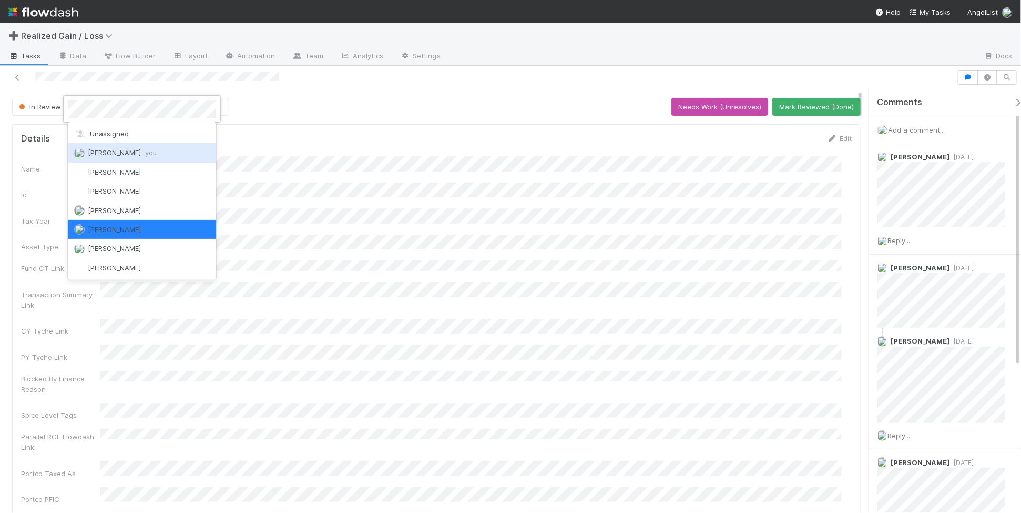
click at [132, 146] on div "[PERSON_NAME] you" at bounding box center [142, 152] width 148 height 19
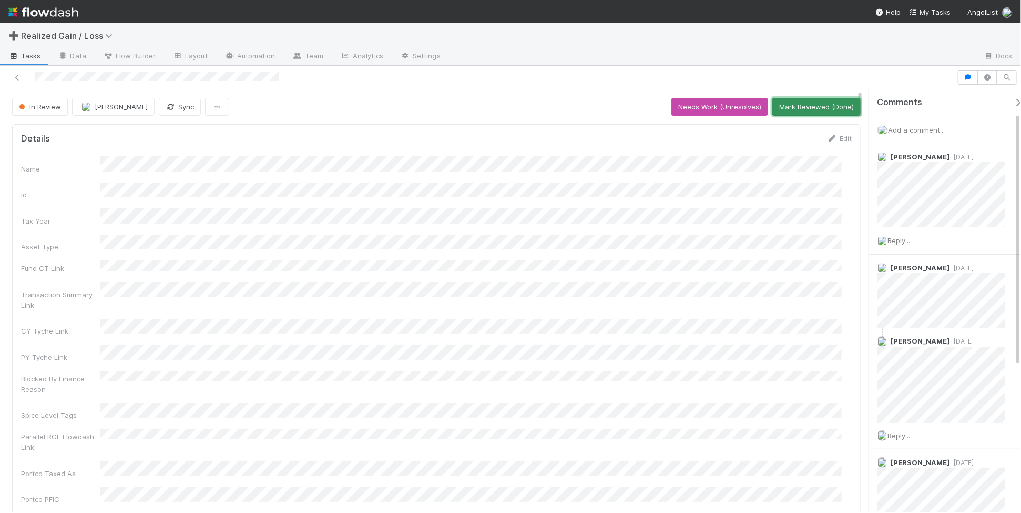
click at [815, 111] on button "Mark Reviewed (Done)" at bounding box center [816, 107] width 88 height 18
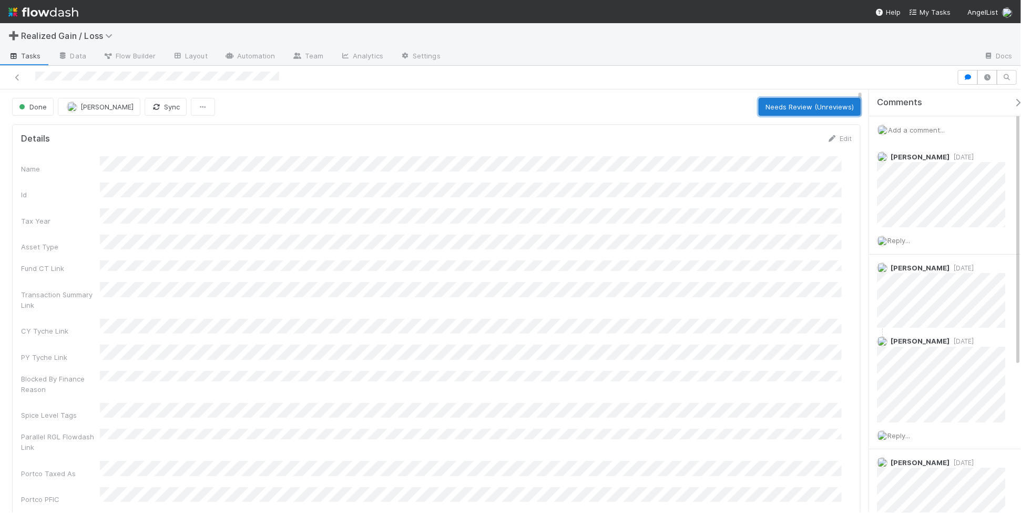
click at [799, 109] on button "Needs Review (Unreviews)" at bounding box center [810, 107] width 102 height 18
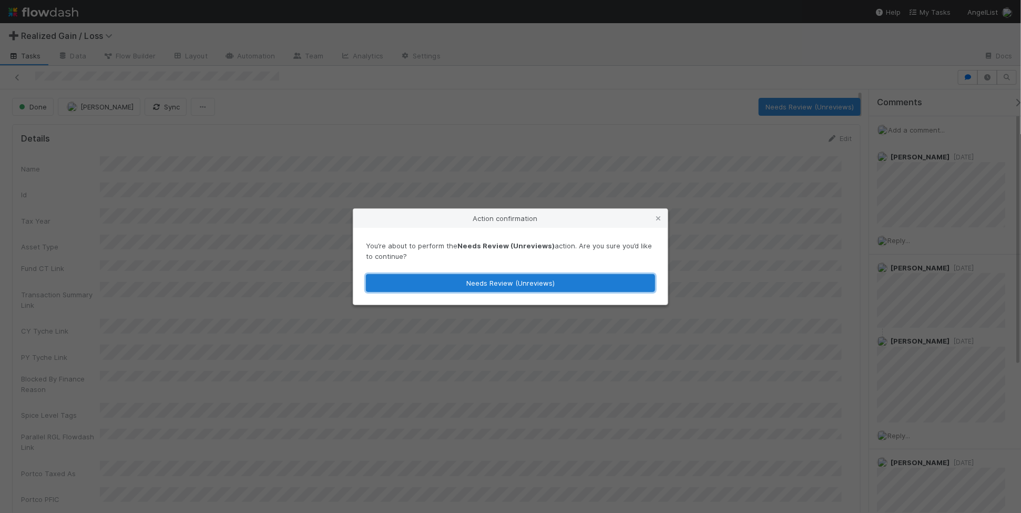
click at [577, 280] on button "Needs Review (Unreviews)" at bounding box center [510, 283] width 289 height 18
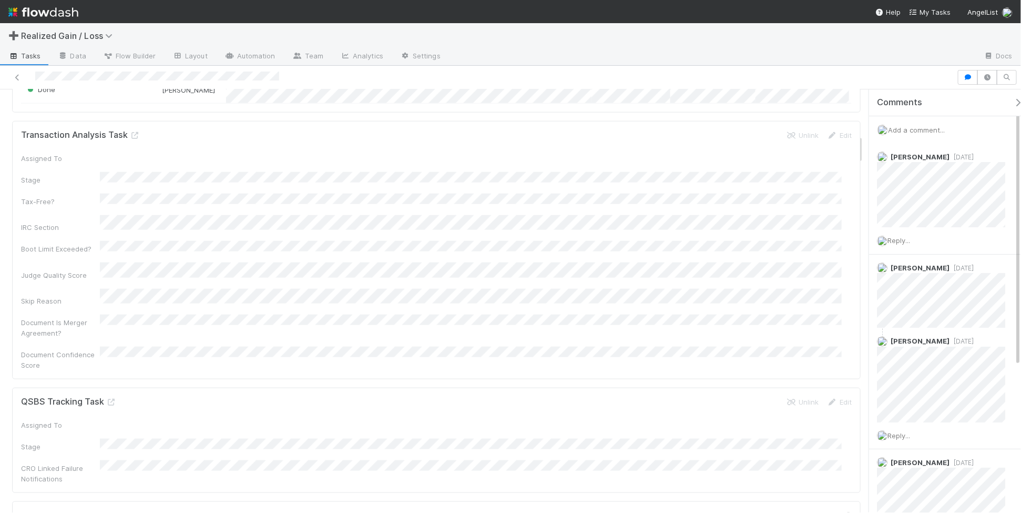
scroll to position [788, 0]
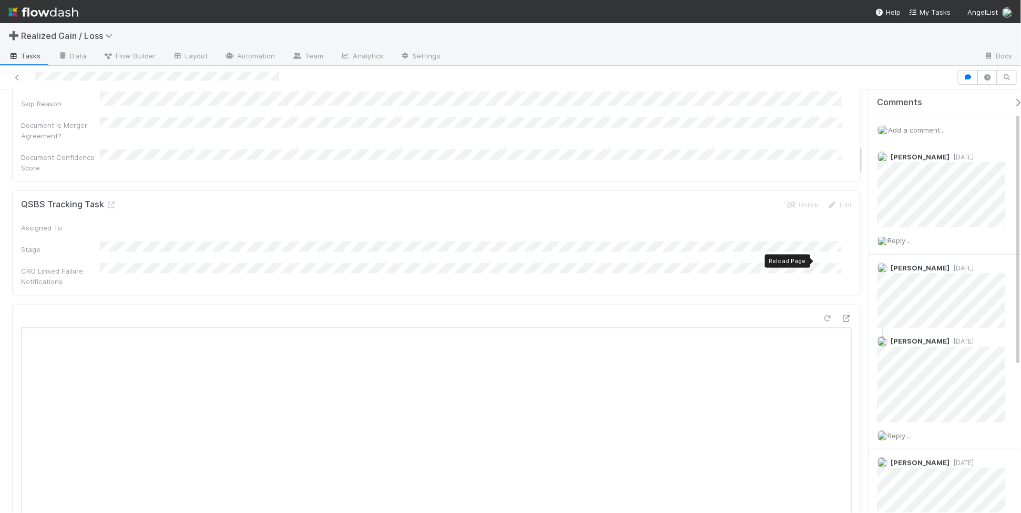
click at [822, 315] on icon at bounding box center [827, 318] width 11 height 7
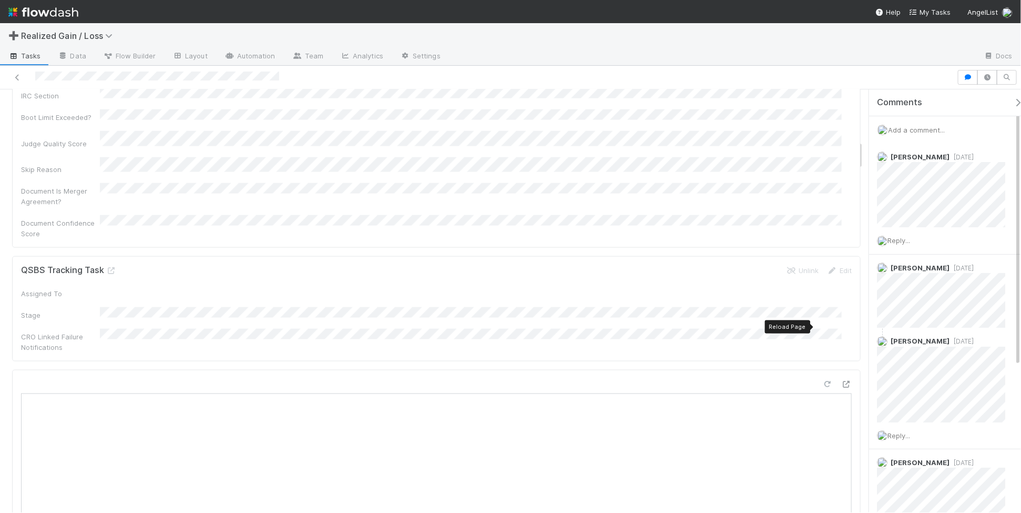
click at [822, 381] on icon at bounding box center [827, 384] width 11 height 7
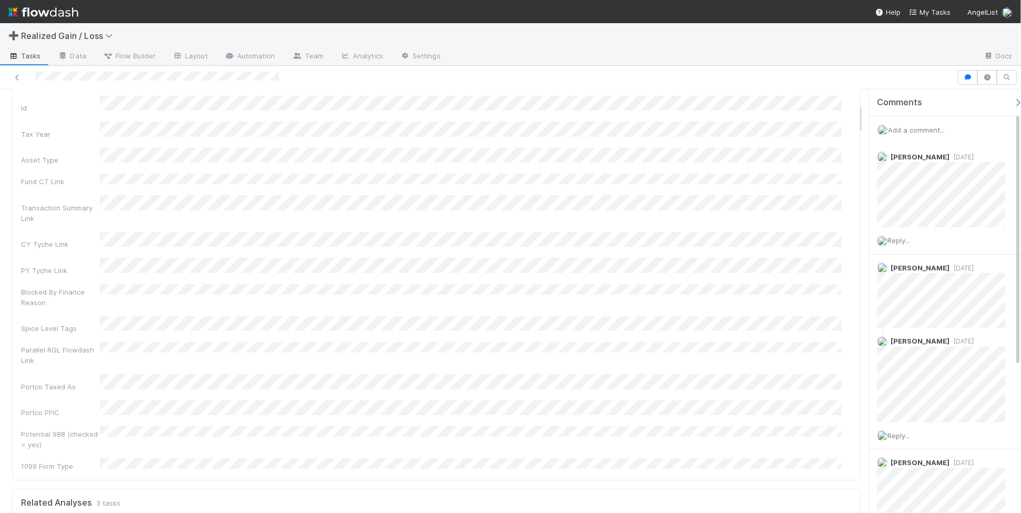
scroll to position [0, 0]
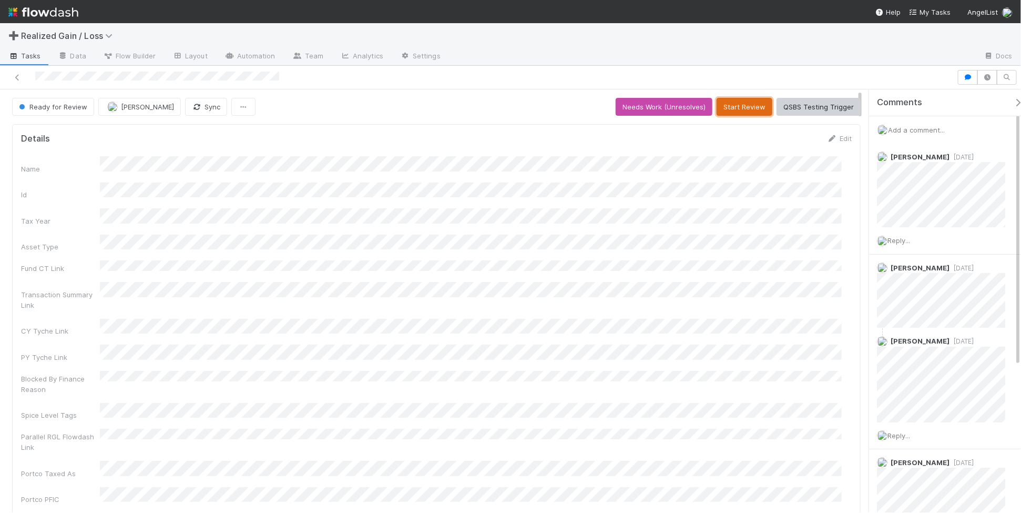
click at [743, 100] on button "Start Review" at bounding box center [744, 107] width 56 height 18
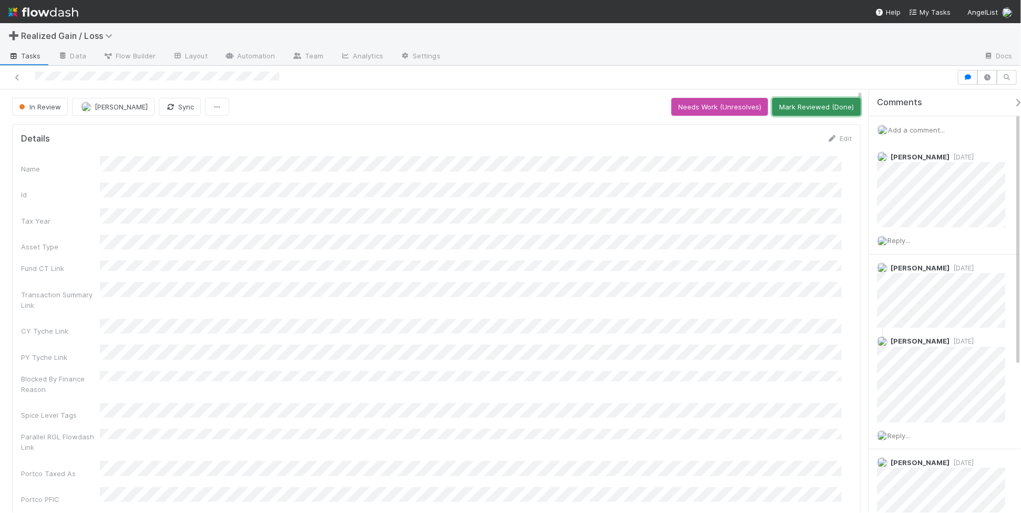
click at [790, 112] on button "Mark Reviewed (Done)" at bounding box center [816, 107] width 88 height 18
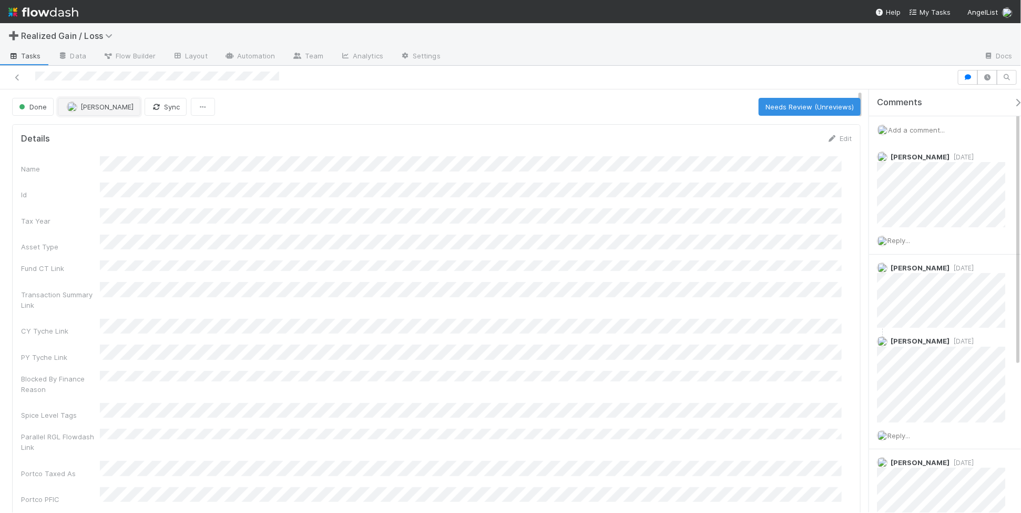
click at [89, 110] on span "[PERSON_NAME]" at bounding box center [106, 107] width 53 height 8
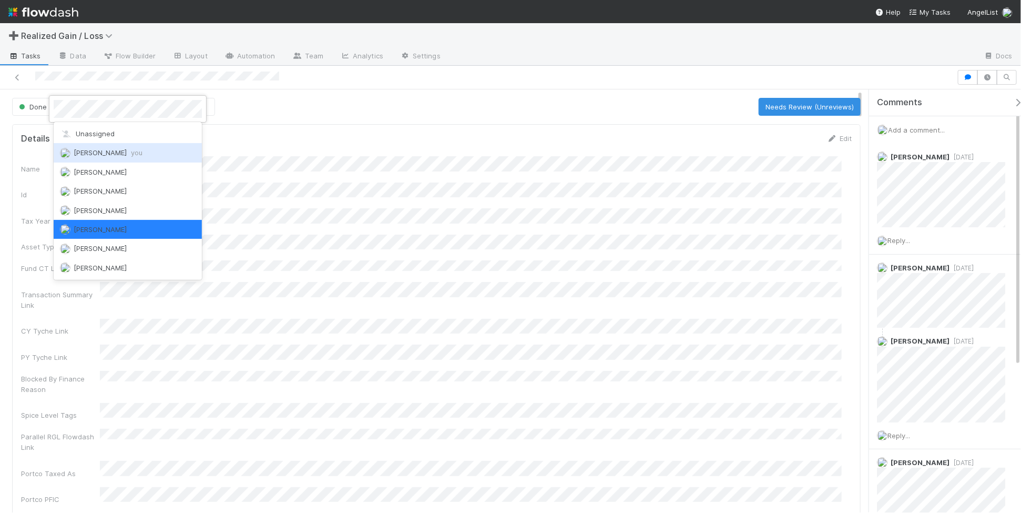
click at [114, 147] on div "[PERSON_NAME] you" at bounding box center [128, 152] width 148 height 19
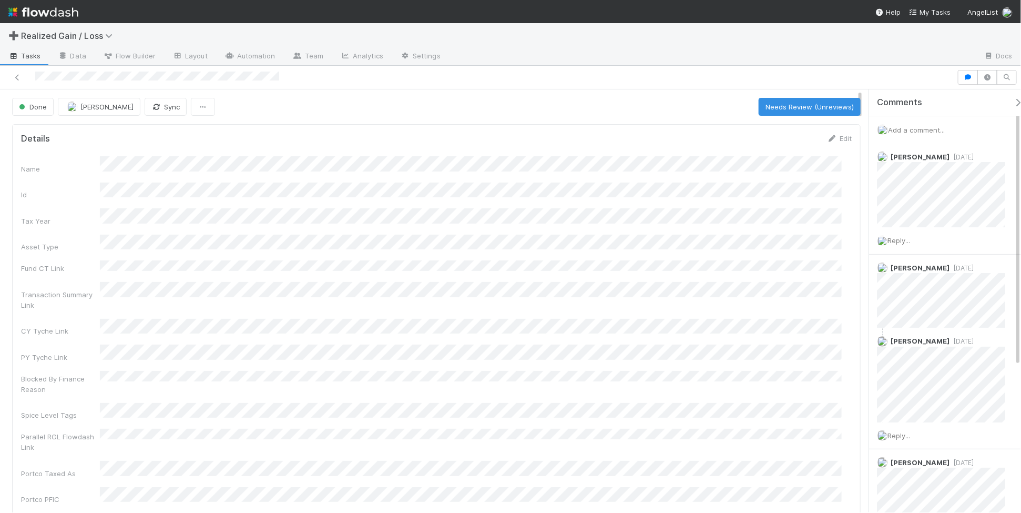
click at [324, 104] on div "Done [PERSON_NAME] Sync Needs Review (Unreviews)" at bounding box center [436, 107] width 848 height 18
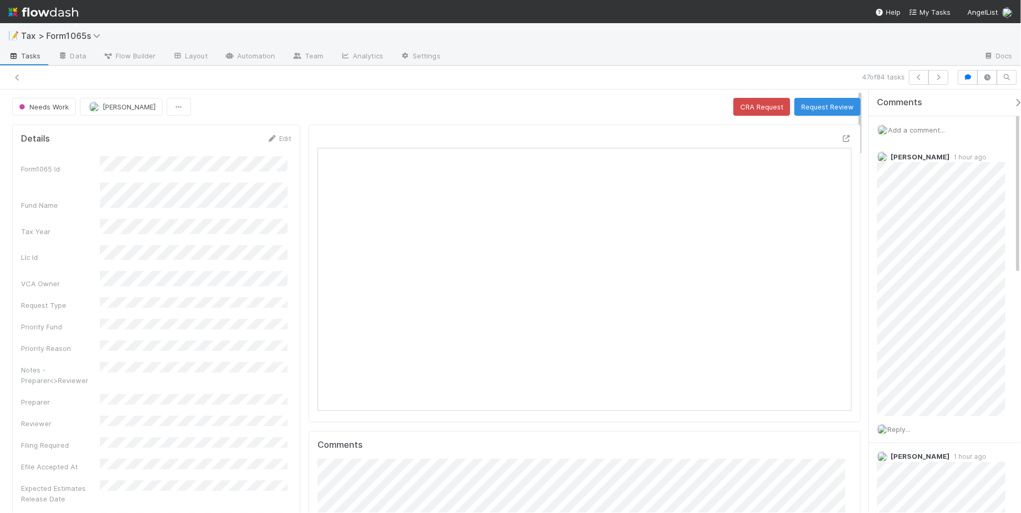
scroll to position [203, 517]
click at [14, 78] on icon at bounding box center [17, 77] width 11 height 7
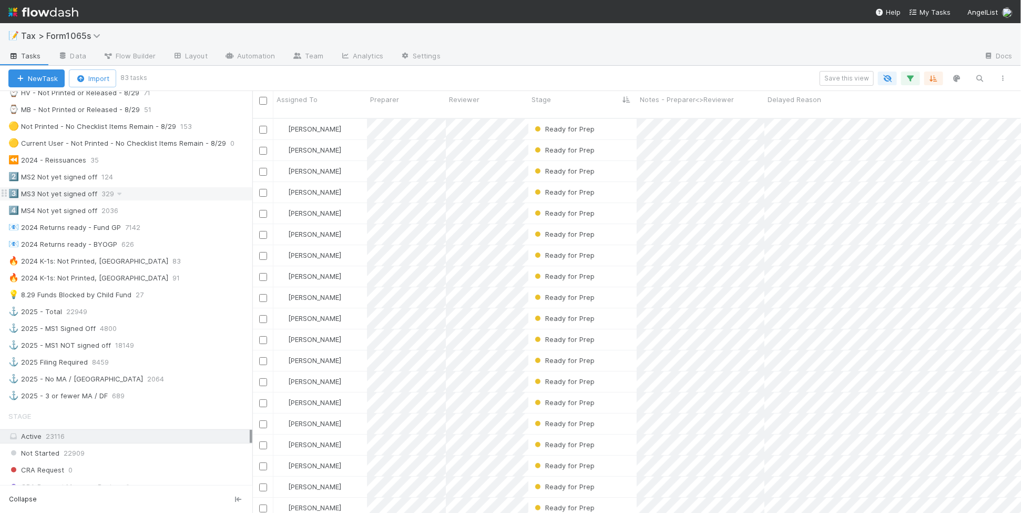
scroll to position [460, 0]
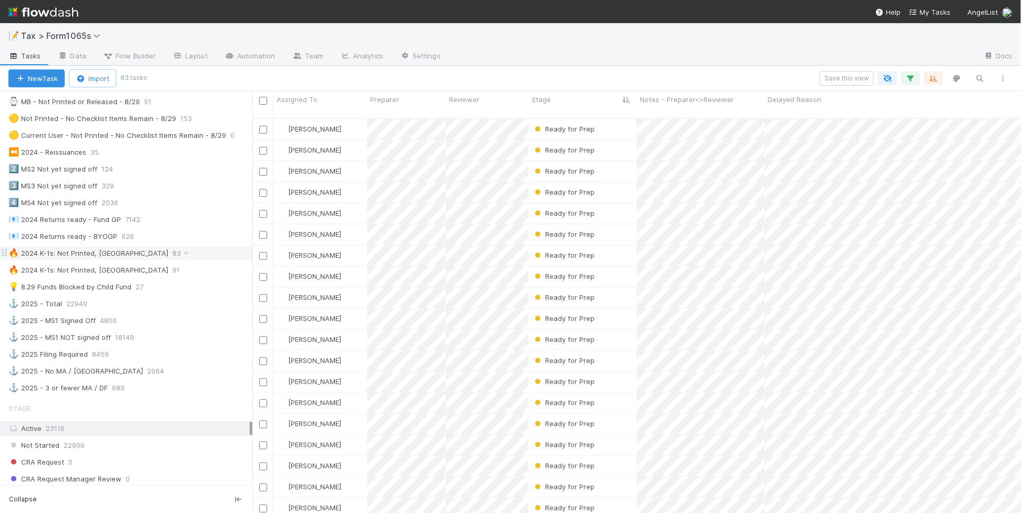
click at [182, 260] on div "🔥 2024 K-1s: Not Printed, Has States 83" at bounding box center [130, 253] width 244 height 13
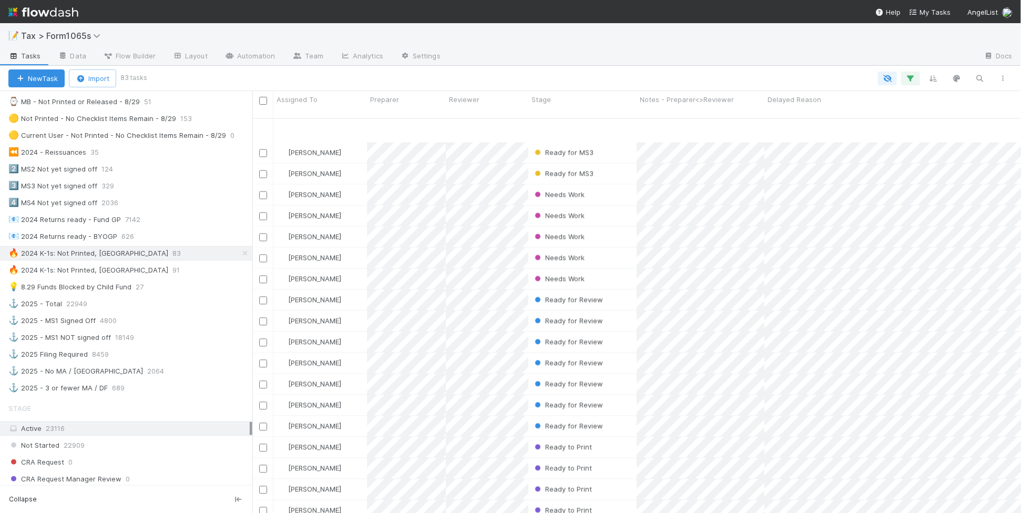
scroll to position [1051, 0]
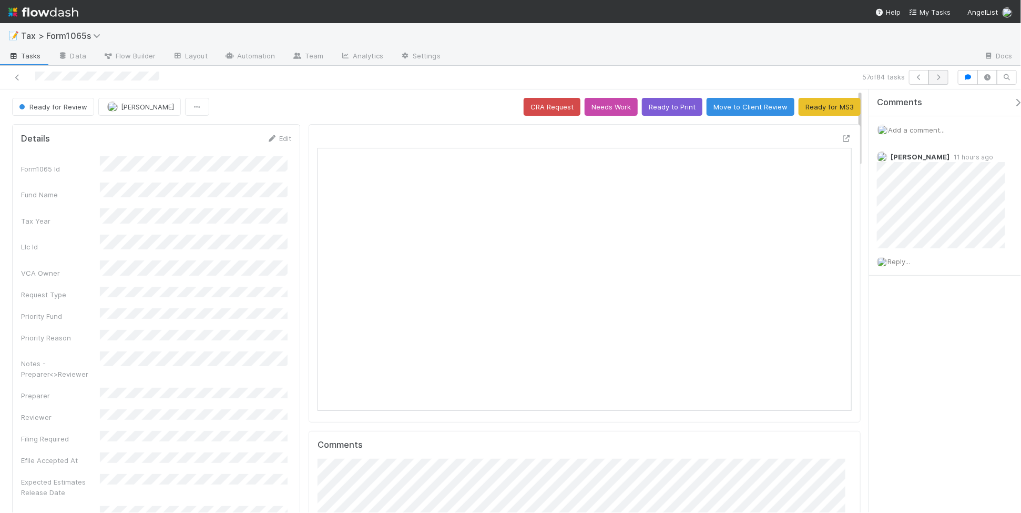
scroll to position [203, 517]
click at [944, 78] on button "button" at bounding box center [938, 77] width 20 height 15
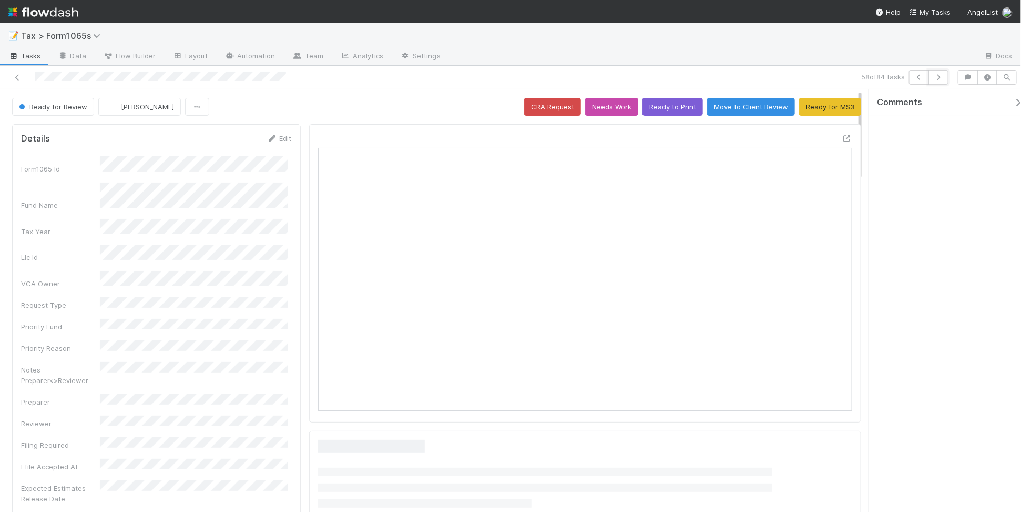
click at [944, 78] on button "button" at bounding box center [938, 77] width 20 height 15
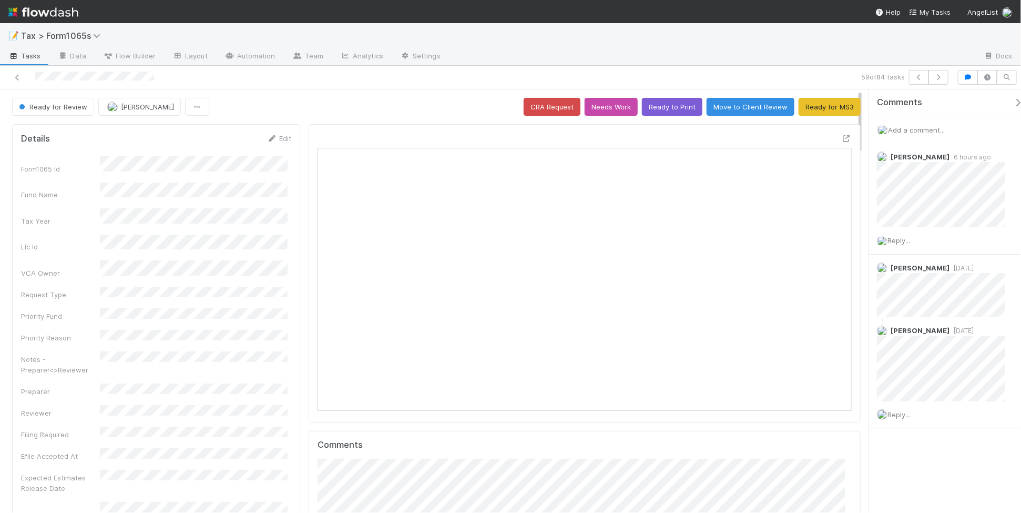
scroll to position [203, 517]
click at [818, 114] on button "Ready for MS3" at bounding box center [829, 107] width 62 height 18
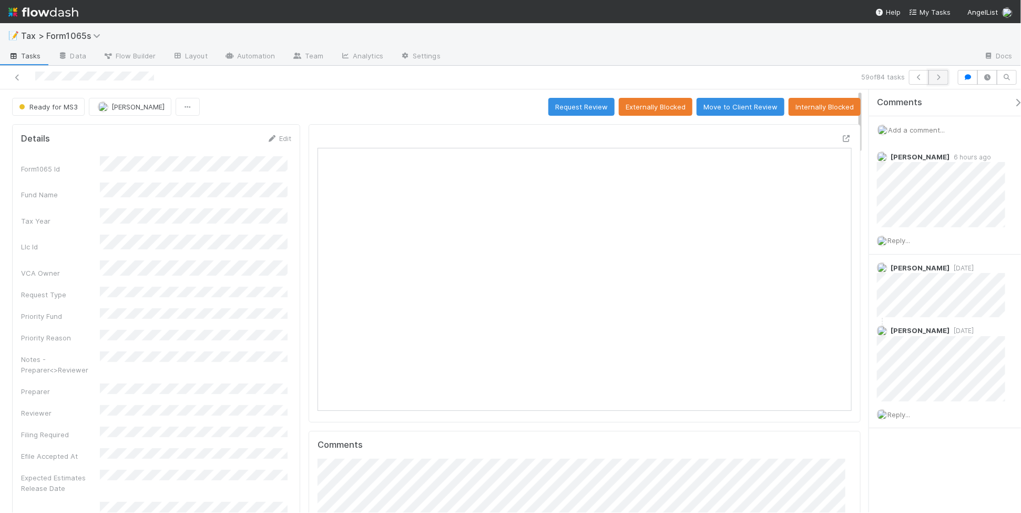
click at [939, 79] on icon "button" at bounding box center [938, 77] width 11 height 6
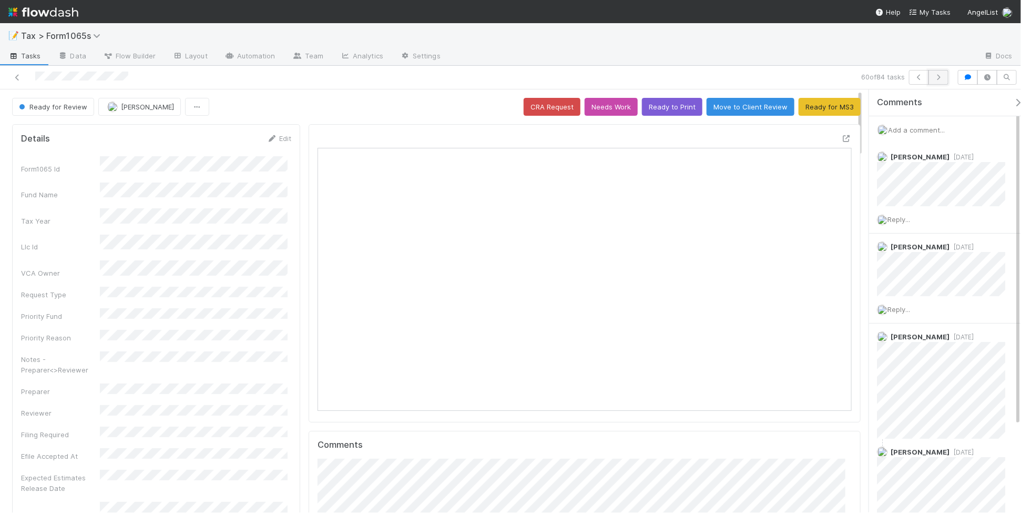
click at [937, 77] on icon "button" at bounding box center [938, 77] width 11 height 6
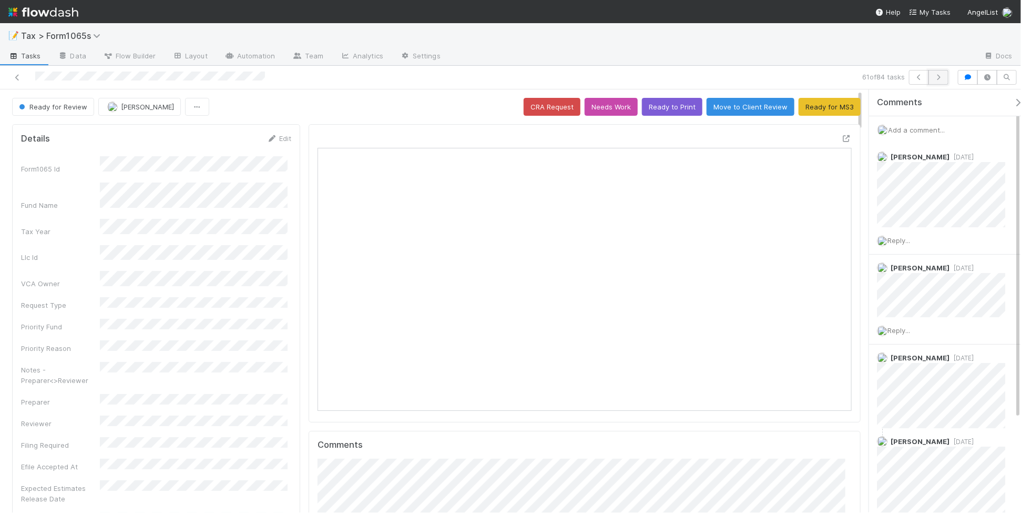
click at [937, 79] on icon "button" at bounding box center [938, 77] width 11 height 6
click at [936, 78] on icon "button" at bounding box center [938, 77] width 11 height 6
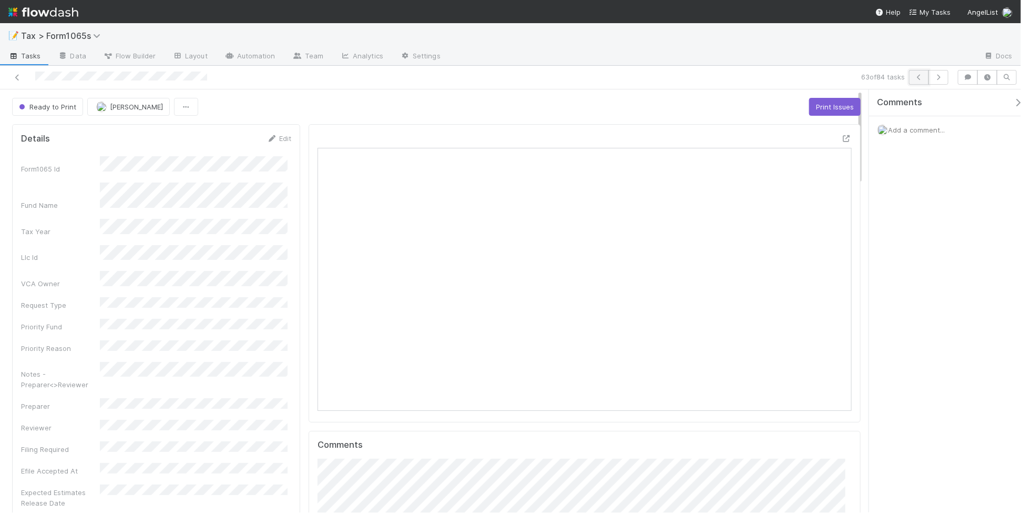
click at [915, 79] on icon "button" at bounding box center [919, 77] width 11 height 6
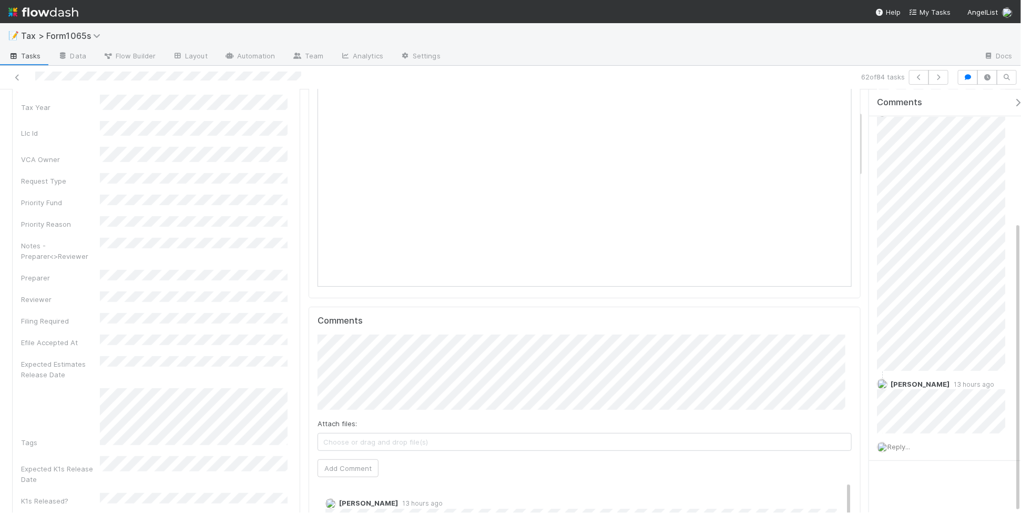
scroll to position [131, 0]
click at [342, 461] on button "Add Comment" at bounding box center [347, 461] width 61 height 18
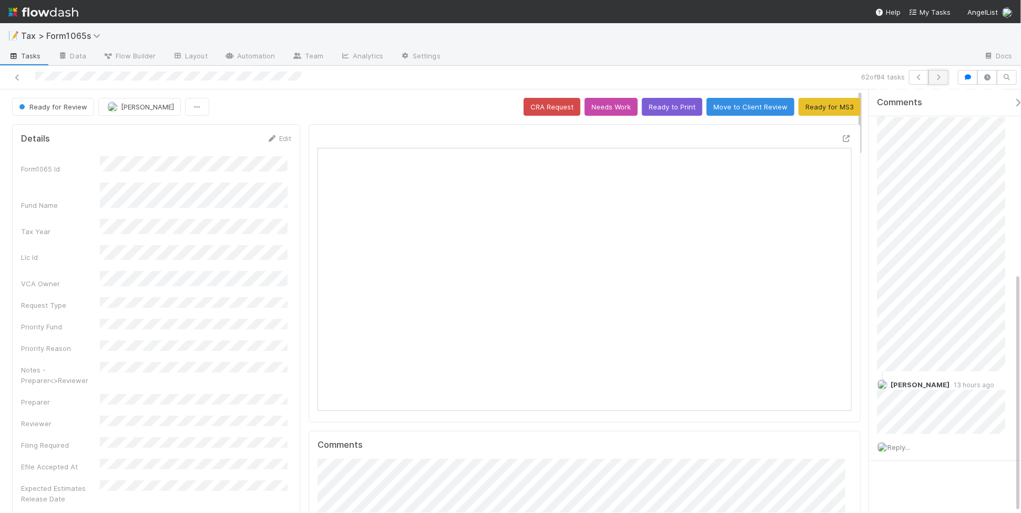
click at [933, 76] on icon "button" at bounding box center [938, 77] width 11 height 6
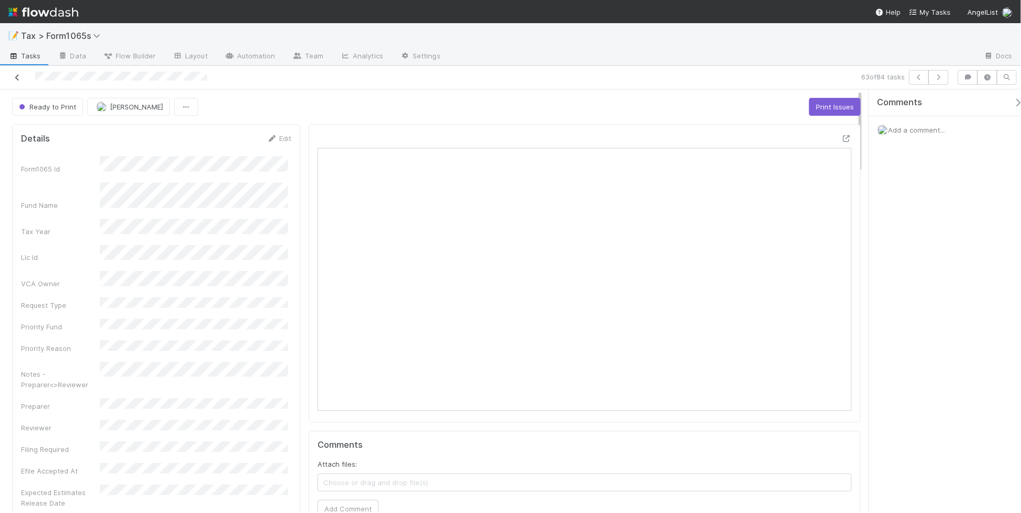
click at [19, 80] on icon at bounding box center [17, 77] width 11 height 7
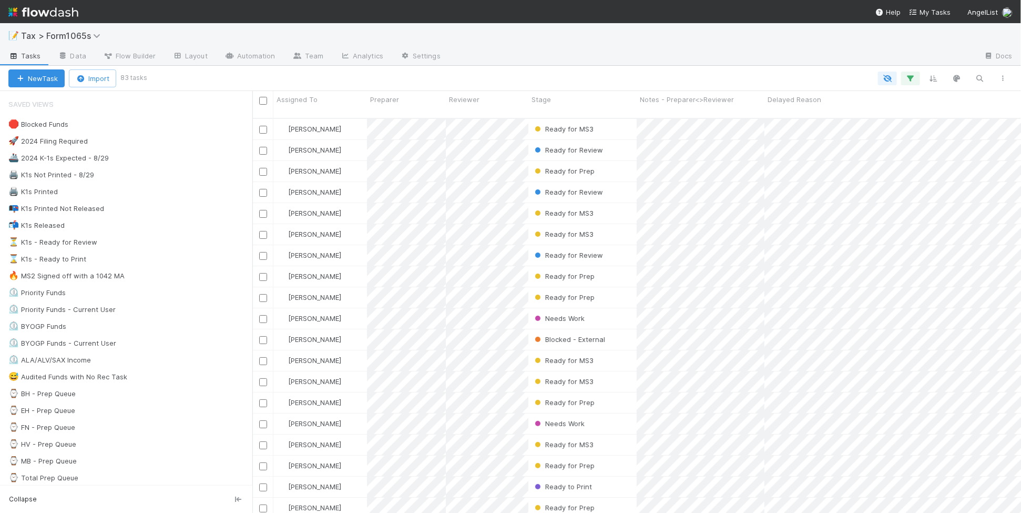
scroll to position [393, 759]
click at [166, 243] on div "⏳ K1s - Ready for Review 41" at bounding box center [130, 241] width 244 height 13
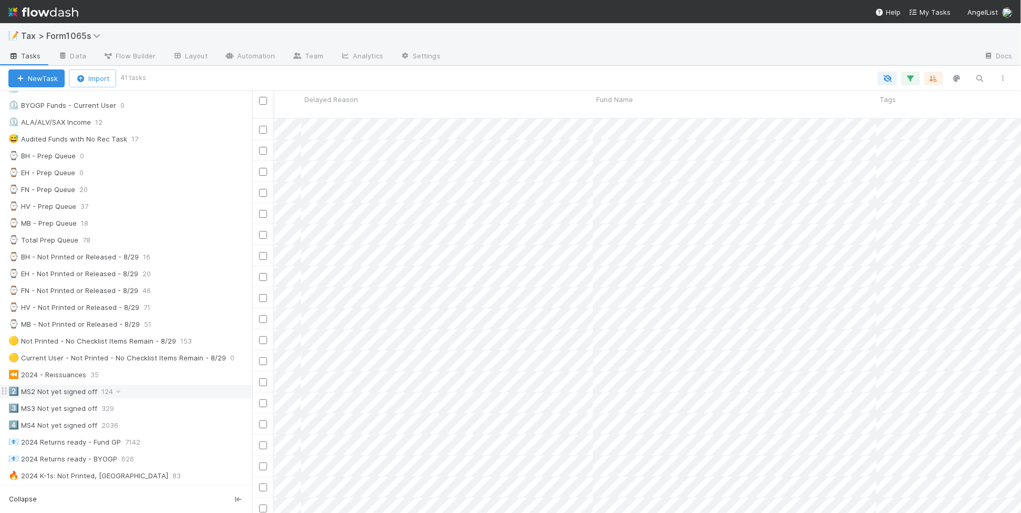
scroll to position [197, 0]
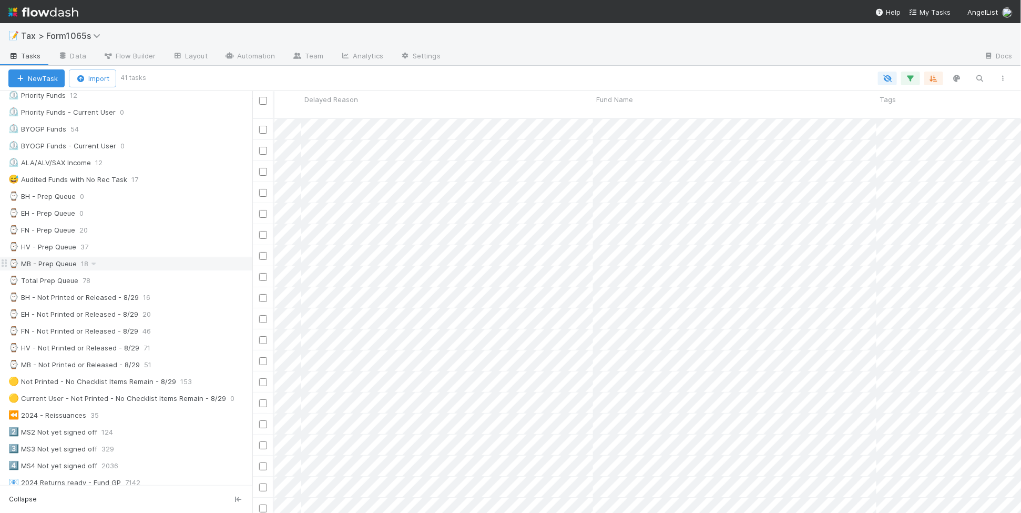
click at [151, 270] on div "⌚ MB - Prep Queue 18" at bounding box center [130, 263] width 244 height 13
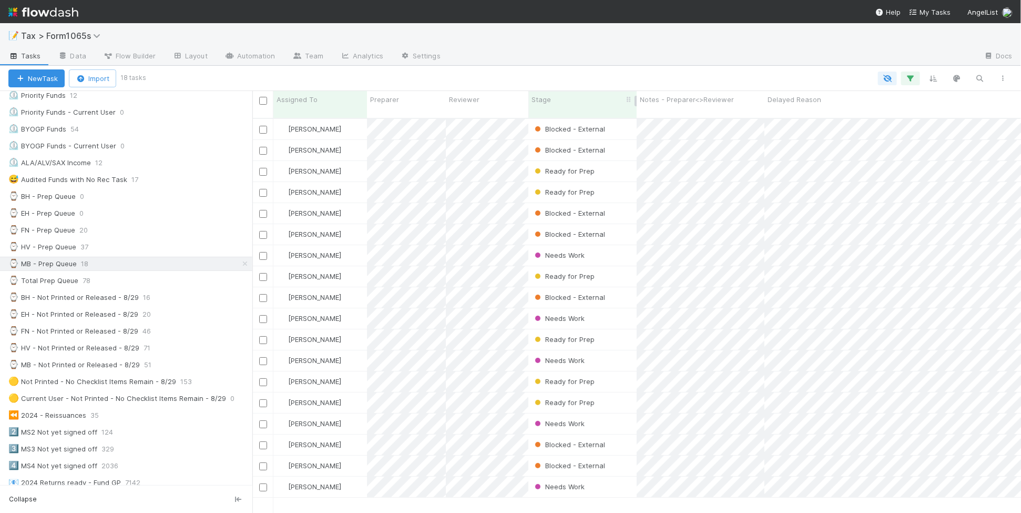
click at [573, 95] on div "Stage" at bounding box center [582, 99] width 103 height 11
click at [570, 120] on div "Sort First → Last" at bounding box center [592, 119] width 120 height 16
click at [144, 237] on div "⌚ FN - Prep Queue 20" at bounding box center [130, 229] width 244 height 13
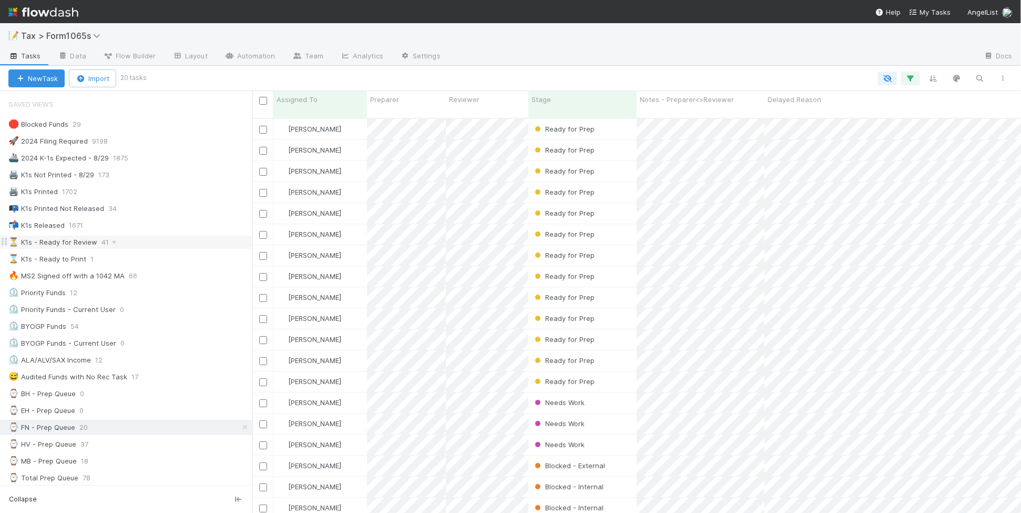
click at [183, 248] on div "⏳ K1s - Ready for Review 41" at bounding box center [130, 241] width 244 height 13
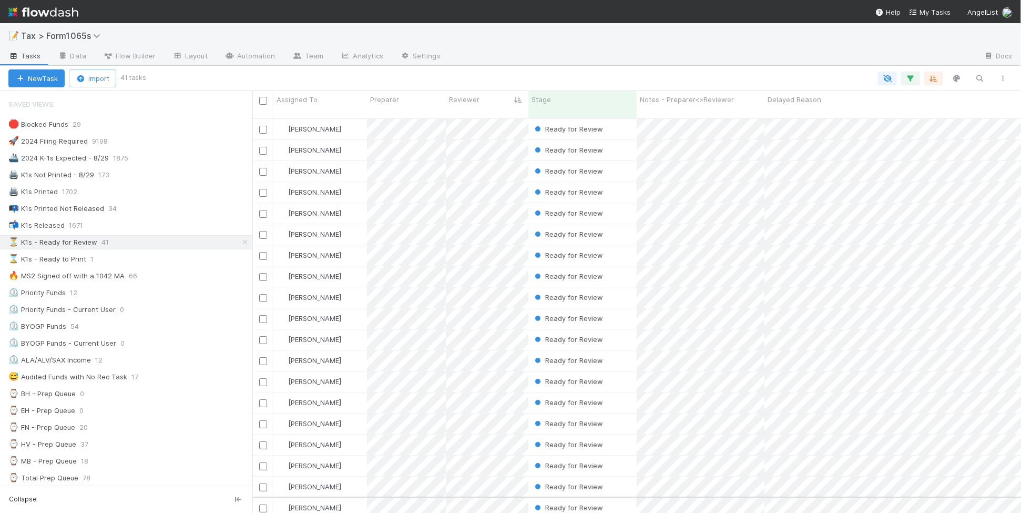
click at [357, 502] on div "[PERSON_NAME]" at bounding box center [320, 507] width 94 height 21
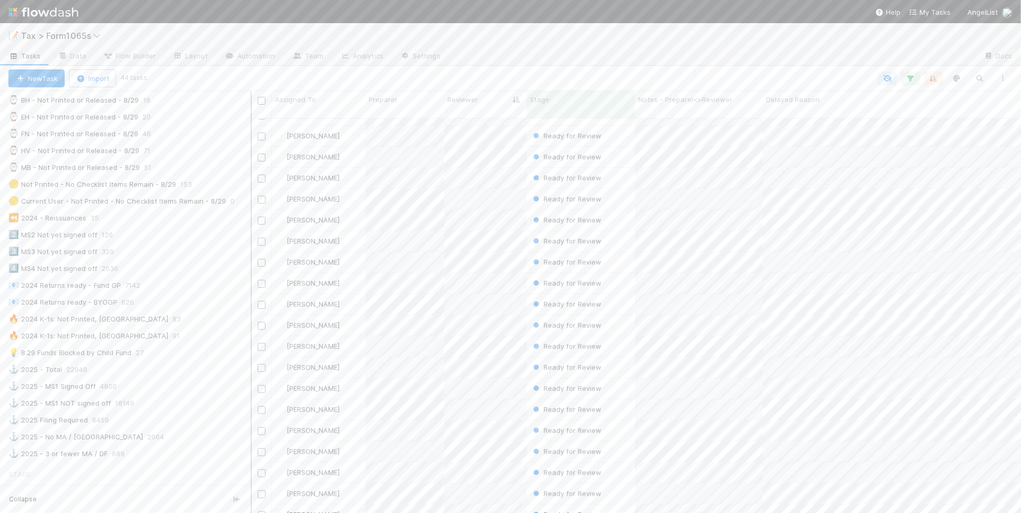
scroll to position [11, 11]
click at [252, 304] on div at bounding box center [252, 302] width 1 height 422
click at [202, 325] on div "🔥 2024 K-1s: Not Printed, Has States 83" at bounding box center [130, 318] width 244 height 13
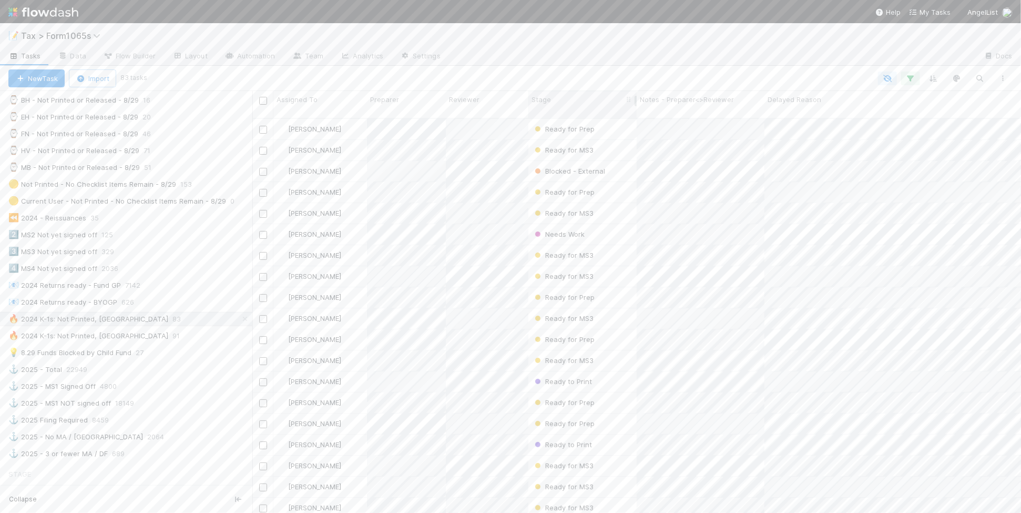
click at [555, 104] on div "Stage" at bounding box center [582, 99] width 103 height 11
click at [567, 124] on div "Sort First → Last" at bounding box center [592, 119] width 120 height 16
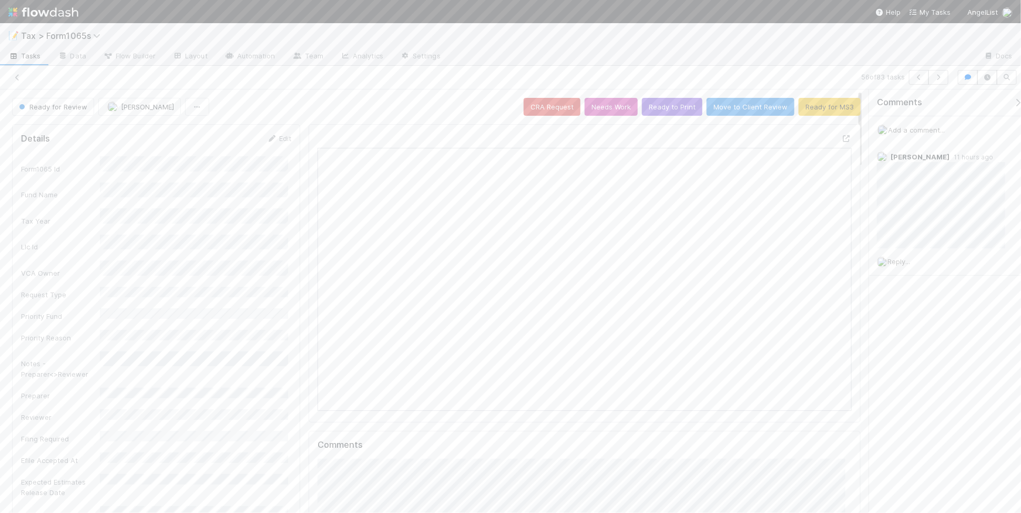
scroll to position [203, 517]
click at [938, 80] on button "button" at bounding box center [938, 77] width 20 height 15
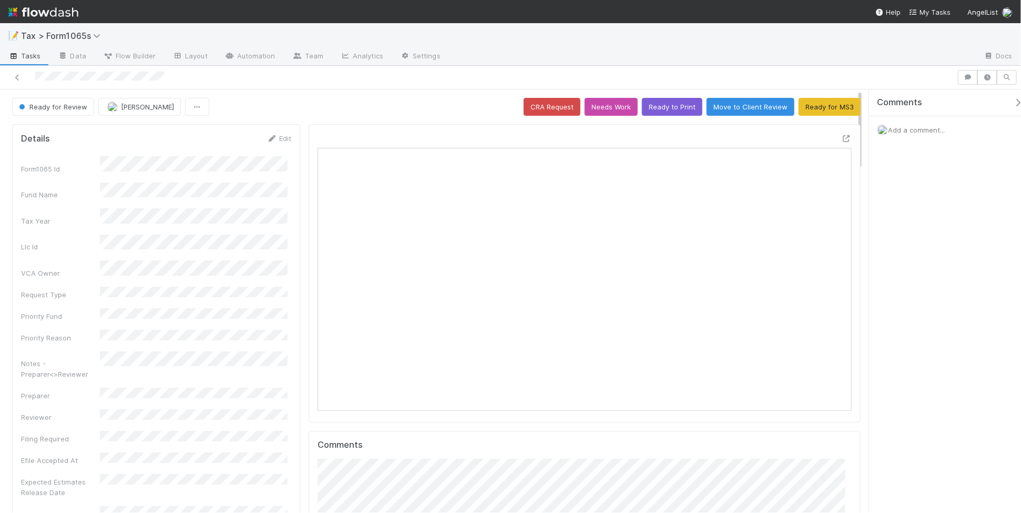
scroll to position [203, 257]
click at [808, 108] on button "Ready for MS3" at bounding box center [829, 107] width 62 height 18
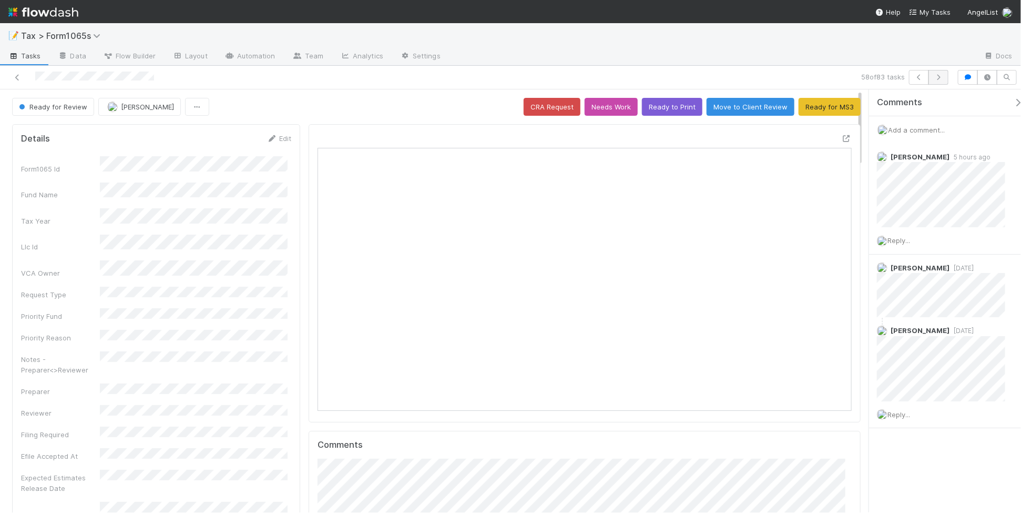
scroll to position [203, 517]
click at [938, 80] on icon "button" at bounding box center [938, 77] width 11 height 6
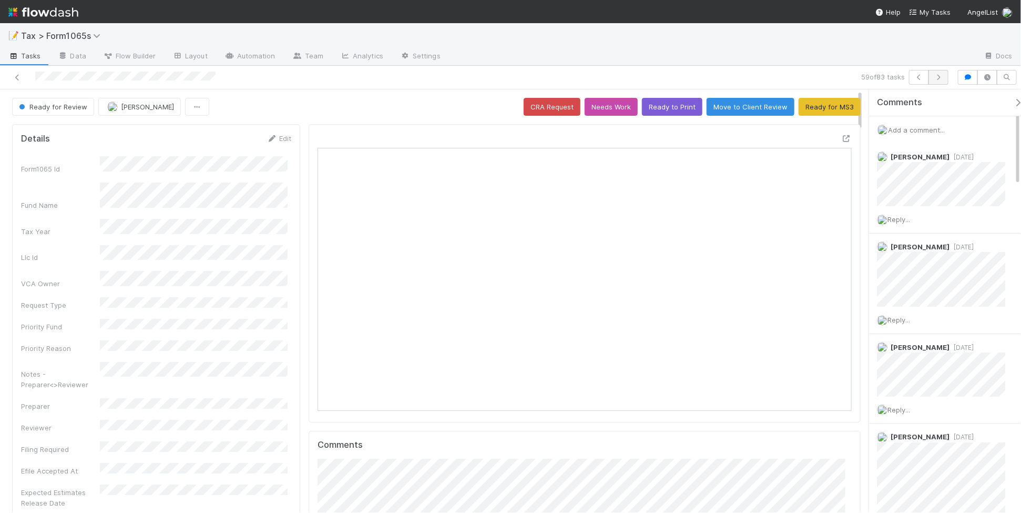
scroll to position [203, 257]
click at [804, 108] on button "Ready for MS3" at bounding box center [829, 107] width 62 height 18
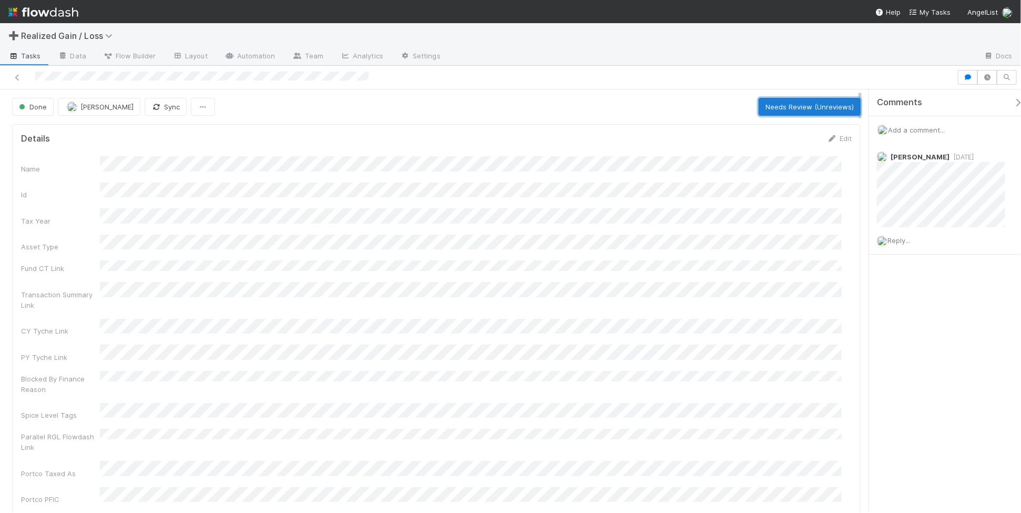
click at [774, 108] on button "Needs Review (Unreviews)" at bounding box center [810, 107] width 102 height 18
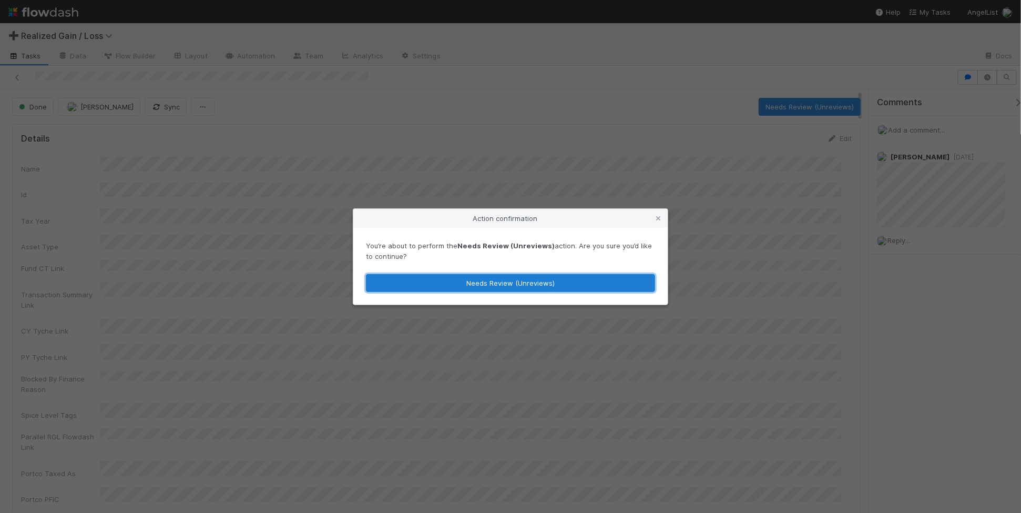
click at [573, 285] on button "Needs Review (Unreviews)" at bounding box center [510, 283] width 289 height 18
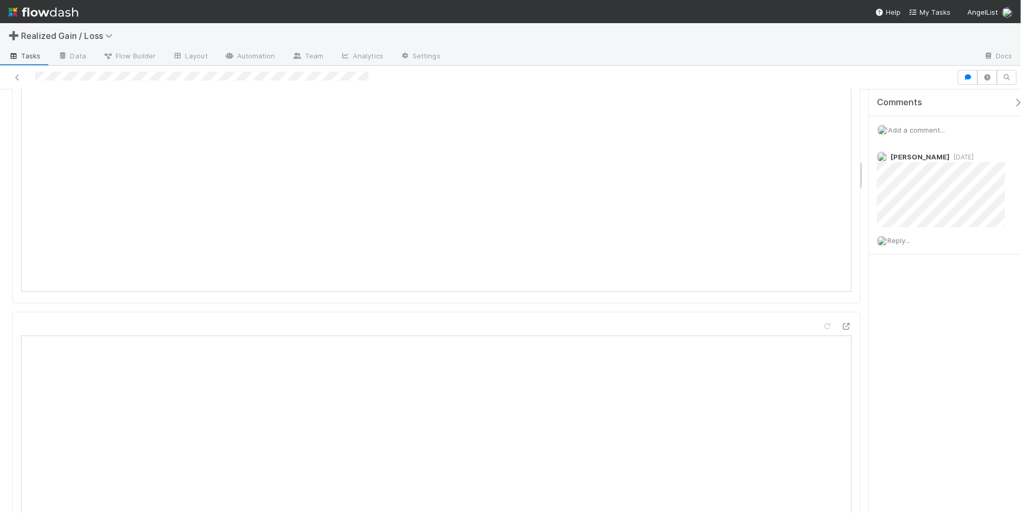
scroll to position [723, 0]
click at [822, 324] on icon at bounding box center [827, 327] width 11 height 7
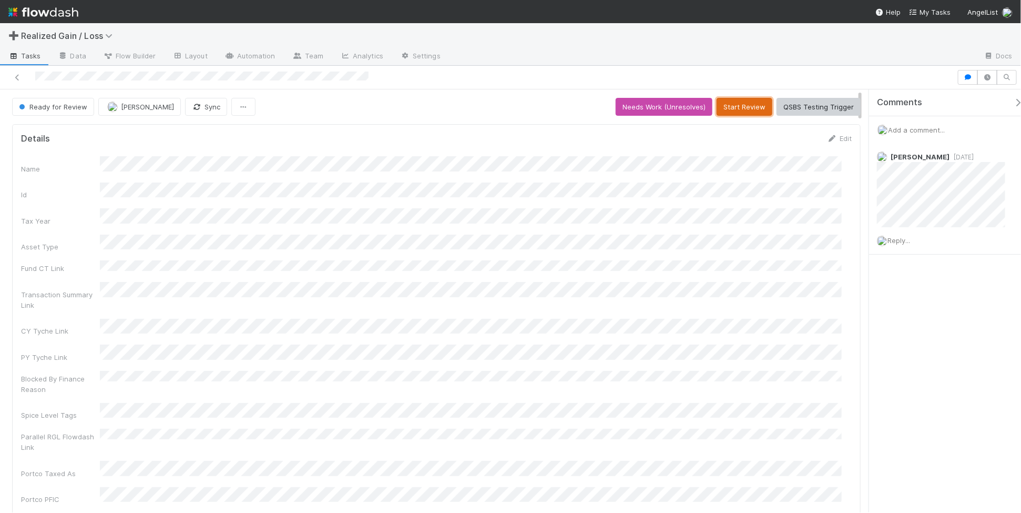
click at [747, 108] on button "Start Review" at bounding box center [744, 107] width 56 height 18
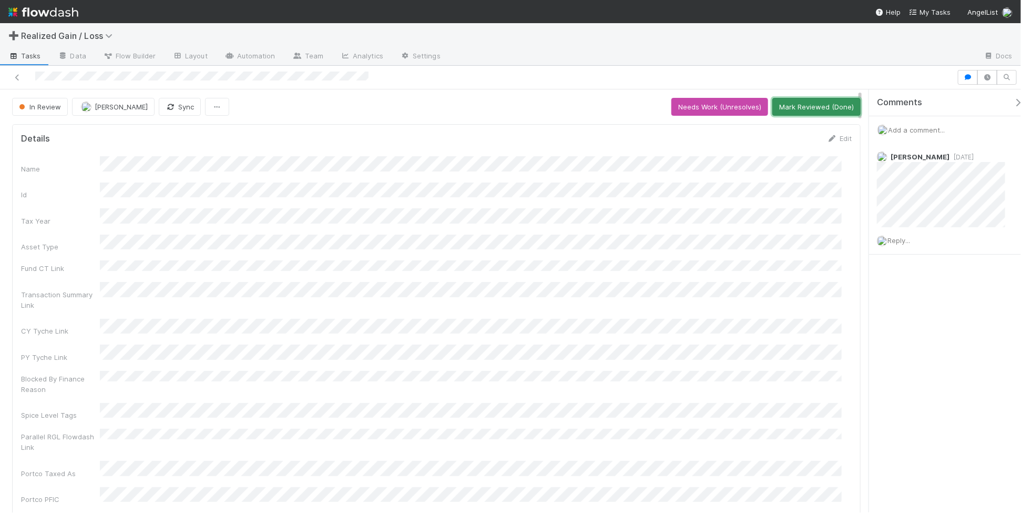
click at [827, 108] on button "Mark Reviewed (Done)" at bounding box center [816, 107] width 88 height 18
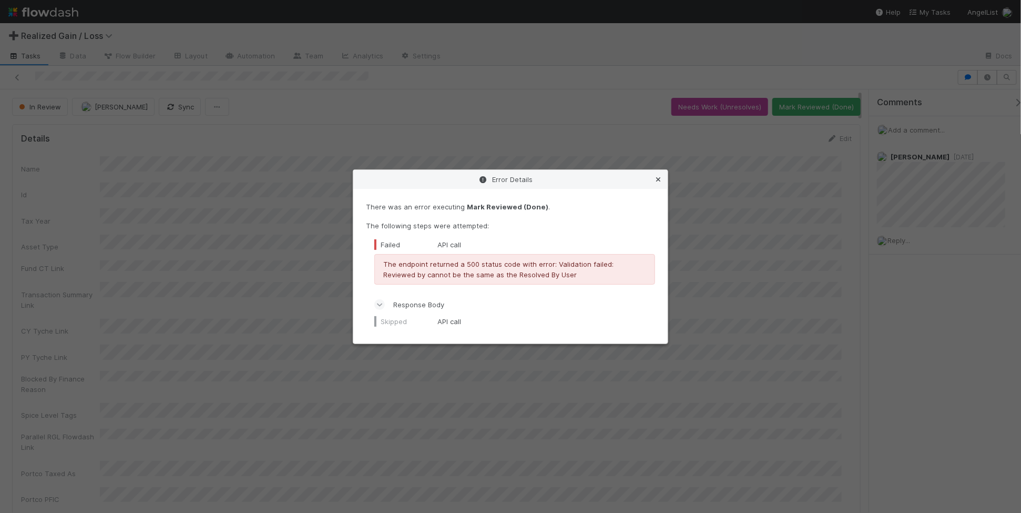
click at [661, 177] on icon at bounding box center [658, 179] width 11 height 7
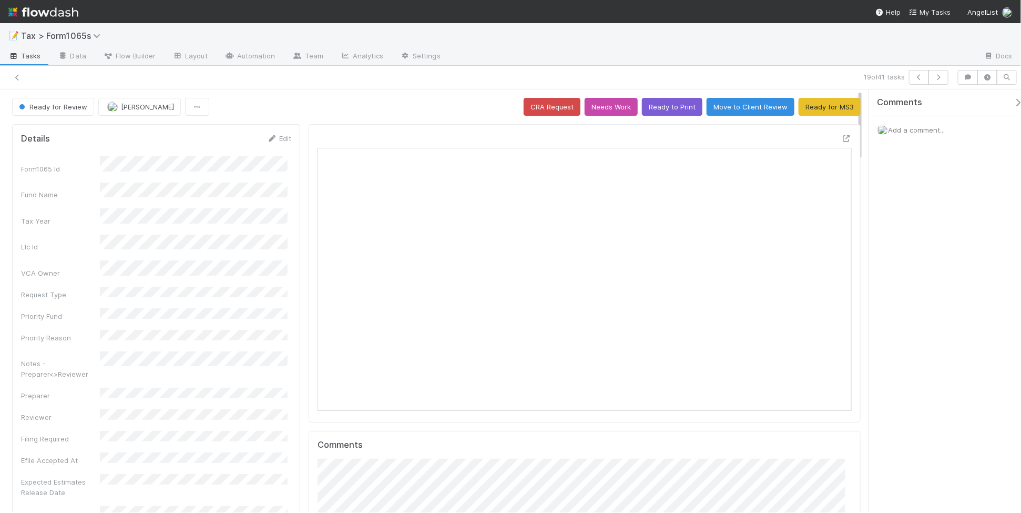
scroll to position [203, 517]
click at [824, 106] on button "Ready for MS3" at bounding box center [829, 107] width 62 height 18
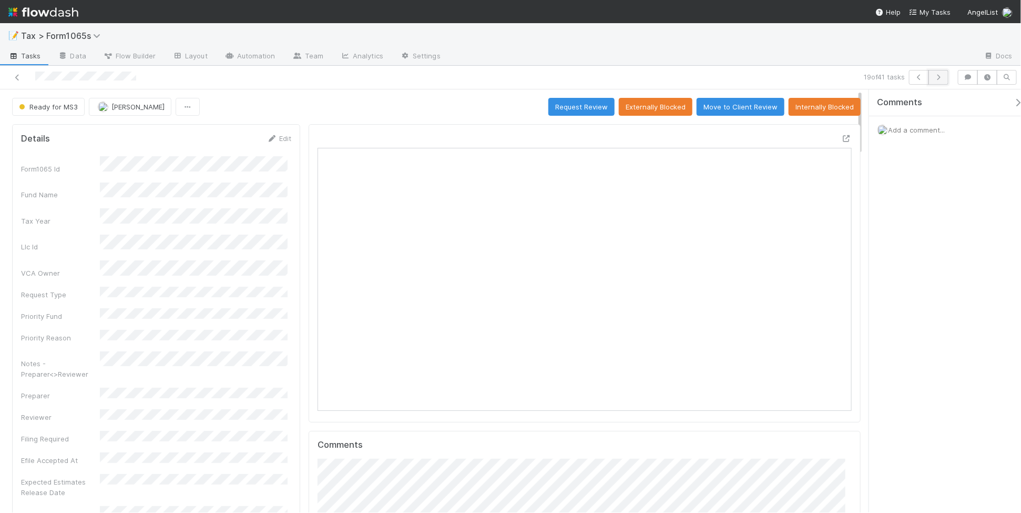
click at [936, 76] on icon "button" at bounding box center [938, 77] width 11 height 6
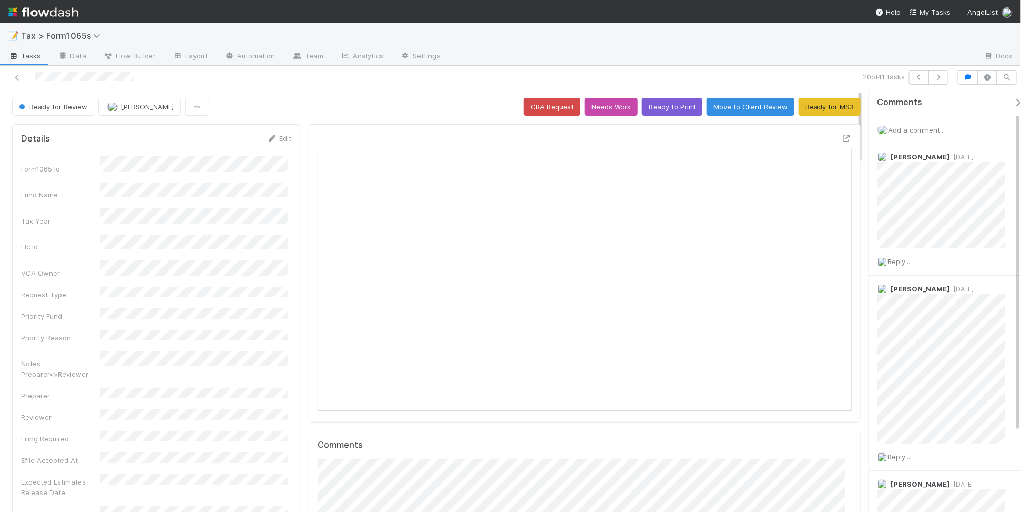
scroll to position [203, 517]
